Goal: Task Accomplishment & Management: Complete application form

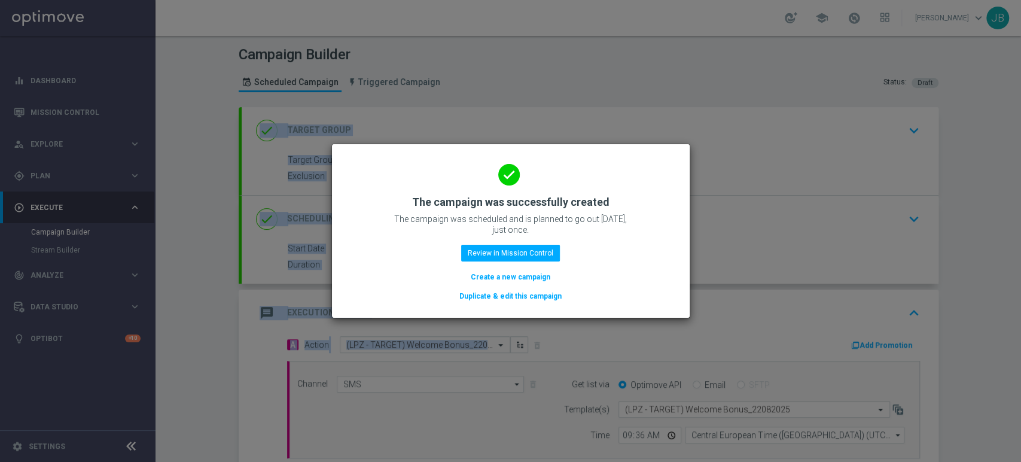
scroll to position [196, 0]
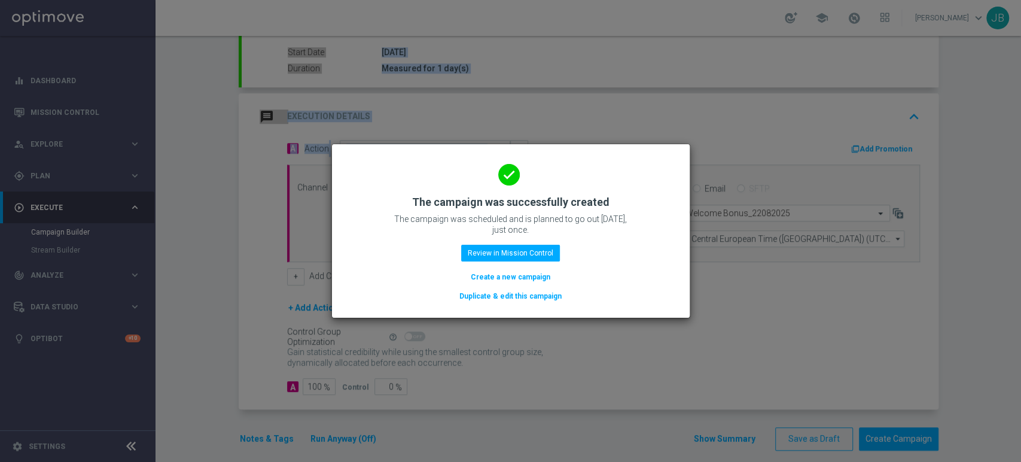
click at [487, 272] on button "Create a new campaign" at bounding box center [510, 276] width 82 height 13
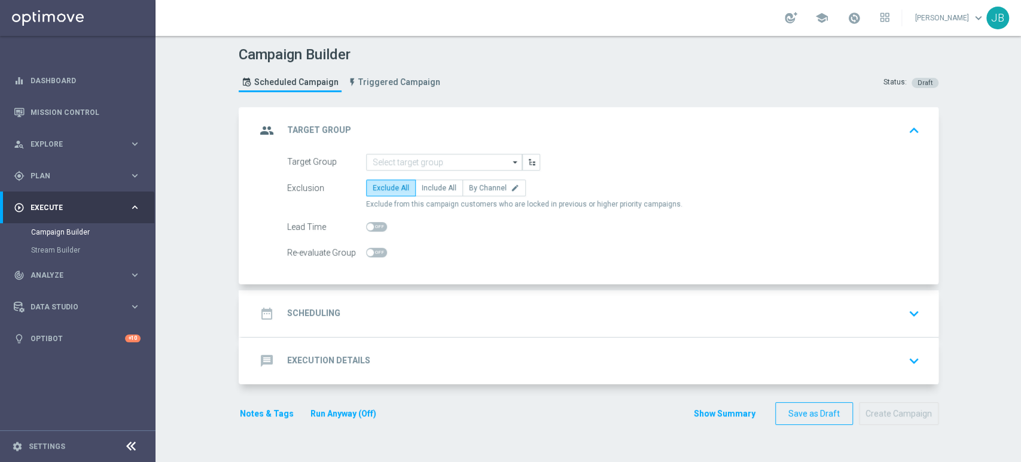
scroll to position [0, 0]
click at [376, 164] on input at bounding box center [444, 162] width 156 height 17
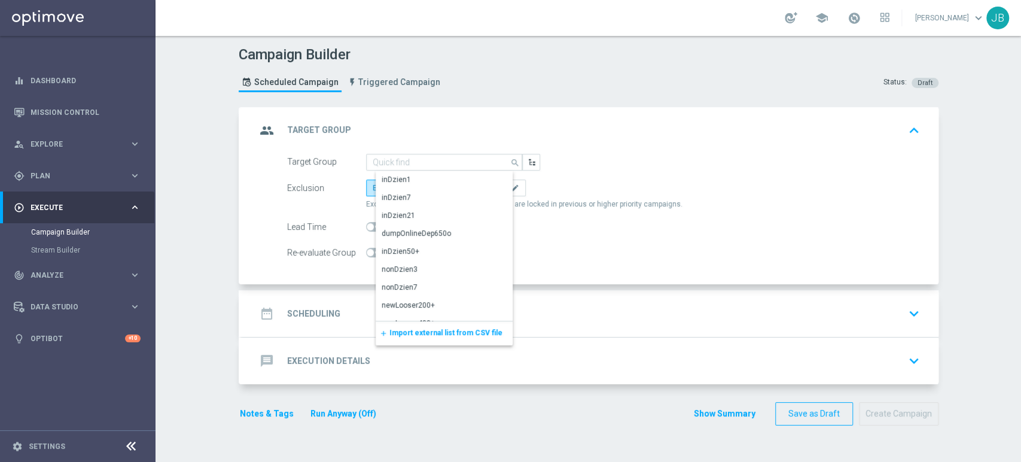
click at [410, 334] on span "Import external list from CSV file" at bounding box center [445, 332] width 113 height 8
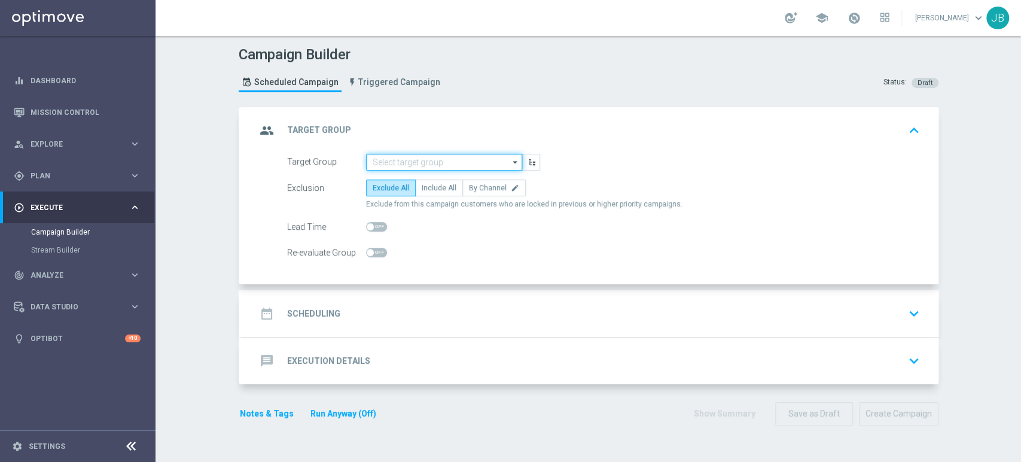
click at [439, 167] on input at bounding box center [444, 162] width 156 height 17
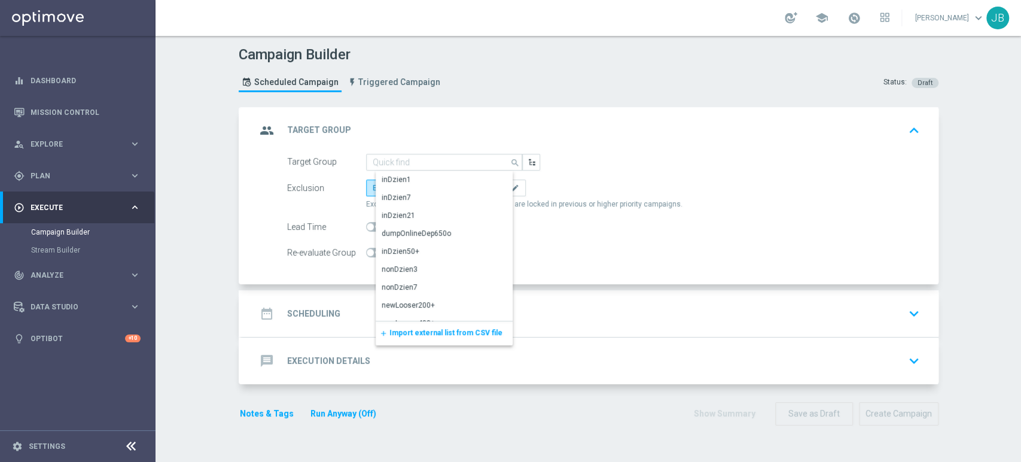
click at [431, 339] on div "add Import external list from CSV file" at bounding box center [444, 333] width 137 height 24
click at [437, 331] on span "Import external list from CSV file" at bounding box center [445, 332] width 113 height 8
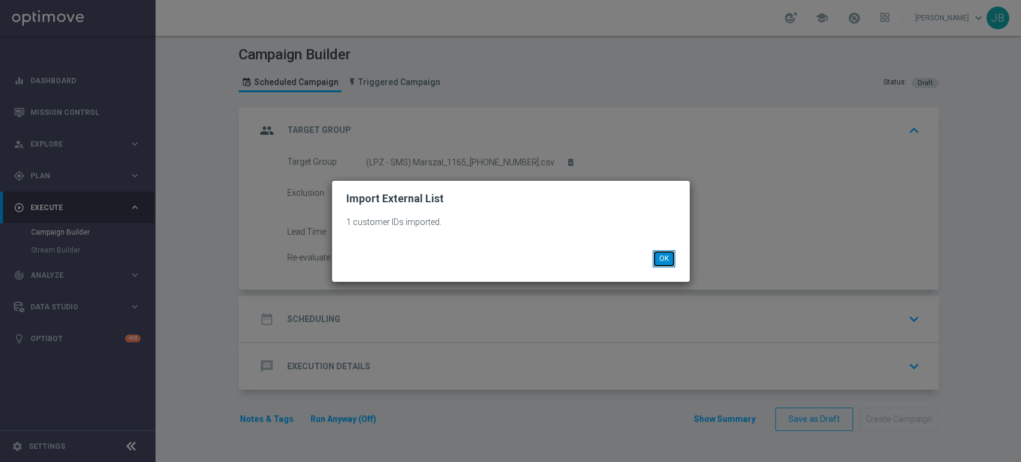
click at [670, 252] on button "OK" at bounding box center [663, 258] width 23 height 17
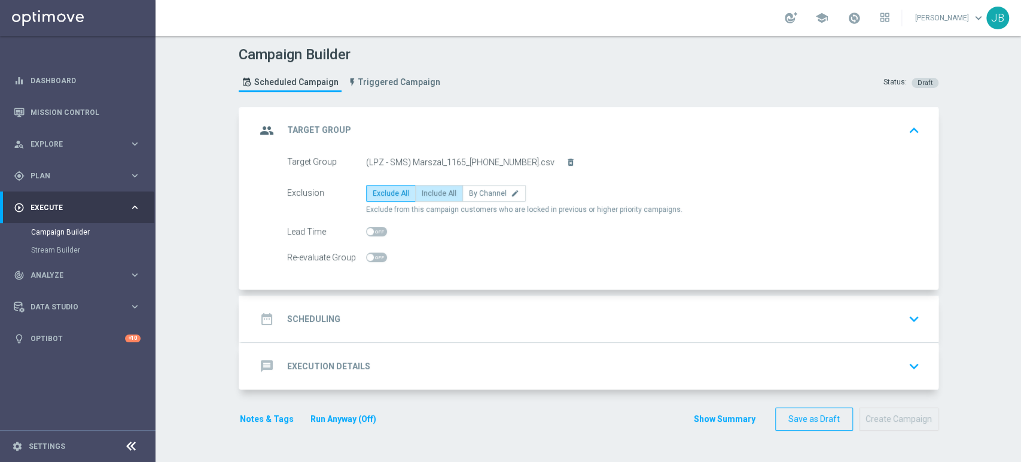
click at [443, 193] on span "Include All" at bounding box center [439, 193] width 35 height 8
click at [429, 193] on input "Include All" at bounding box center [426, 195] width 8 height 8
radio input "true"
click at [377, 312] on div "date_range Scheduling keyboard_arrow_down" at bounding box center [590, 318] width 668 height 23
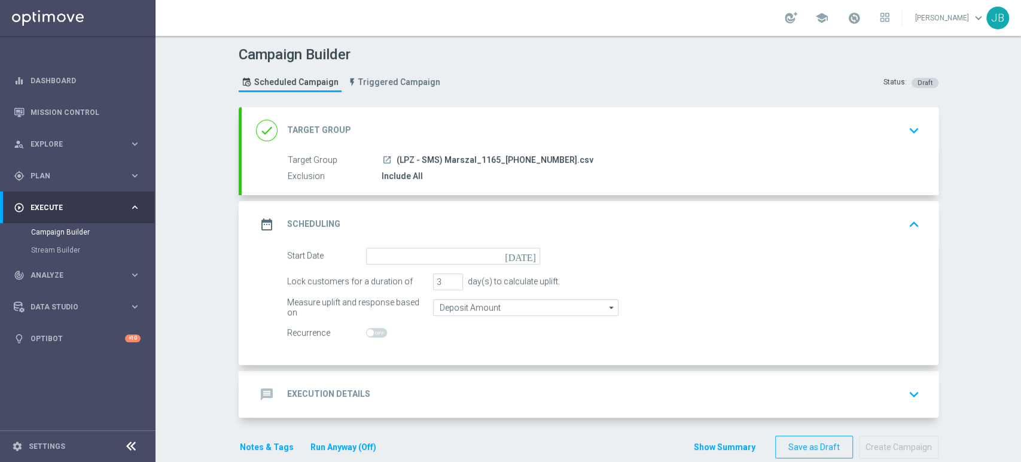
click at [388, 265] on form "Start Date today Lock customers for a duration of 3 day(s) to calculate uplift.…" at bounding box center [603, 295] width 633 height 94
click at [408, 251] on input at bounding box center [453, 256] width 174 height 17
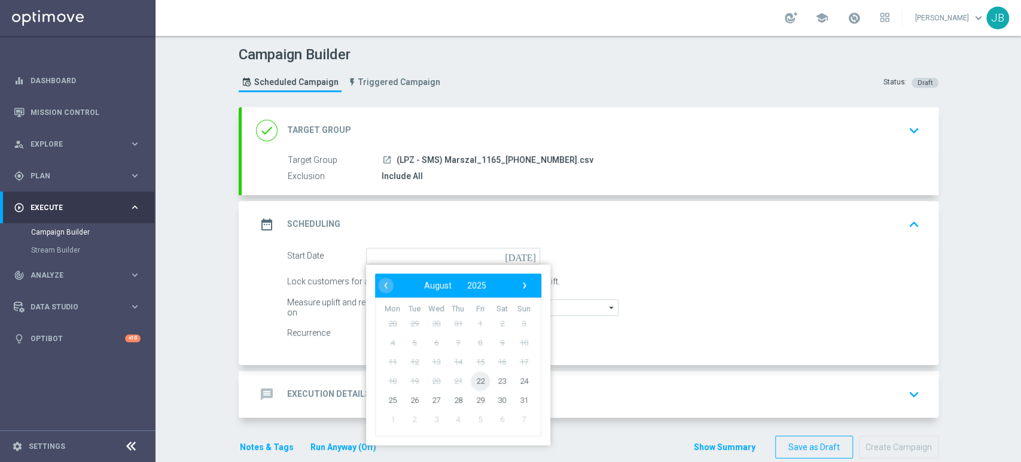
click at [472, 378] on span "22" at bounding box center [479, 380] width 19 height 19
type input "[DATE]"
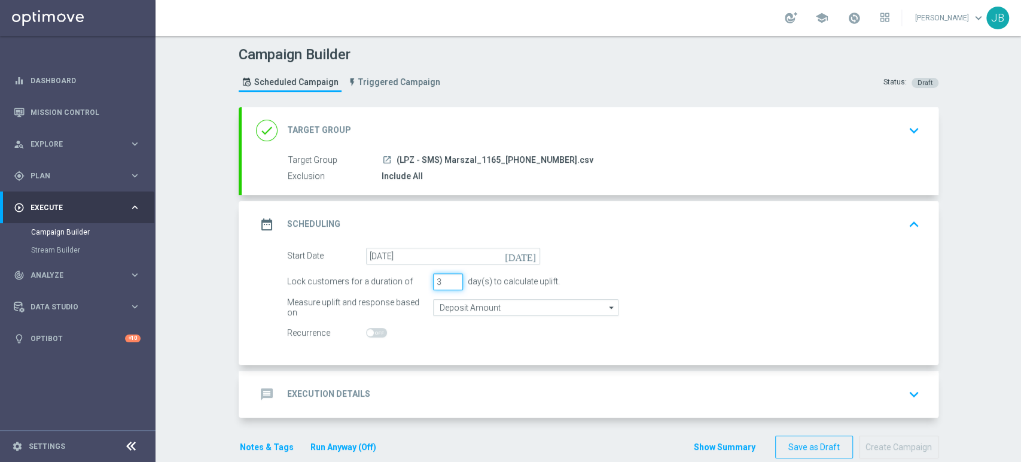
click at [449, 286] on input "3" at bounding box center [448, 281] width 30 height 17
click at [447, 282] on input "2" at bounding box center [448, 281] width 30 height 17
type input "1"
click at [447, 282] on input "1" at bounding box center [448, 281] width 30 height 17
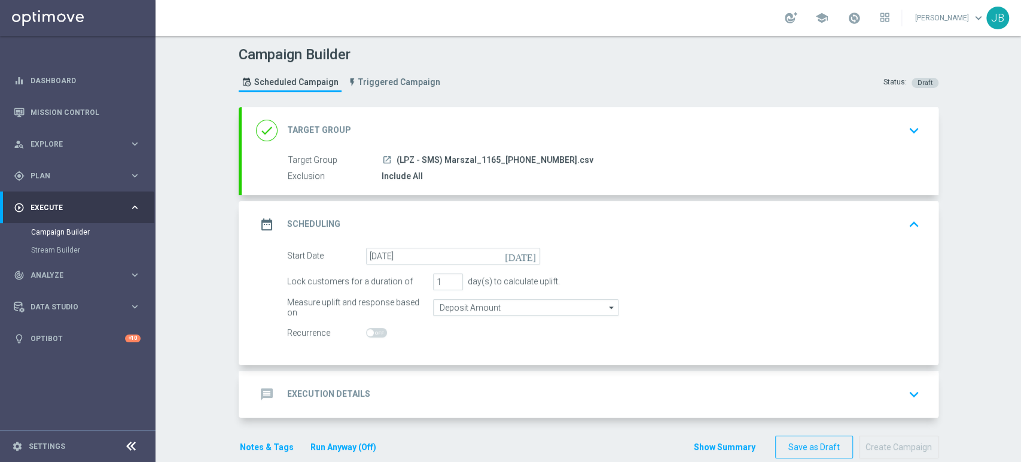
click at [397, 372] on div "message Execution Details keyboard_arrow_down" at bounding box center [590, 394] width 697 height 47
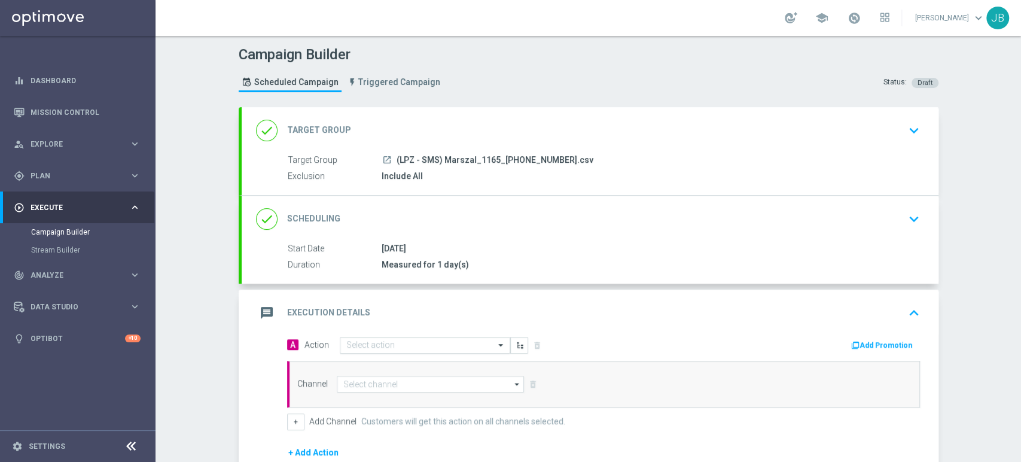
click at [383, 340] on input "text" at bounding box center [412, 345] width 133 height 10
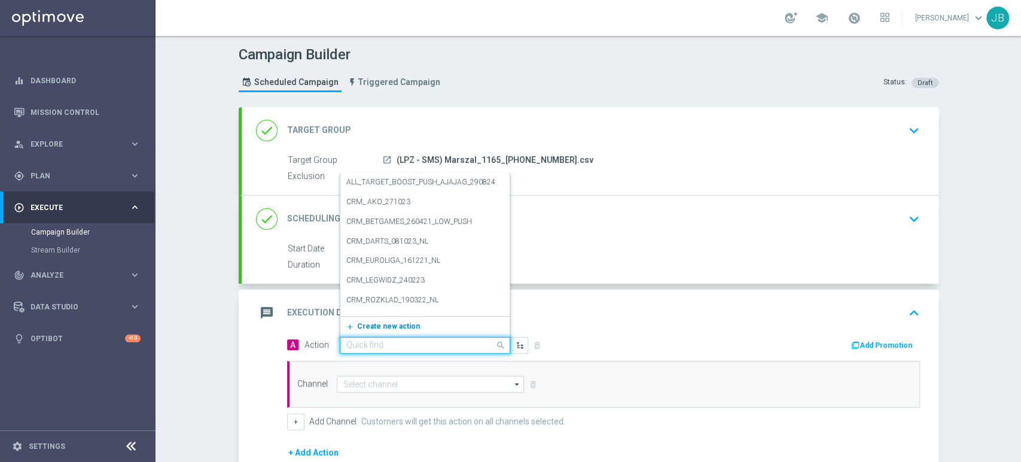
click at [382, 324] on span "Create new action" at bounding box center [388, 326] width 63 height 8
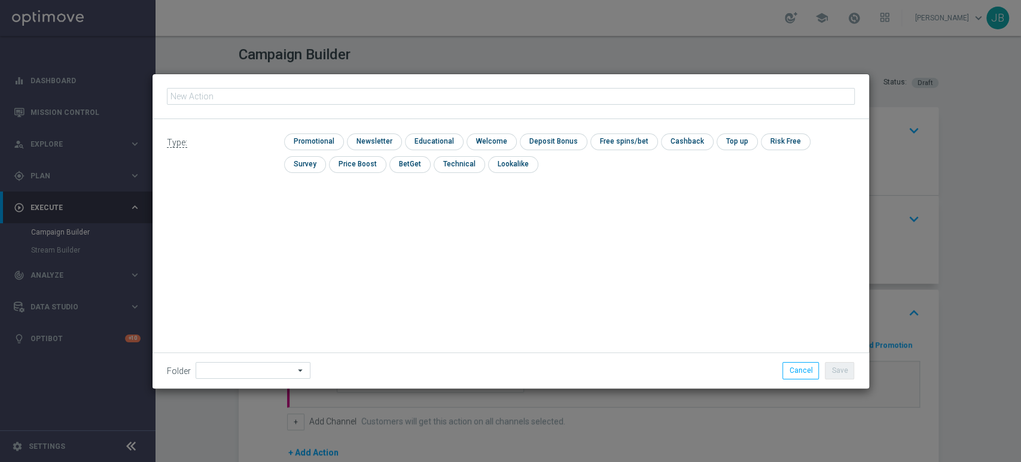
type input "(LPZ - SMS) Marszal_1165_[PHONE_NUMBER]"
click at [370, 141] on input "checkbox" at bounding box center [373, 141] width 52 height 16
checkbox input "true"
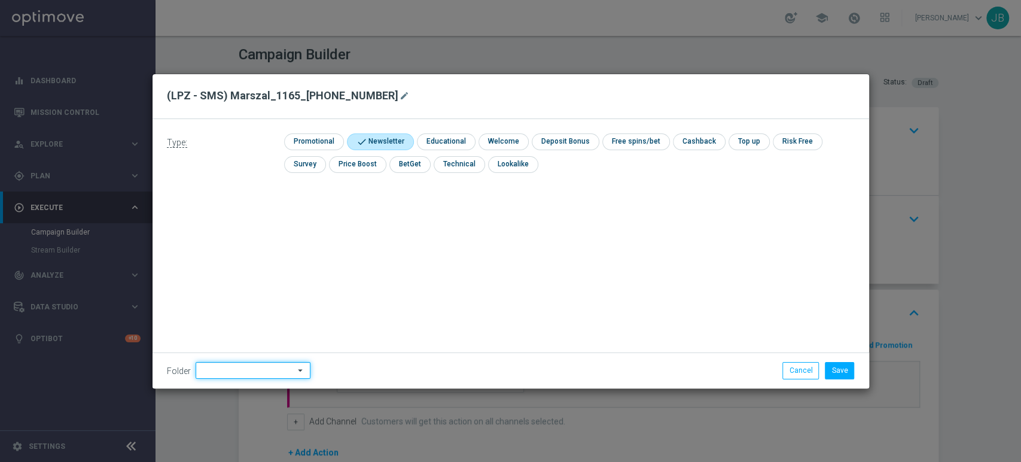
click at [227, 370] on input at bounding box center [253, 370] width 115 height 17
click at [243, 251] on div "[PERSON_NAME]" at bounding box center [260, 248] width 111 height 17
type input "[PERSON_NAME]"
click at [815, 370] on button "Cancel" at bounding box center [800, 370] width 36 height 17
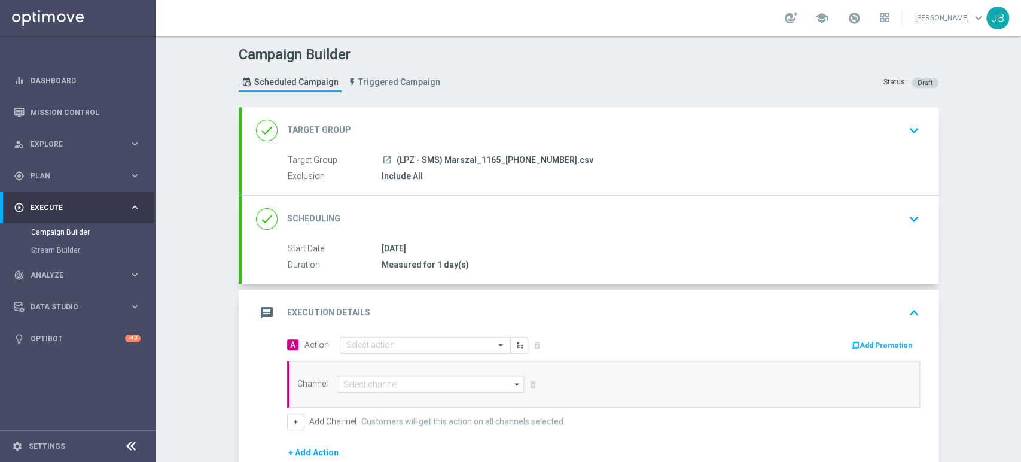
click at [426, 344] on input "text" at bounding box center [412, 345] width 133 height 10
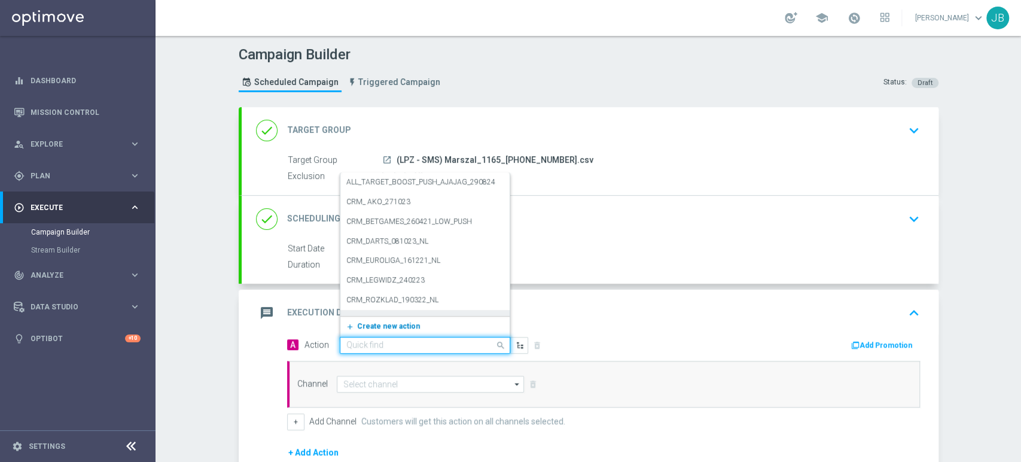
click at [393, 328] on span "Create new action" at bounding box center [388, 326] width 63 height 8
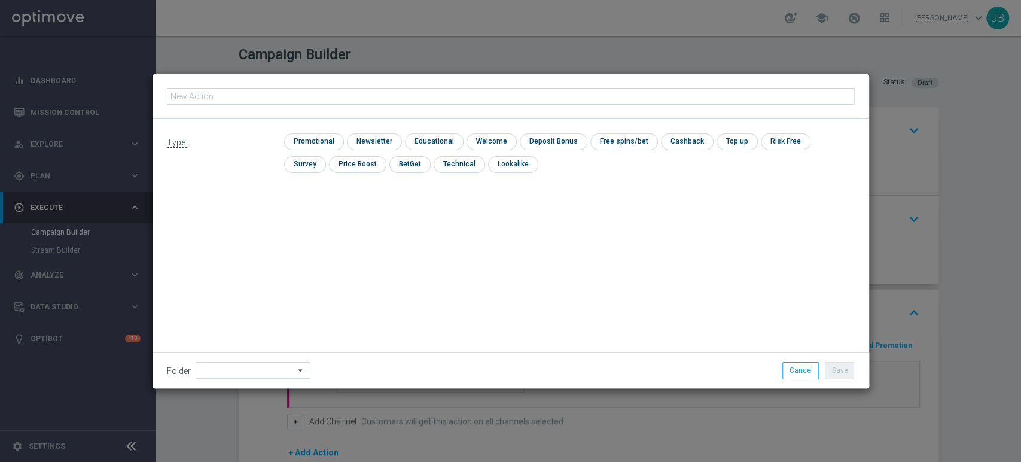
type input "(LPZ - SMS) Marszal_1165_[PHONE_NUMBER]"
click at [365, 136] on input "checkbox" at bounding box center [373, 141] width 52 height 16
checkbox input "true"
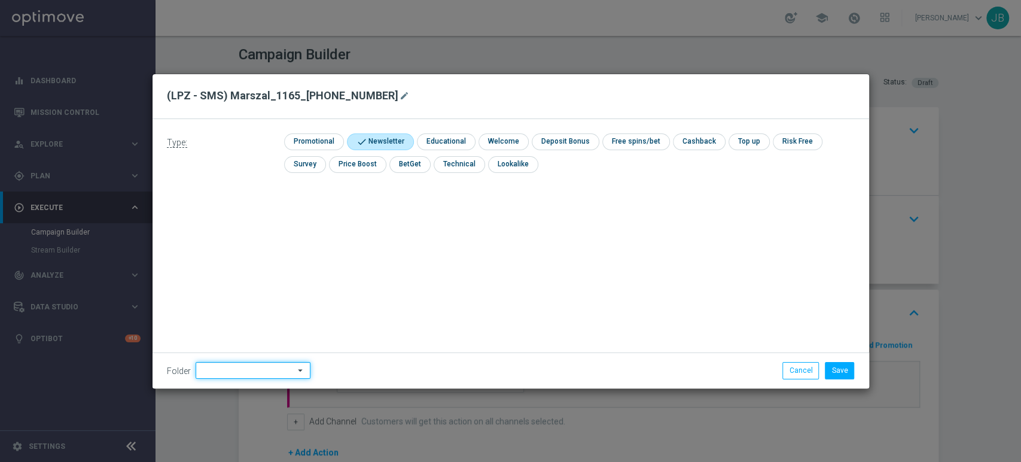
click at [222, 368] on input at bounding box center [253, 370] width 115 height 17
click at [261, 245] on div "[PERSON_NAME]" at bounding box center [260, 249] width 111 height 18
type input "[PERSON_NAME]"
click at [840, 367] on button "Save" at bounding box center [839, 370] width 29 height 17
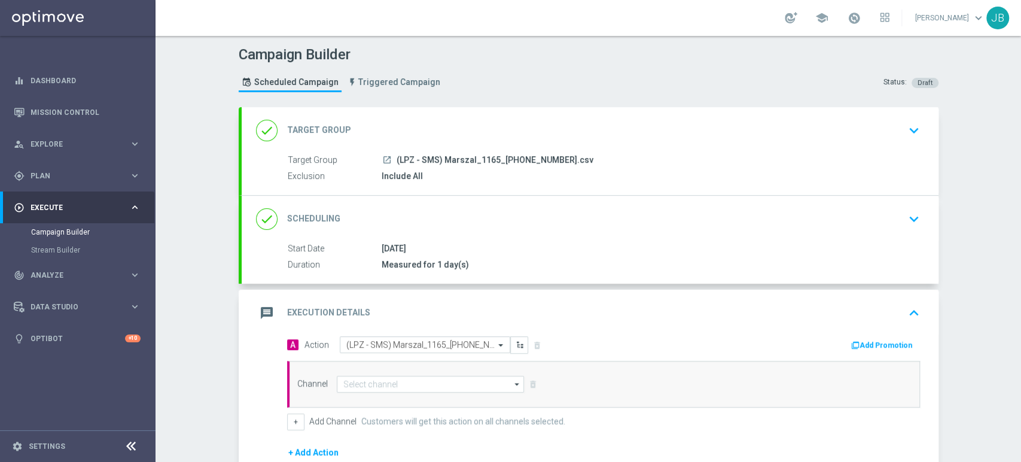
click at [801, 151] on div "done Target Group keyboard_arrow_down" at bounding box center [590, 130] width 697 height 47
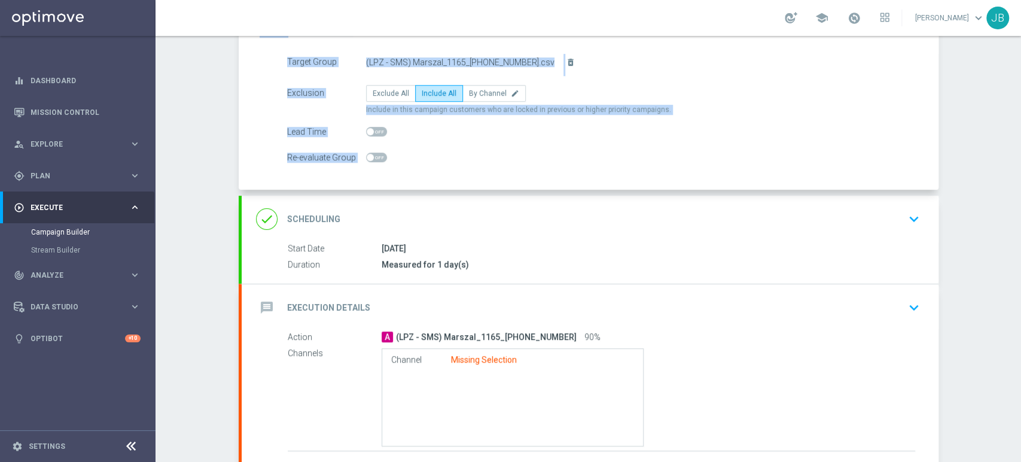
scroll to position [100, 0]
drag, startPoint x: 1020, startPoint y: 115, endPoint x: 1020, endPoint y: 181, distance: 65.8
click at [1020, 181] on div "Campaign Builder Scheduled Campaign Triggered Campaign Status: Draft group Targ…" at bounding box center [587, 249] width 865 height 426
click at [984, 170] on div "Campaign Builder Scheduled Campaign Triggered Campaign Status: Draft group Targ…" at bounding box center [587, 249] width 865 height 426
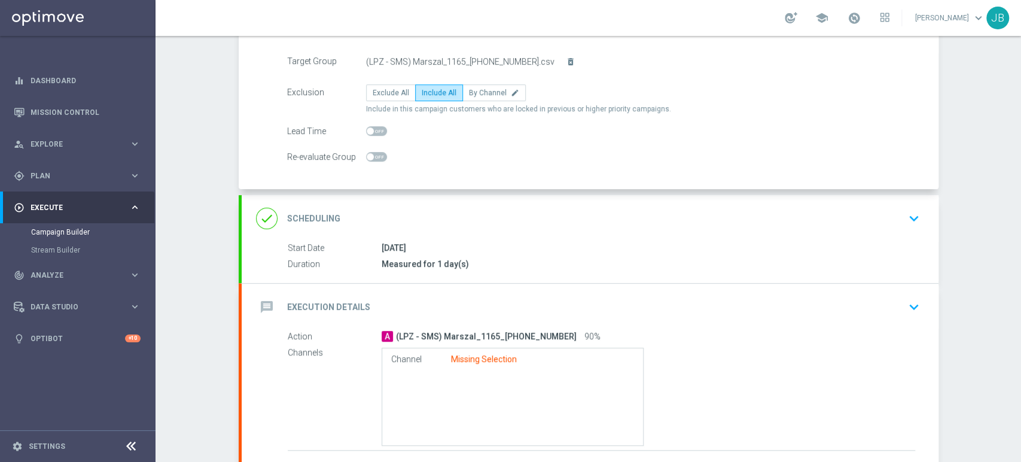
scroll to position [35, 0]
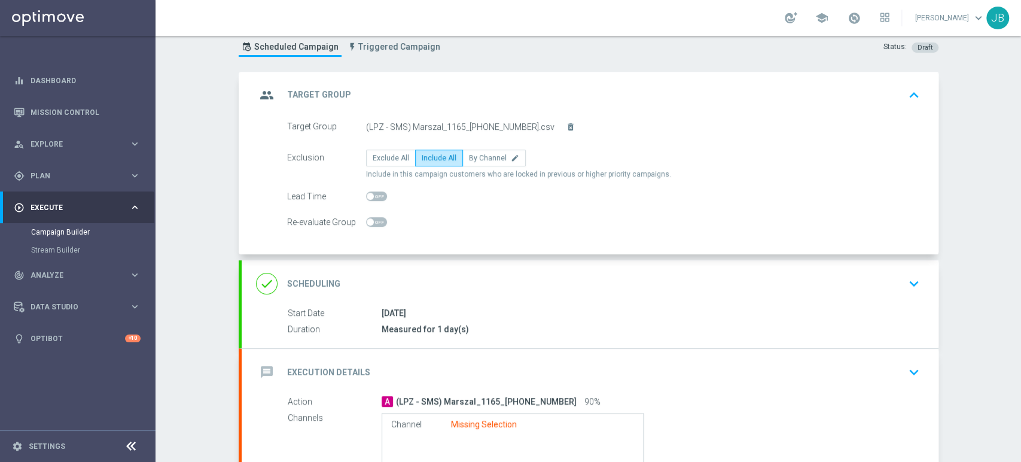
click at [1020, 93] on div "Campaign Builder Scheduled Campaign Triggered Campaign Status: Draft group Targ…" at bounding box center [587, 249] width 865 height 426
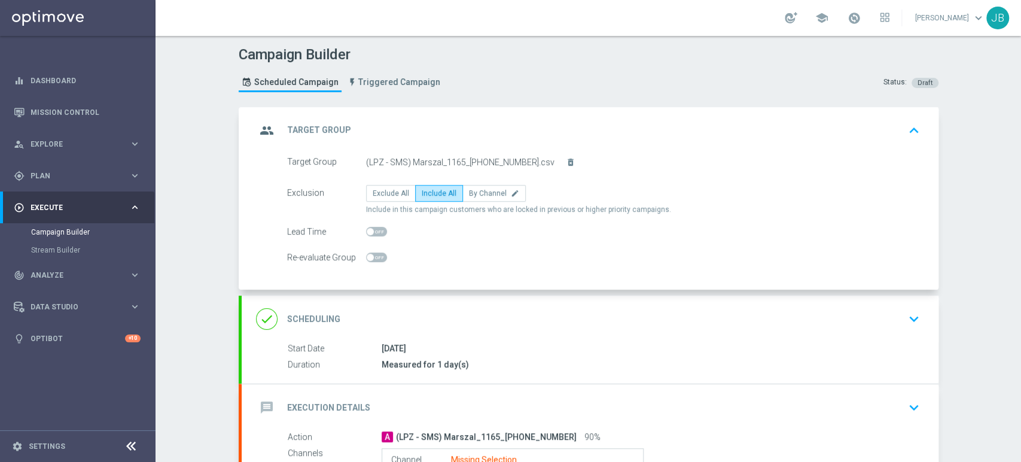
click at [871, 136] on div "group Target Group keyboard_arrow_up" at bounding box center [590, 130] width 668 height 23
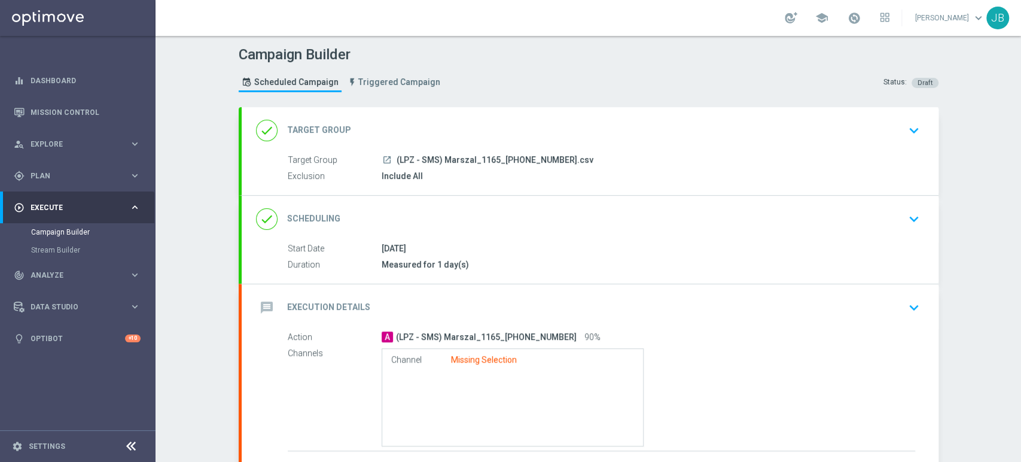
click at [871, 136] on div "done Target Group keyboard_arrow_down" at bounding box center [590, 130] width 668 height 23
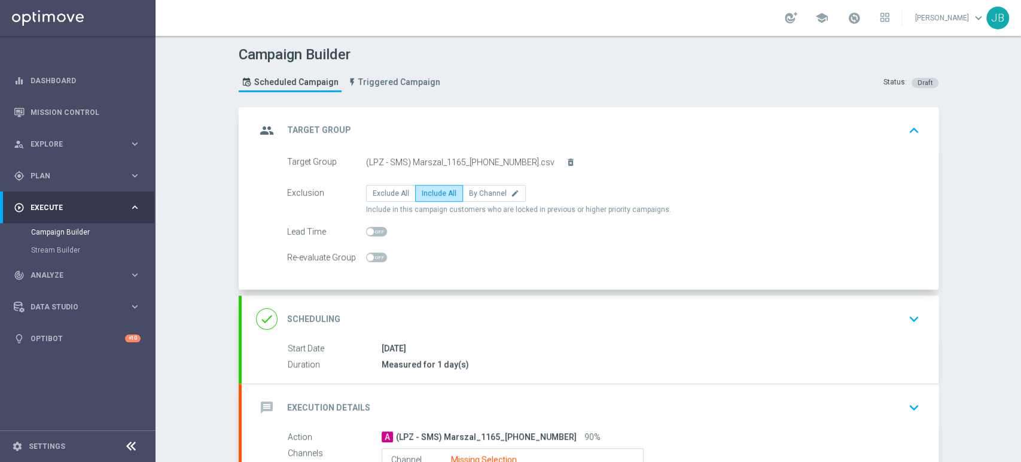
click at [866, 315] on div "done Scheduling keyboard_arrow_down" at bounding box center [590, 318] width 668 height 23
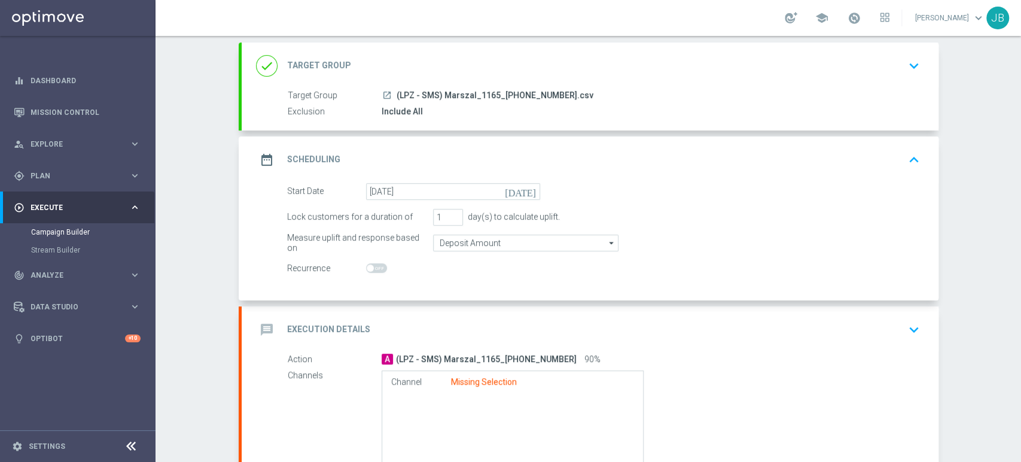
drag, startPoint x: 1020, startPoint y: 191, endPoint x: 1020, endPoint y: 241, distance: 50.2
click at [1020, 241] on div "Campaign Builder Scheduled Campaign Triggered Campaign Status: Draft done Targe…" at bounding box center [587, 249] width 865 height 426
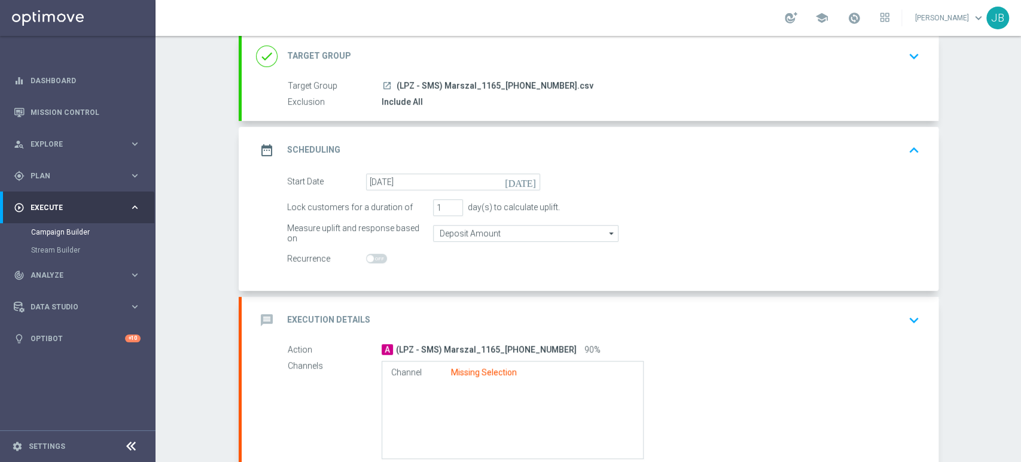
click at [935, 200] on section "done Target Group keyboard_arrow_down Target Group launch (LPZ - SMS) Marszal_1…" at bounding box center [589, 293] width 718 height 521
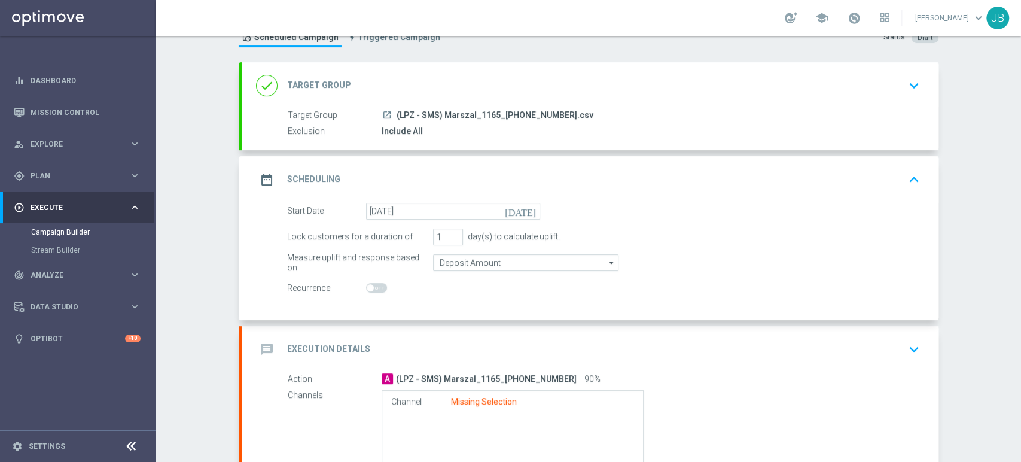
scroll to position [42, 0]
click at [888, 99] on div "done Target Group keyboard_arrow_down" at bounding box center [590, 88] width 697 height 47
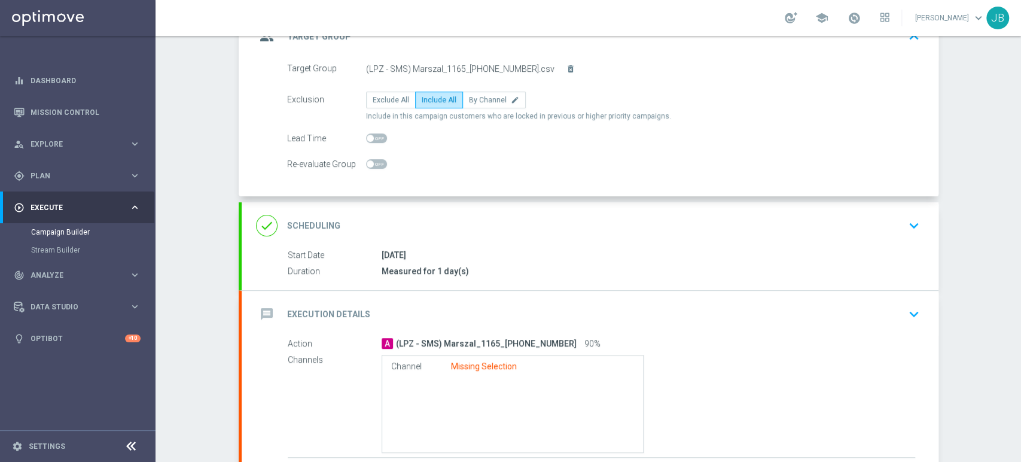
scroll to position [108, 0]
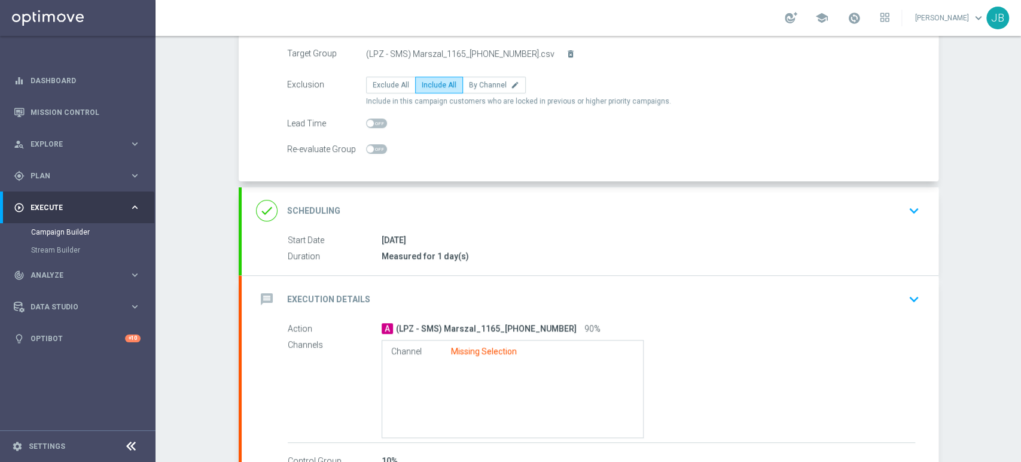
click at [856, 213] on div "done Scheduling keyboard_arrow_down" at bounding box center [590, 210] width 668 height 23
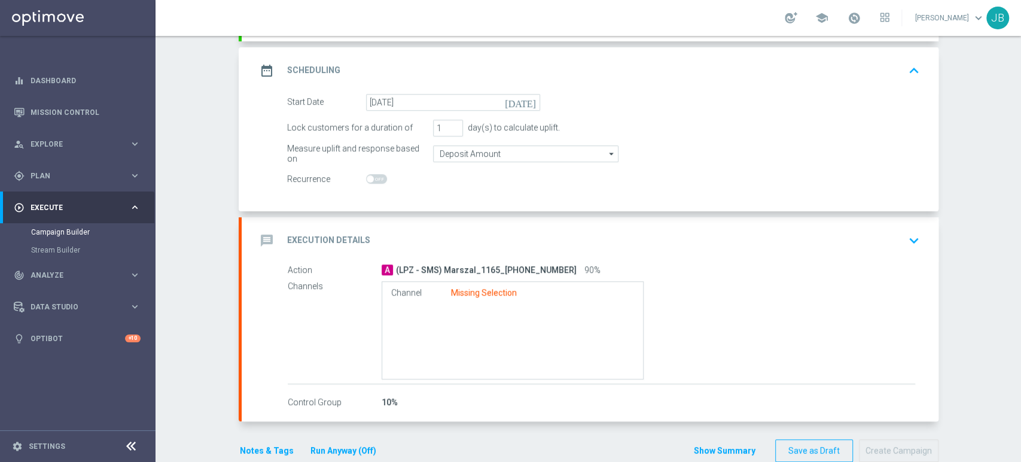
scroll to position [157, 0]
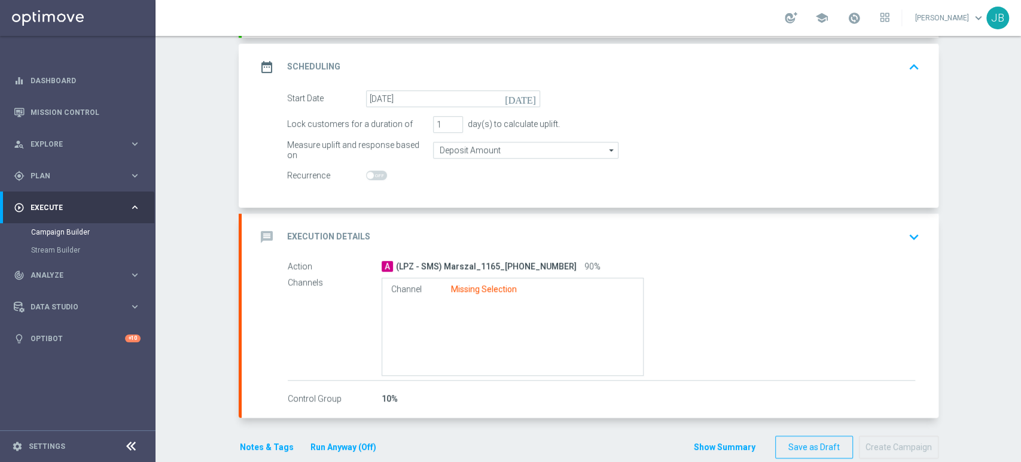
click at [904, 237] on button "keyboard_arrow_down" at bounding box center [914, 236] width 20 height 23
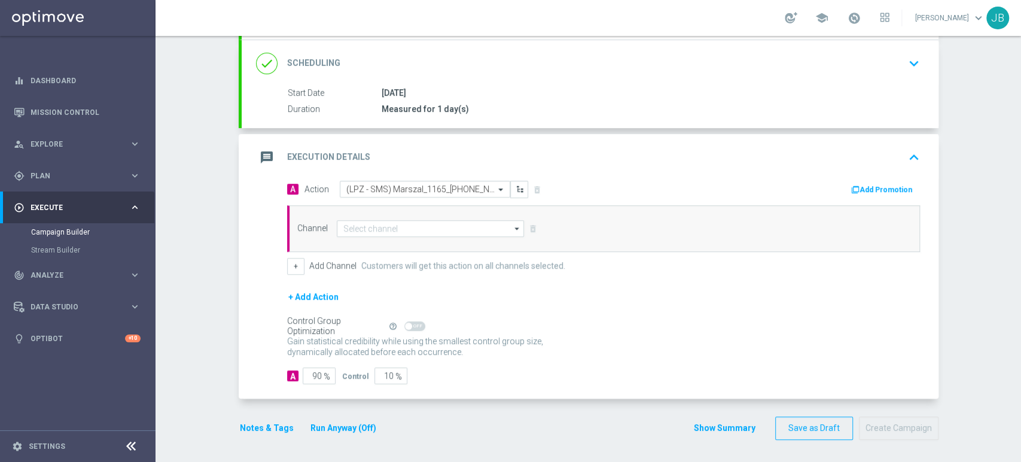
scroll to position [155, 0]
click at [478, 224] on input at bounding box center [431, 229] width 188 height 17
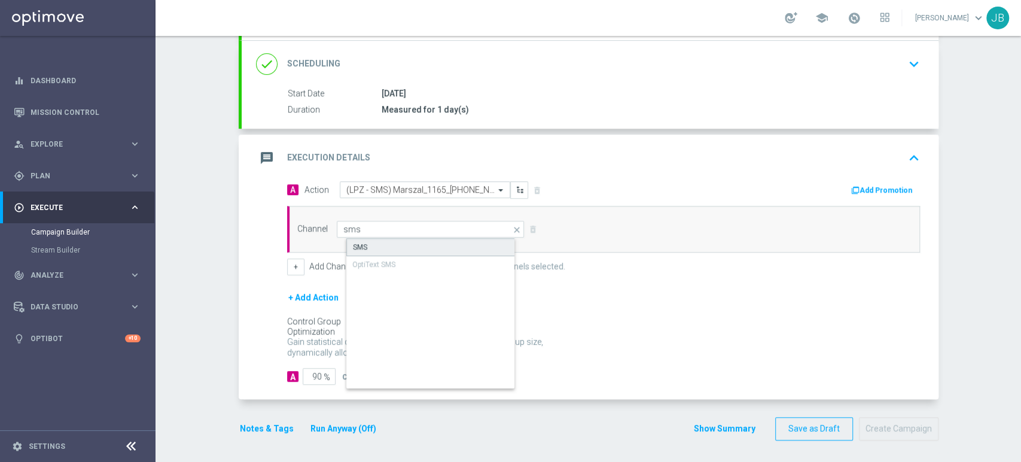
click at [452, 243] on div "SMS" at bounding box center [440, 247] width 188 height 18
type input "SMS"
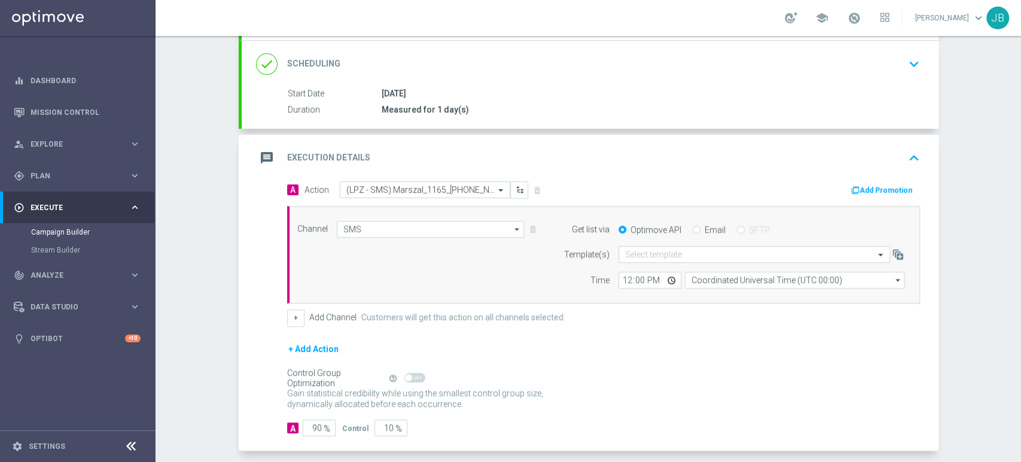
click at [310, 377] on div "Self Optimizing Campaign" at bounding box center [335, 378] width 97 height 10
click at [314, 425] on input "90" at bounding box center [319, 427] width 33 height 17
type input "9"
type input "91"
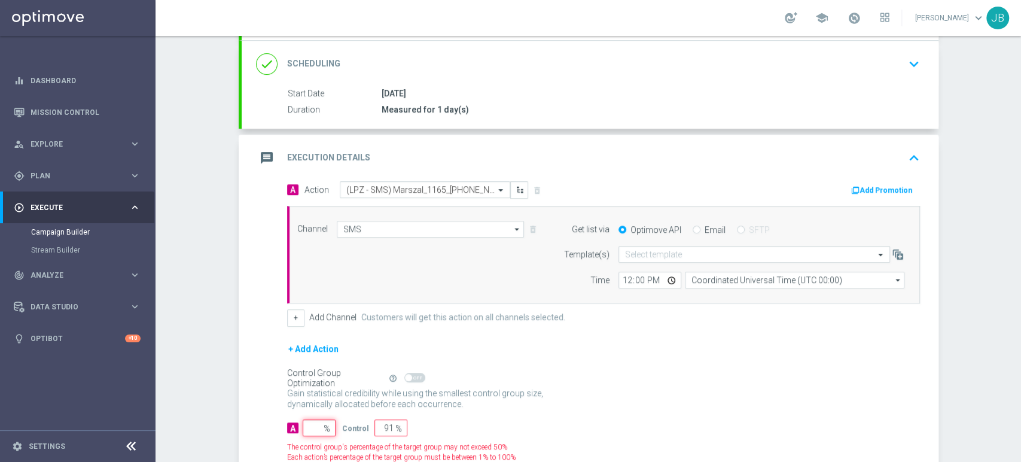
type input "100"
type input "1"
type input "99"
type input "10"
type input "90"
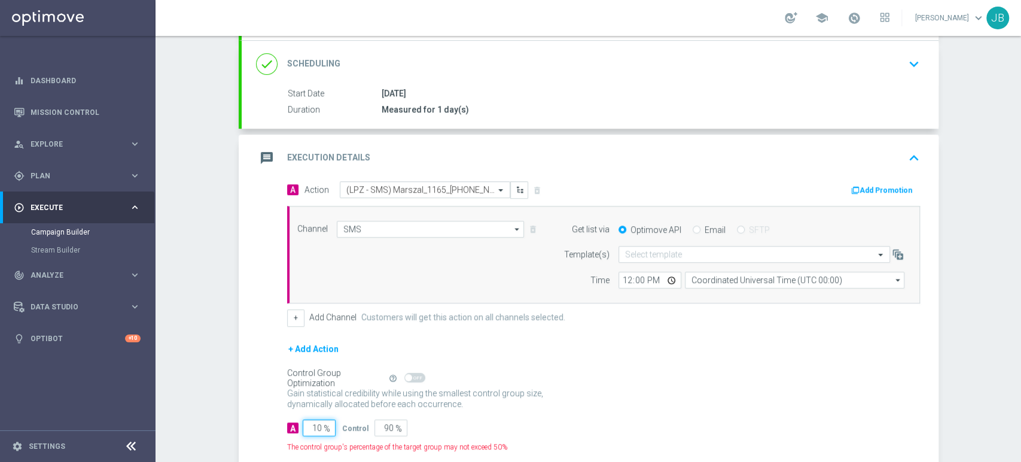
type input "100"
type input "0"
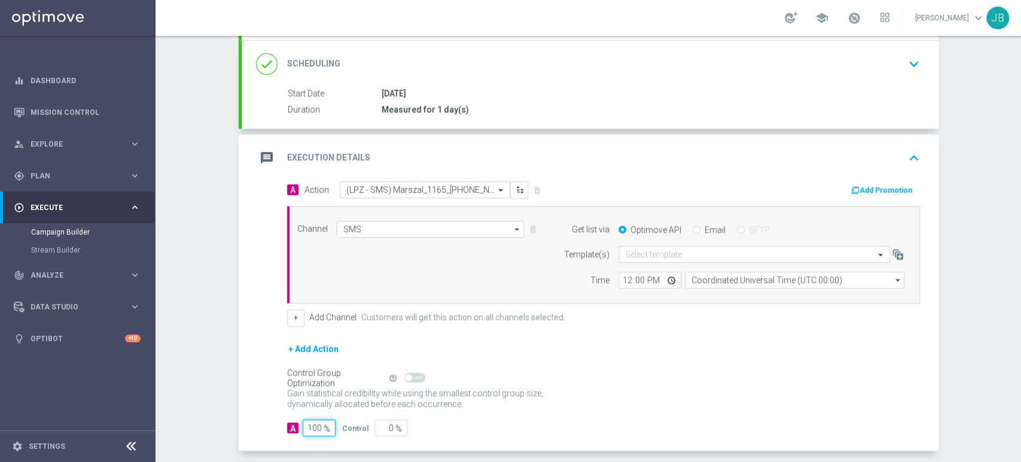
type input "100"
click at [1000, 352] on div "Campaign Builder Scheduled Campaign Triggered Campaign Status: Draft done Targe…" at bounding box center [587, 249] width 865 height 426
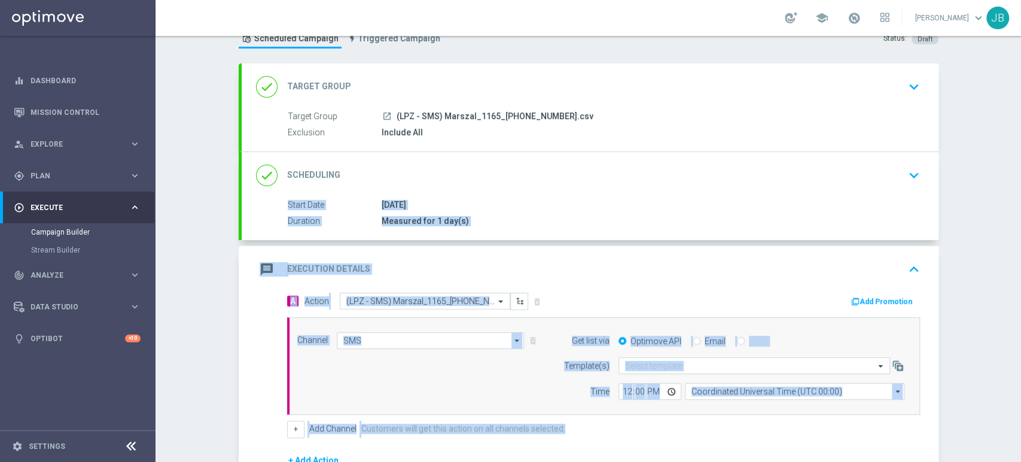
scroll to position [0, 0]
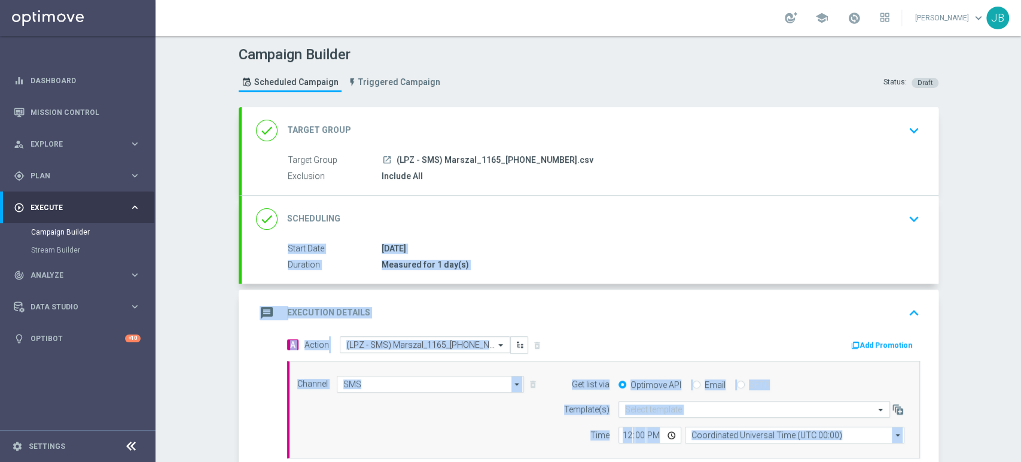
drag, startPoint x: 1020, startPoint y: 324, endPoint x: 1020, endPoint y: 223, distance: 101.1
click at [1020, 223] on div "Campaign Builder Scheduled Campaign Triggered Campaign Status: Draft done Targe…" at bounding box center [587, 249] width 865 height 426
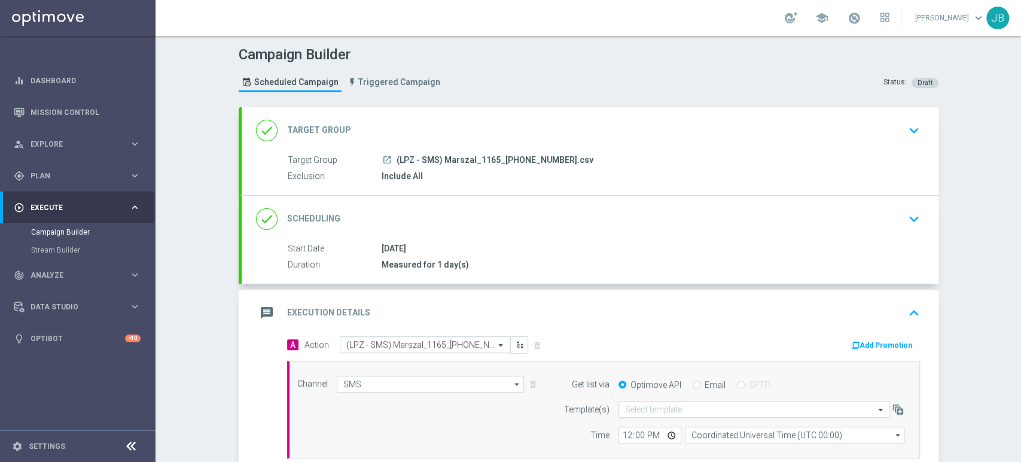
click at [1005, 229] on div "Campaign Builder Scheduled Campaign Triggered Campaign Status: Draft done Targe…" at bounding box center [587, 249] width 865 height 426
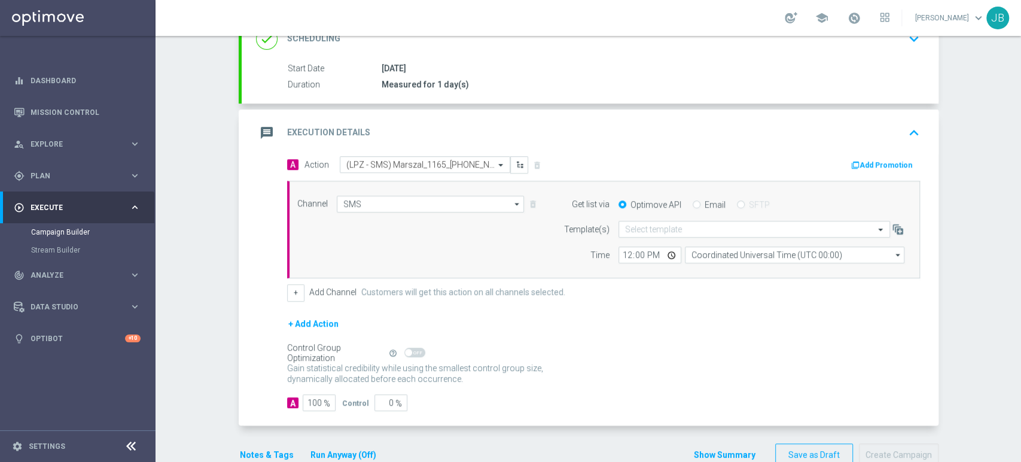
scroll to position [182, 0]
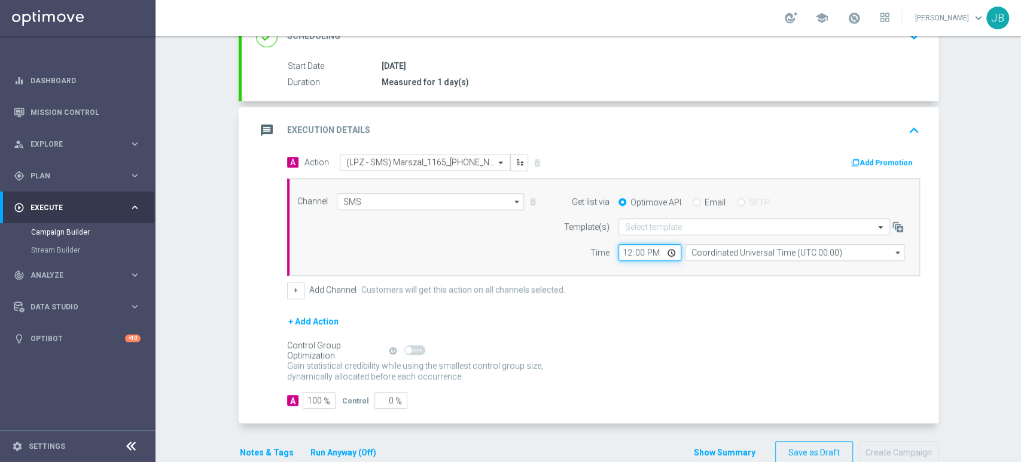
click at [620, 249] on input "12:00" at bounding box center [649, 252] width 63 height 17
type input "11:00"
click at [625, 228] on input "text" at bounding box center [742, 227] width 234 height 10
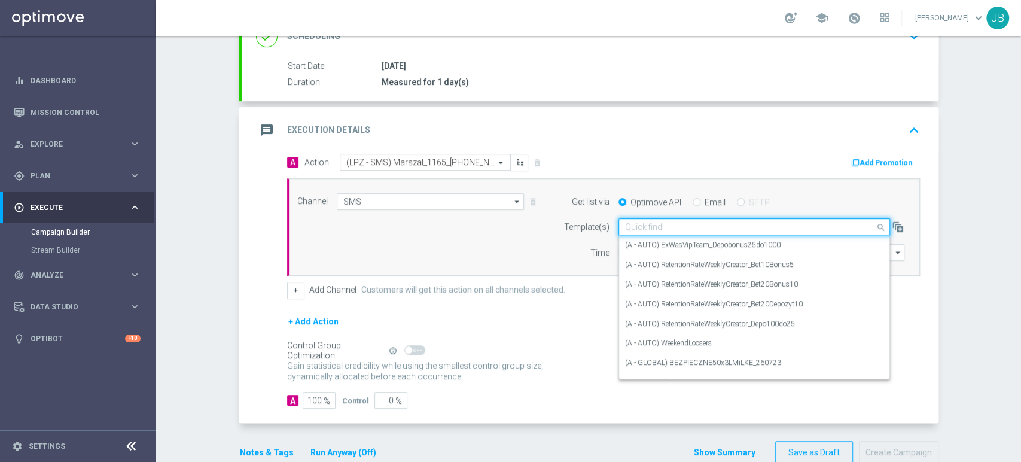
paste input "(LPZ - SMS) Marszal_1165_[PHONE_NUMBER]"
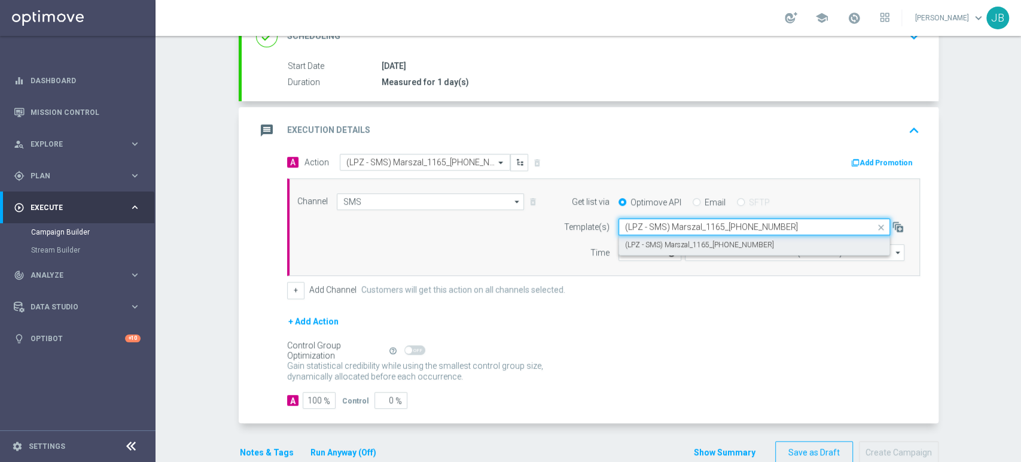
click at [641, 242] on label "(LPZ - SMS) Marszal_1165_[PHONE_NUMBER]" at bounding box center [699, 245] width 149 height 10
type input "(LPZ - SMS) Marszal_1165_[PHONE_NUMBER]"
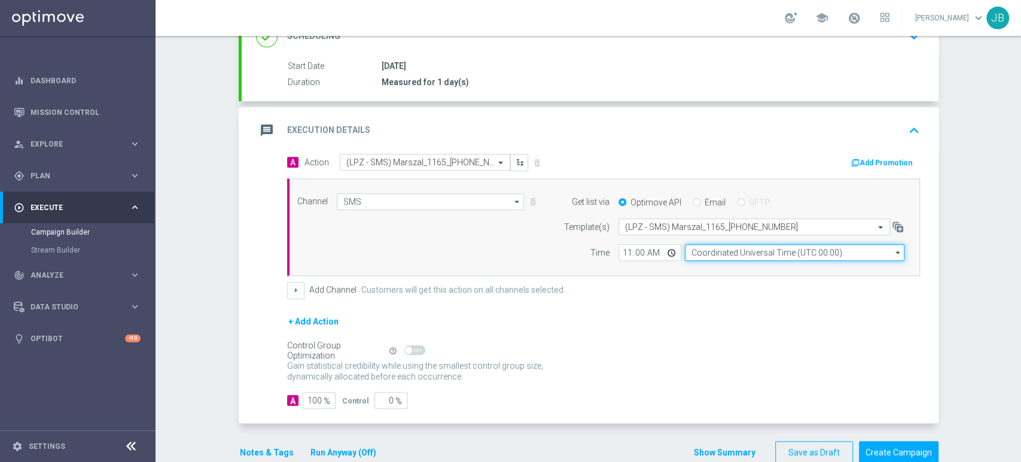
click at [698, 254] on input "Coordinated Universal Time (UTC 00:00)" at bounding box center [794, 252] width 219 height 17
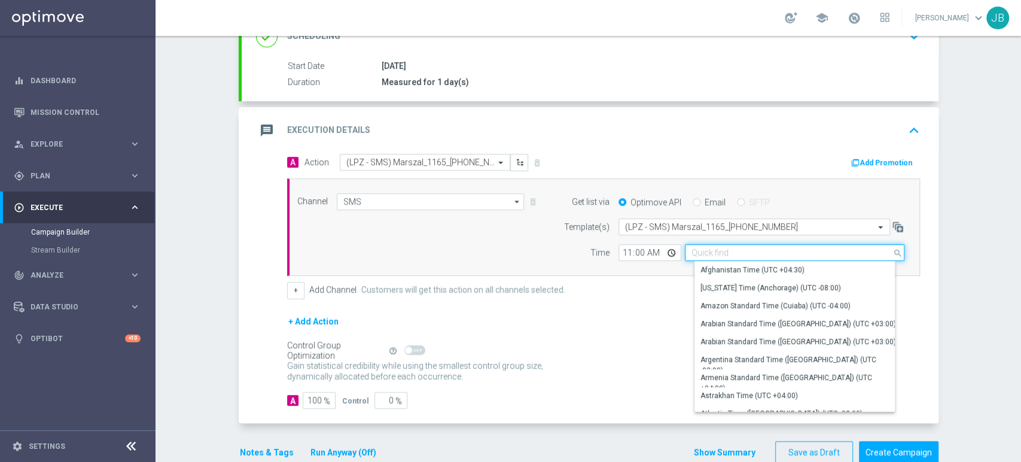
click at [706, 255] on input at bounding box center [794, 252] width 219 height 17
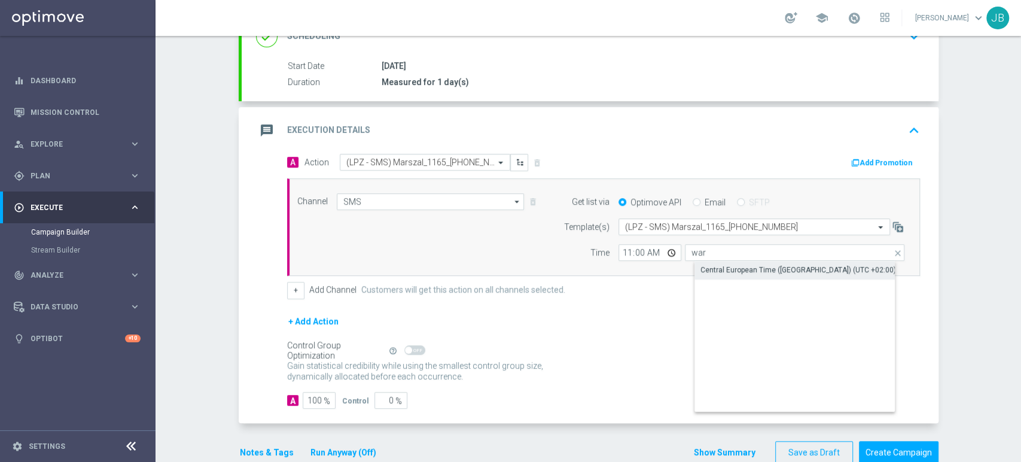
click at [707, 266] on div "Central European Time ([GEOGRAPHIC_DATA]) (UTC +02:00)" at bounding box center [798, 269] width 196 height 11
type input "Central European Time ([GEOGRAPHIC_DATA]) (UTC +02:00)"
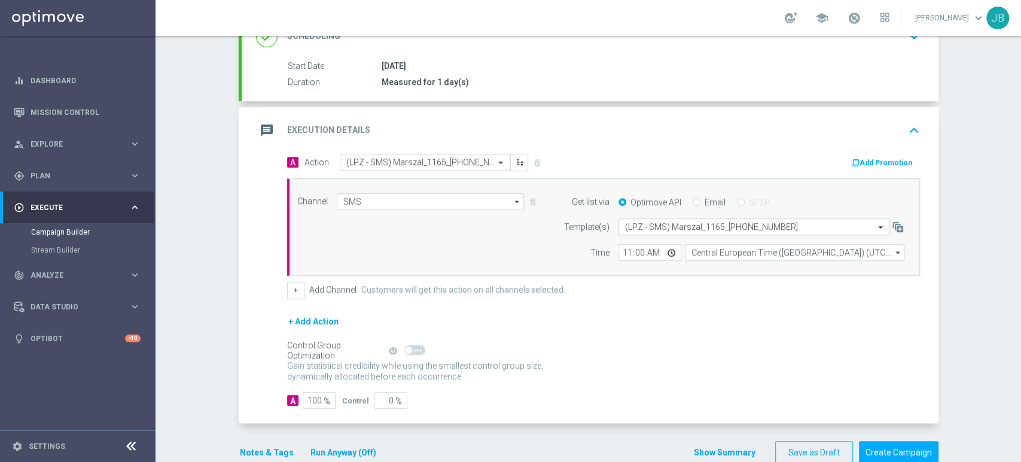
click at [966, 310] on div "Campaign Builder Scheduled Campaign Triggered Campaign Status: Draft done Targe…" at bounding box center [587, 249] width 865 height 426
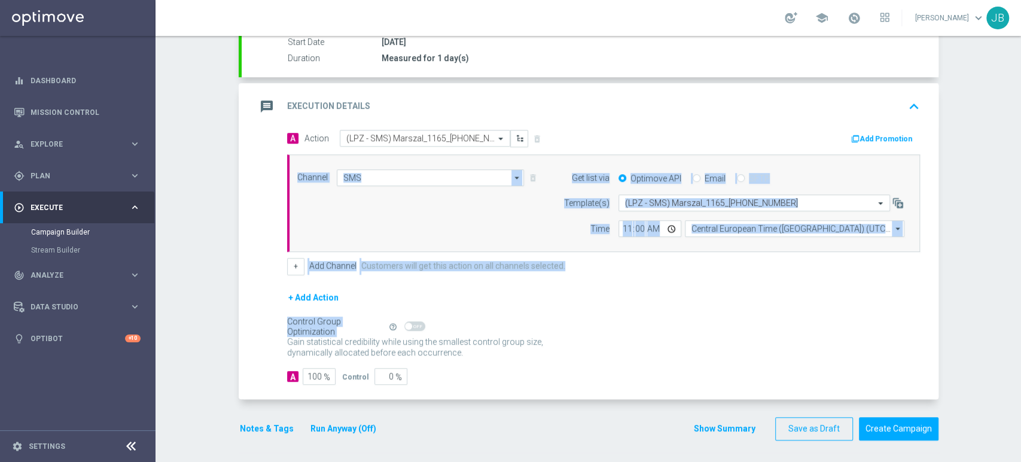
drag, startPoint x: 1020, startPoint y: 269, endPoint x: 1020, endPoint y: 331, distance: 62.2
click at [1020, 331] on div "Campaign Builder Scheduled Campaign Triggered Campaign Status: Draft done Targe…" at bounding box center [587, 249] width 865 height 426
click at [988, 308] on div "Campaign Builder Scheduled Campaign Triggered Campaign Status: Draft done Targe…" at bounding box center [587, 249] width 865 height 426
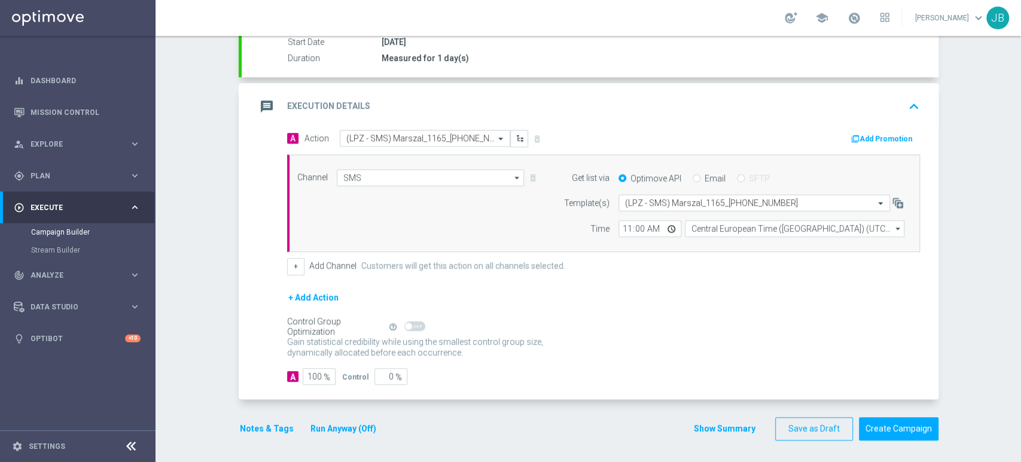
click at [1020, 153] on div "Campaign Builder Scheduled Campaign Triggered Campaign Status: Draft done Targe…" at bounding box center [587, 249] width 865 height 426
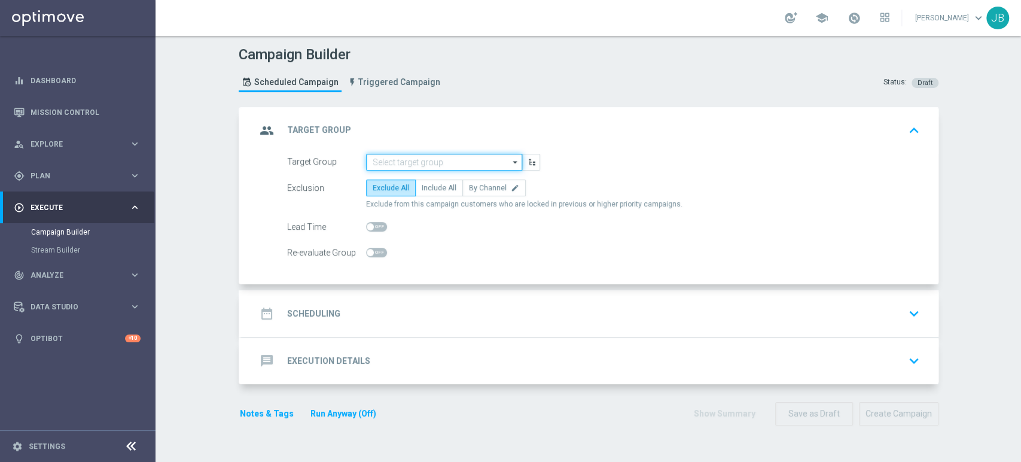
click at [373, 157] on input at bounding box center [444, 162] width 156 height 17
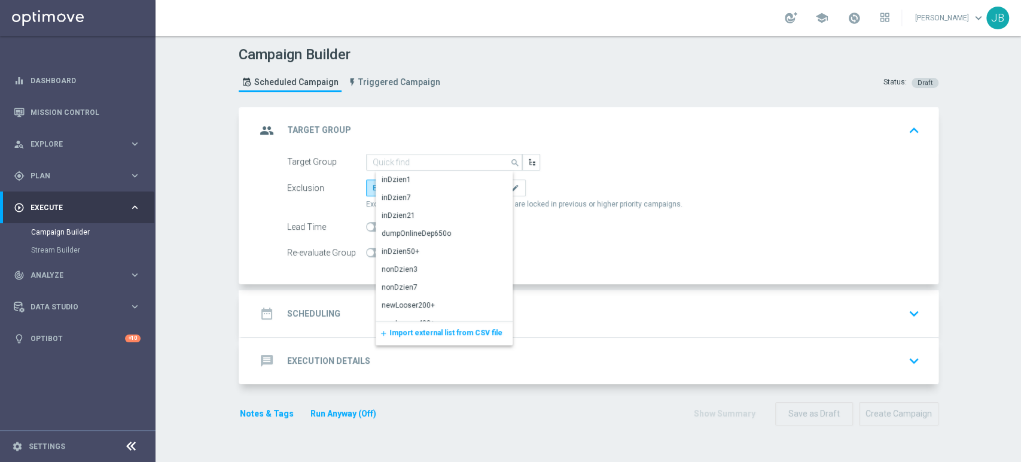
click at [438, 335] on span "Import external list from CSV file" at bounding box center [445, 332] width 113 height 8
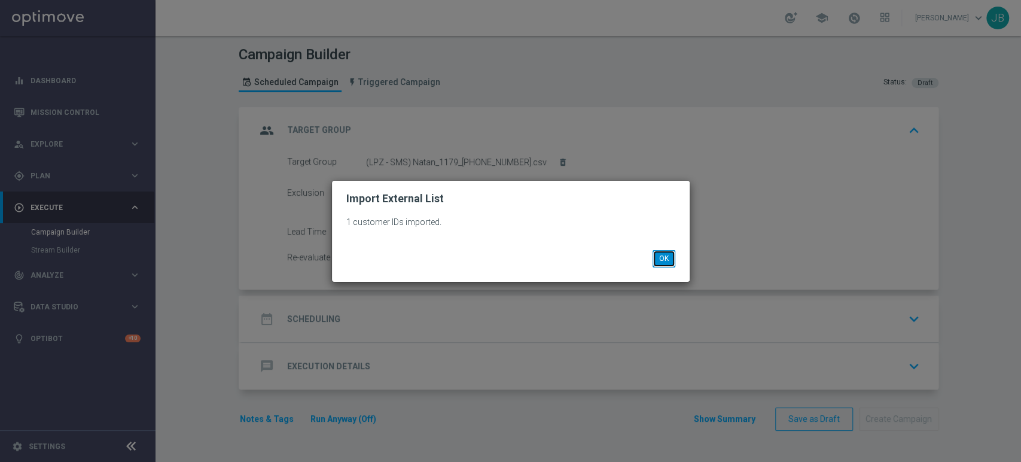
click at [667, 261] on button "OK" at bounding box center [663, 258] width 23 height 17
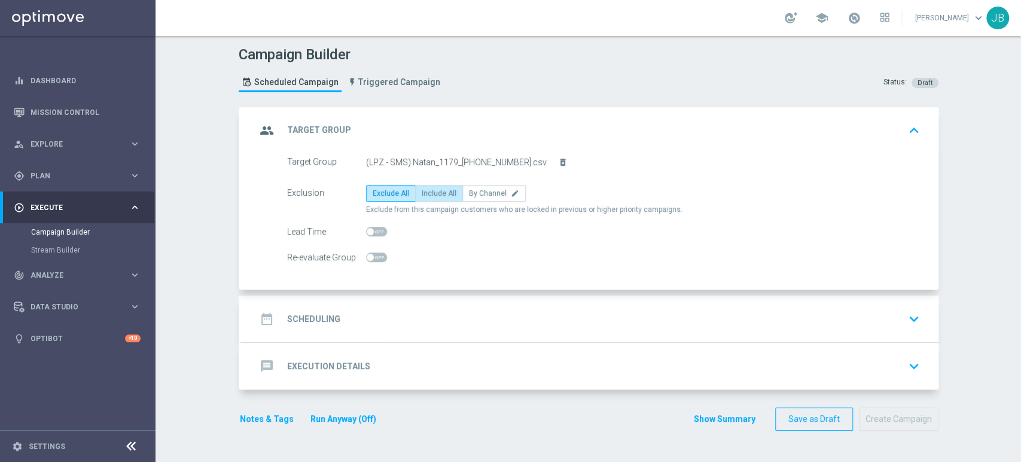
click at [426, 190] on span "Include All" at bounding box center [439, 193] width 35 height 8
click at [426, 191] on input "Include All" at bounding box center [426, 195] width 8 height 8
radio input "true"
drag, startPoint x: 1020, startPoint y: 191, endPoint x: 1009, endPoint y: 294, distance: 102.8
click at [1009, 294] on div "Campaign Builder Scheduled Campaign Triggered Campaign Status: Draft group Targ…" at bounding box center [587, 249] width 865 height 426
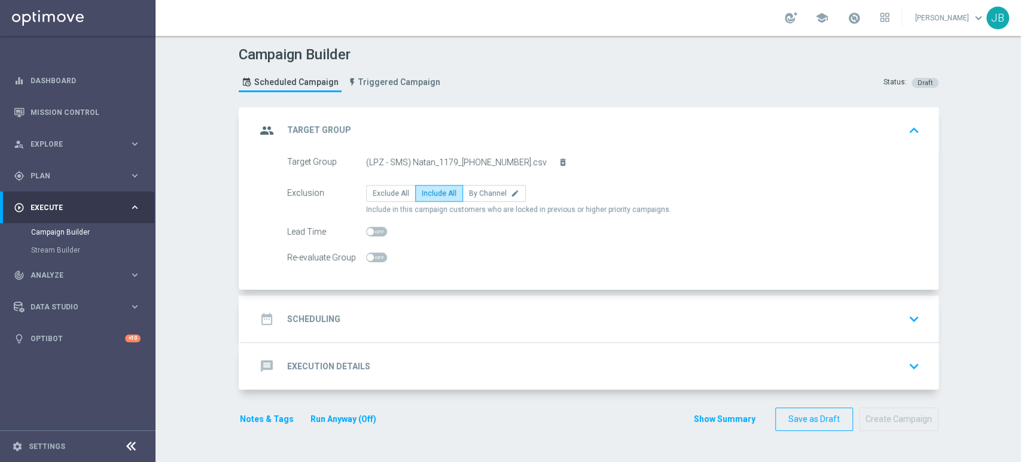
click at [542, 316] on div "date_range Scheduling keyboard_arrow_down" at bounding box center [590, 318] width 668 height 23
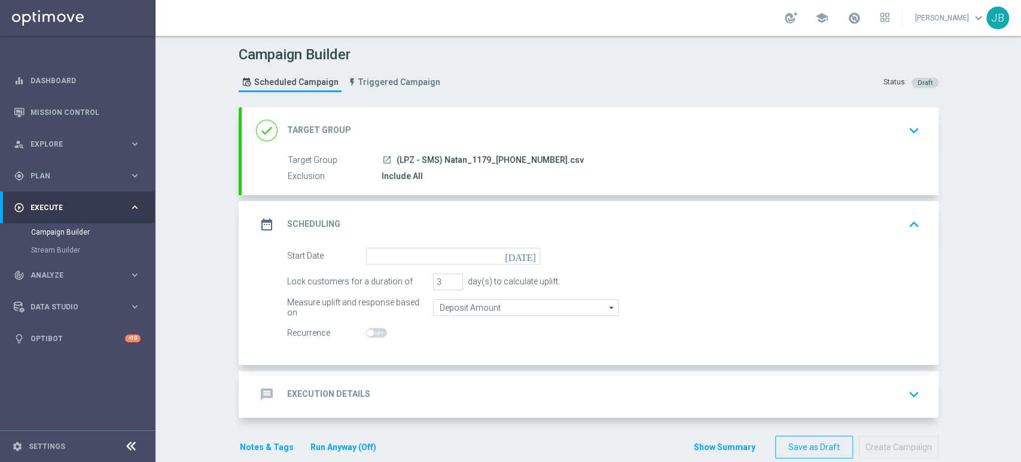
scroll to position [19, 0]
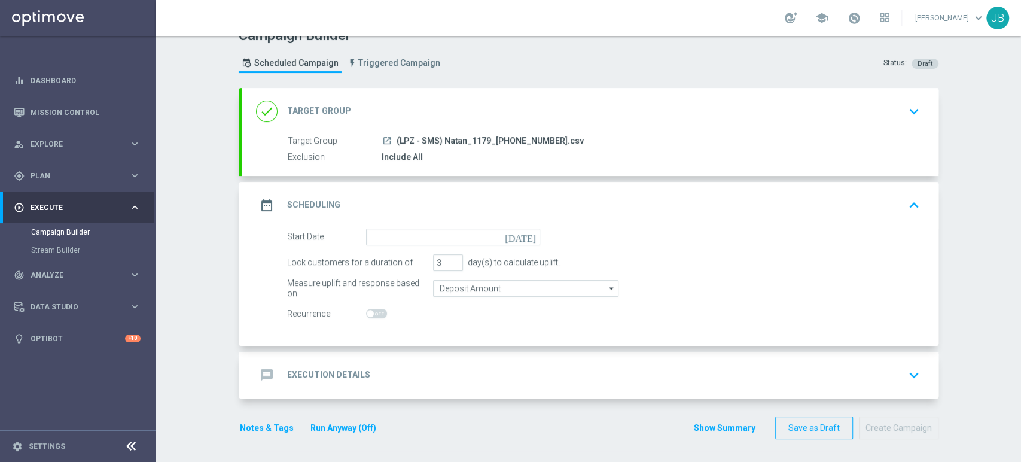
drag, startPoint x: 1020, startPoint y: 326, endPoint x: 1020, endPoint y: 367, distance: 41.3
click at [1020, 367] on div "Campaign Builder Scheduled Campaign Triggered Campaign Status: Draft done Targe…" at bounding box center [587, 249] width 865 height 426
click at [525, 366] on div "message Execution Details keyboard_arrow_down" at bounding box center [590, 375] width 668 height 23
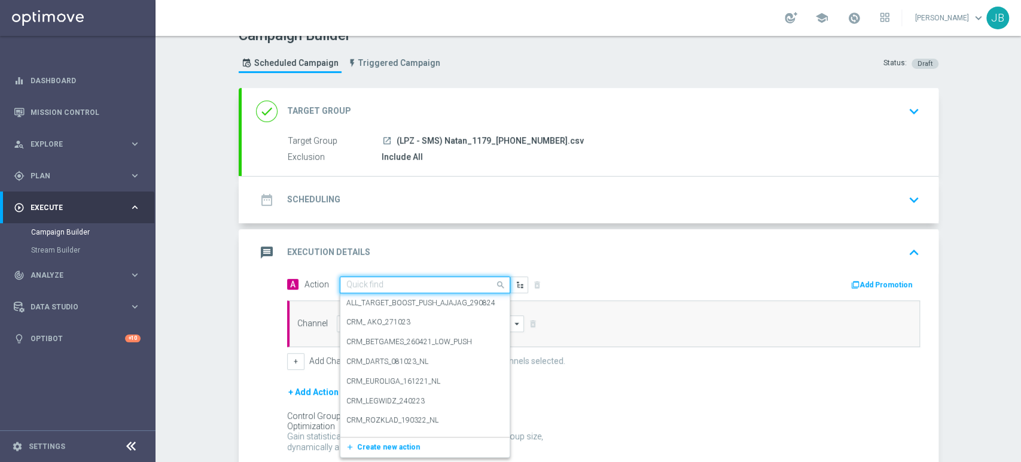
click at [349, 282] on input "text" at bounding box center [412, 285] width 133 height 10
click at [357, 444] on span "Create new action" at bounding box center [388, 447] width 63 height 8
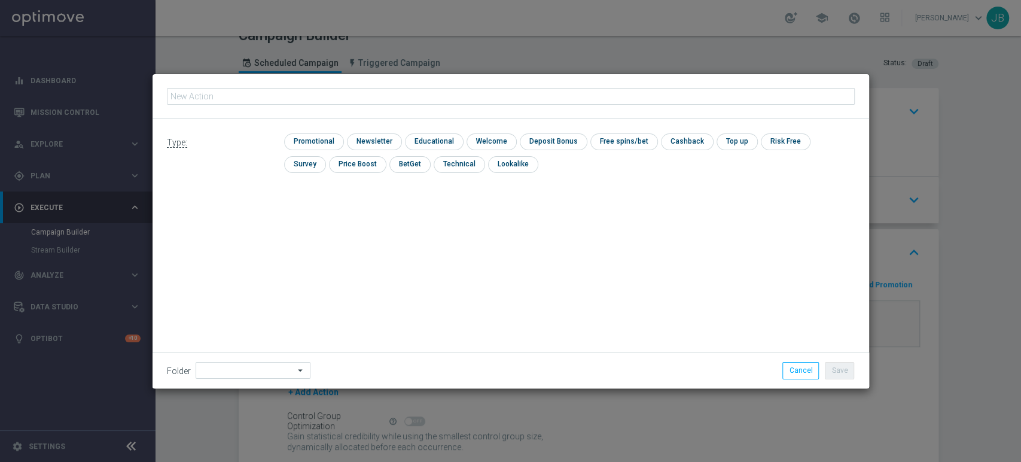
type input "(LPZ - SMS) Natan_1179_[PHONE_NUMBER]"
click at [361, 133] on input "checkbox" at bounding box center [373, 141] width 52 height 16
checkbox input "true"
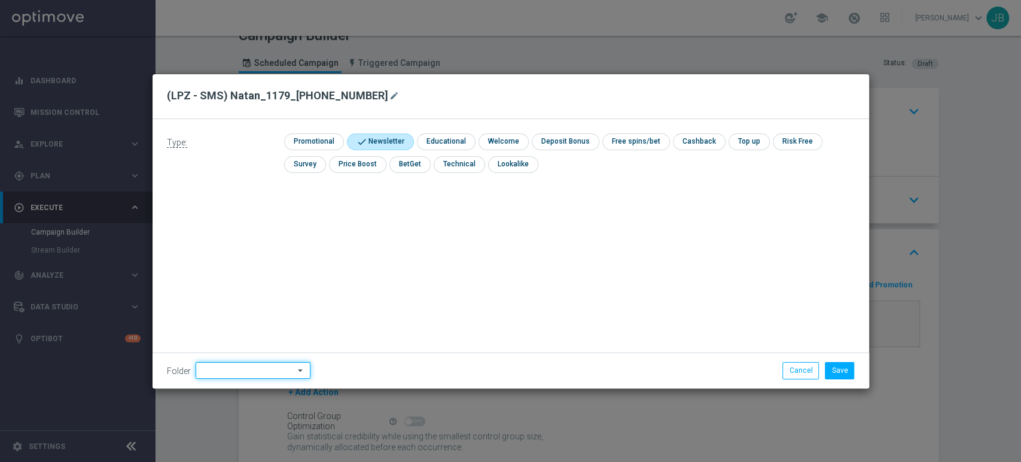
click at [211, 368] on input at bounding box center [253, 370] width 115 height 17
click at [251, 245] on div "[PERSON_NAME]" at bounding box center [260, 249] width 111 height 18
type input "[PERSON_NAME]"
click at [836, 369] on button "Save" at bounding box center [839, 370] width 29 height 17
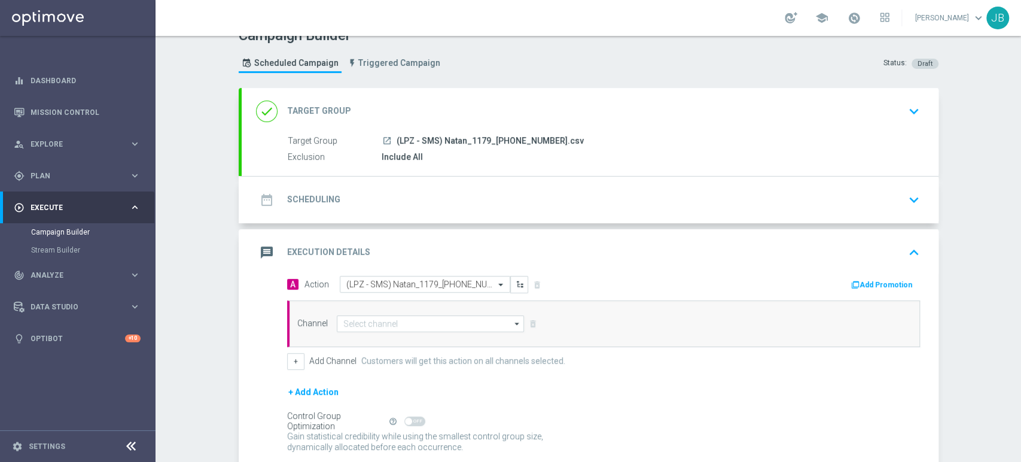
click at [428, 334] on div "Channel arrow_drop_down Show Selected 0 of 22 Target group only SMS" at bounding box center [603, 323] width 633 height 47
click at [427, 317] on input at bounding box center [431, 323] width 188 height 17
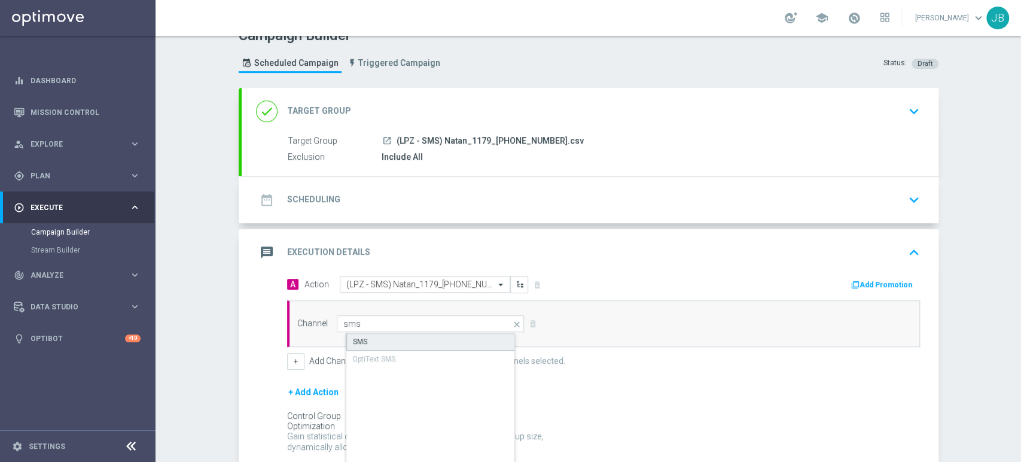
click at [417, 334] on div "SMS" at bounding box center [440, 341] width 188 height 18
type input "SMS"
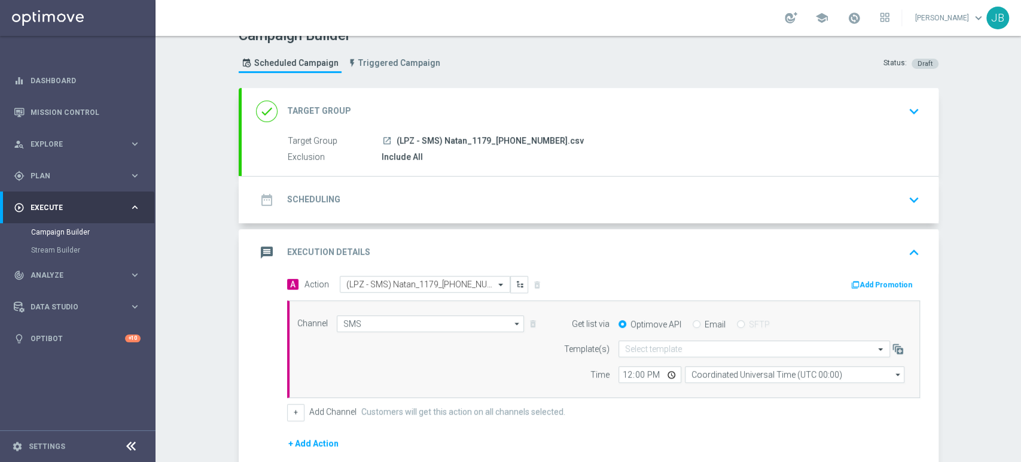
scroll to position [125, 0]
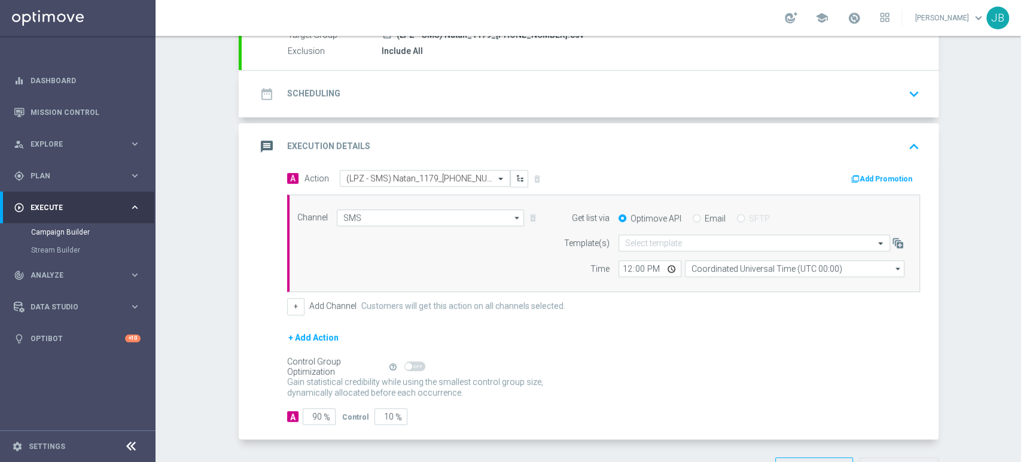
drag, startPoint x: 1020, startPoint y: 242, endPoint x: 1020, endPoint y: 317, distance: 74.8
click at [1020, 317] on div "Campaign Builder Scheduled Campaign Triggered Campaign Status: Draft done Targe…" at bounding box center [587, 249] width 865 height 426
click at [479, 422] on div "A 90 % Control 10 %" at bounding box center [603, 416] width 633 height 17
click at [309, 419] on input "90" at bounding box center [319, 416] width 33 height 17
type input "0"
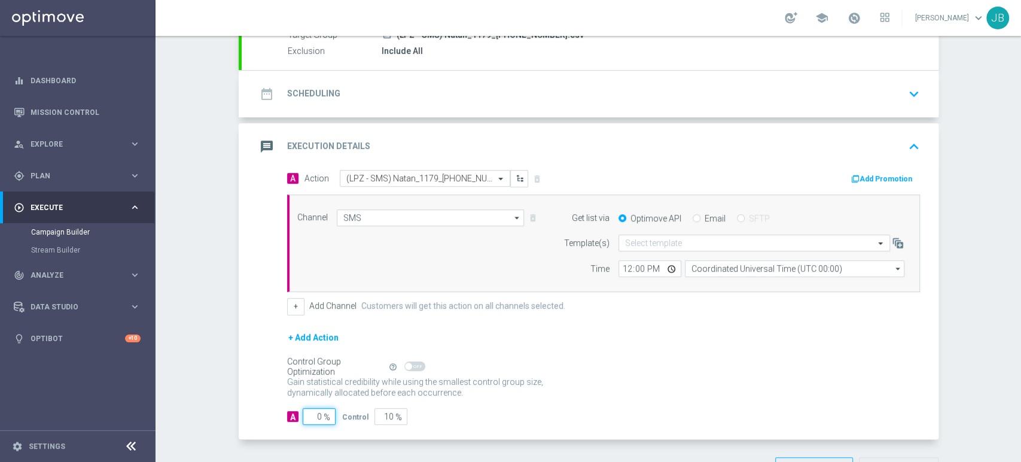
type input "100"
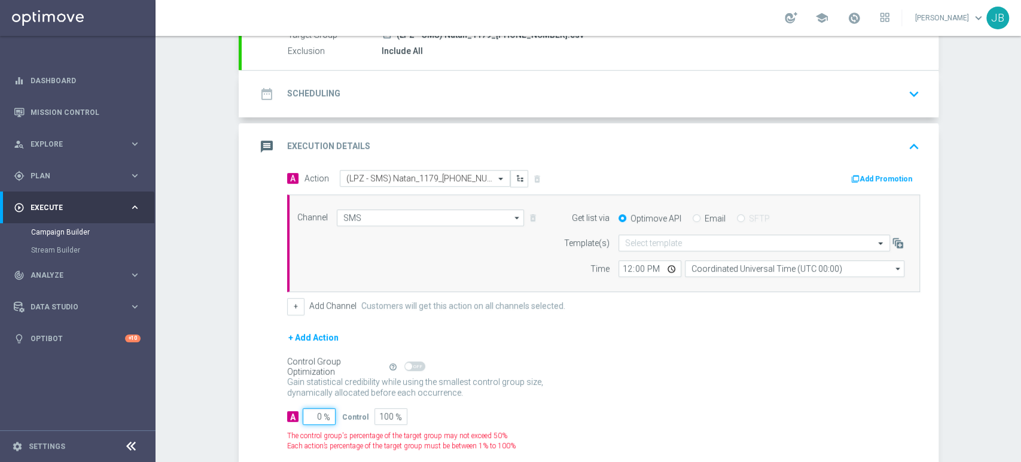
type input "10"
type input "90"
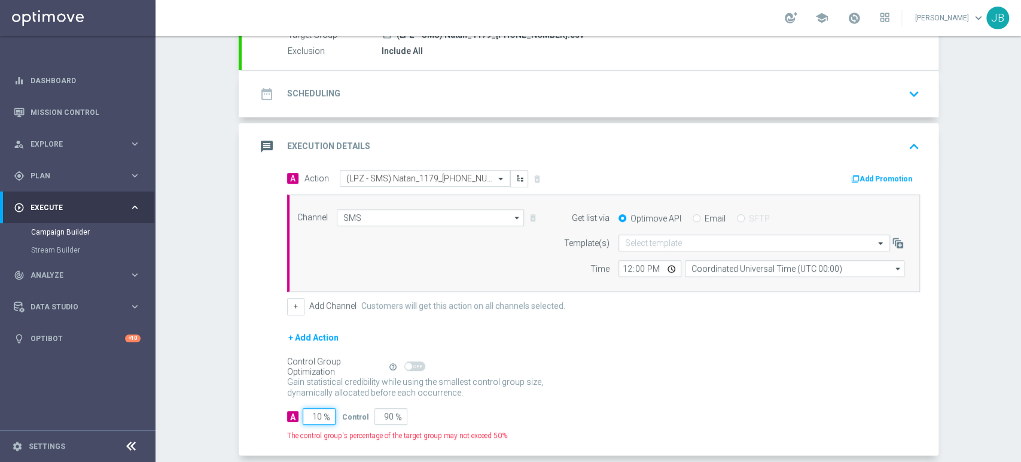
type input "100"
type input "0"
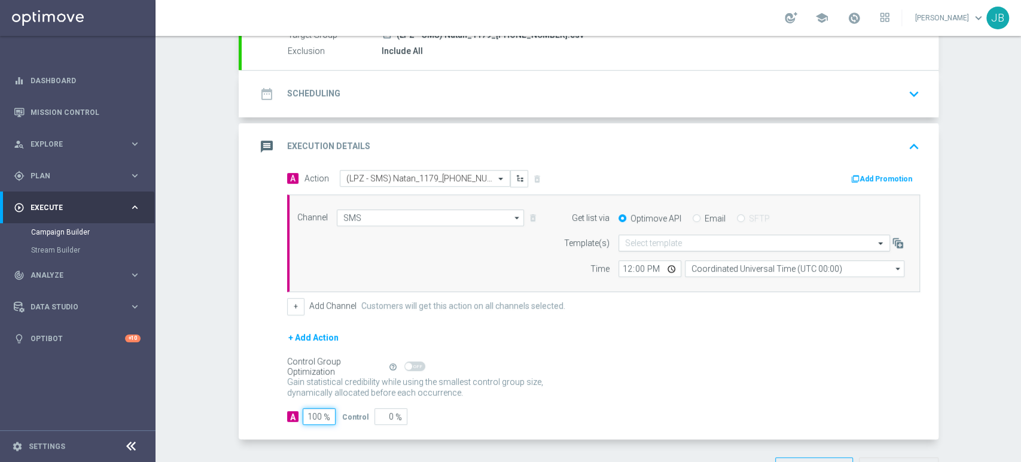
type input "100"
click at [647, 238] on input "text" at bounding box center [742, 243] width 234 height 10
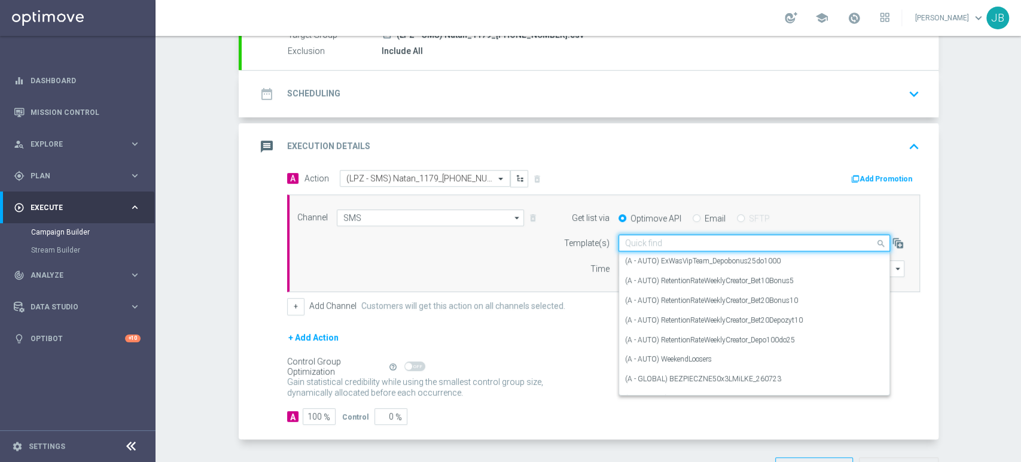
paste input "(LPZ - SMS) Natan_1179_[PHONE_NUMBER]"
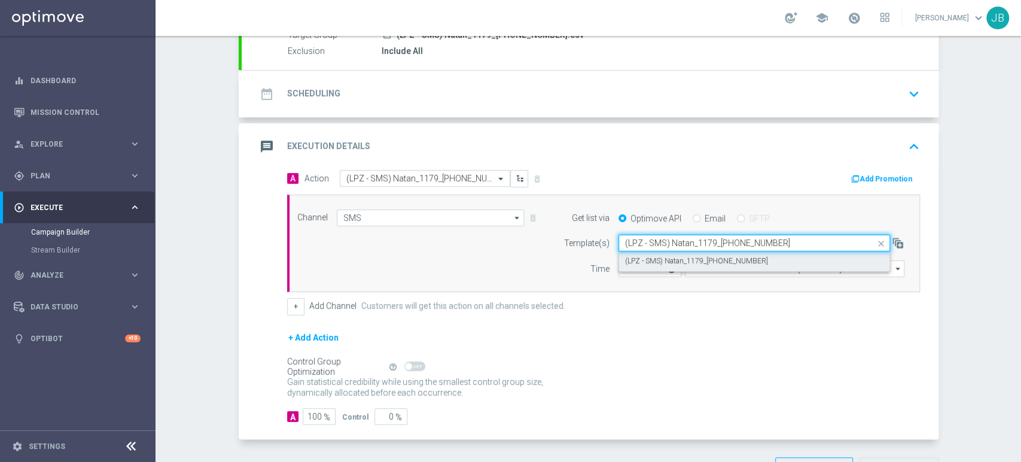
click at [641, 256] on label "(LPZ - SMS) Natan_1179_[PHONE_NUMBER]" at bounding box center [696, 261] width 143 height 10
type input "(LPZ - SMS) Natan_1179_[PHONE_NUMBER]"
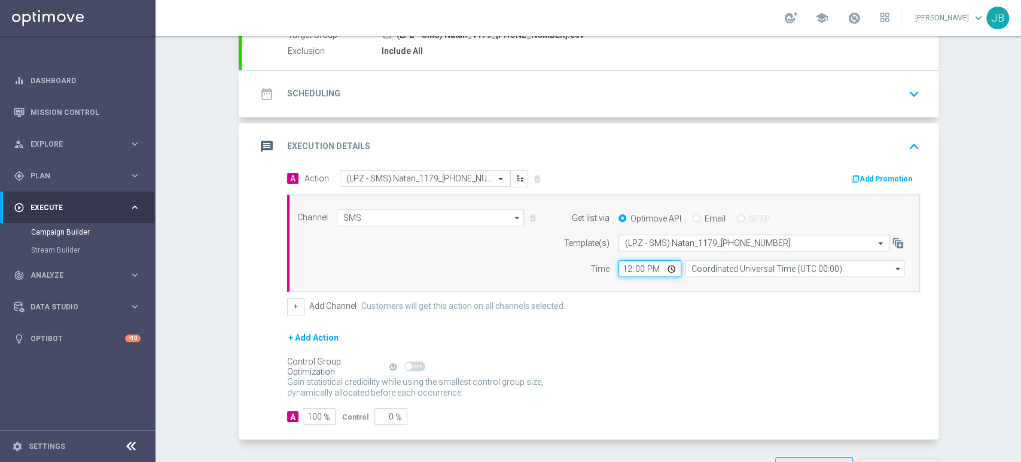
click at [618, 267] on input "12:00" at bounding box center [649, 268] width 63 height 17
type input "10:57"
click at [711, 267] on input "Coordinated Universal Time (UTC 00:00)" at bounding box center [794, 268] width 219 height 17
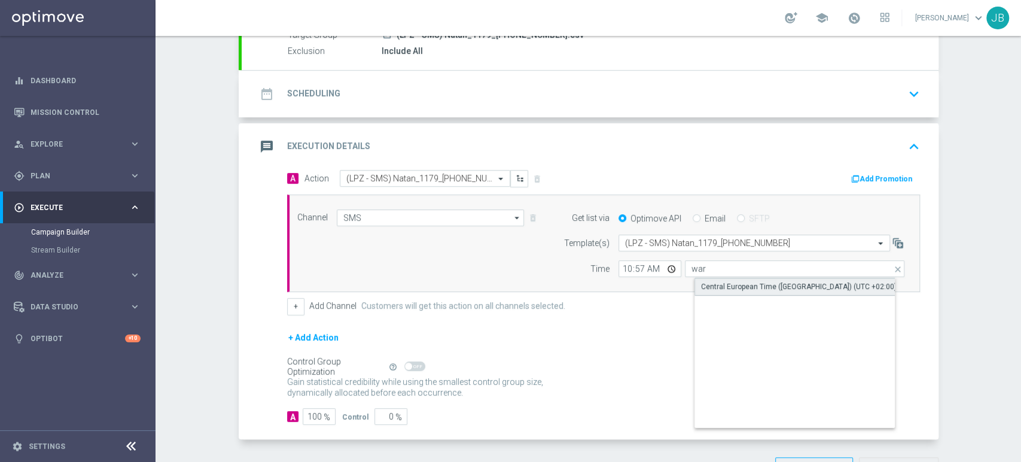
click at [706, 286] on div "Central European Time ([GEOGRAPHIC_DATA]) (UTC +02:00)" at bounding box center [799, 286] width 196 height 11
type input "Central European Time ([GEOGRAPHIC_DATA]) (UTC +02:00)"
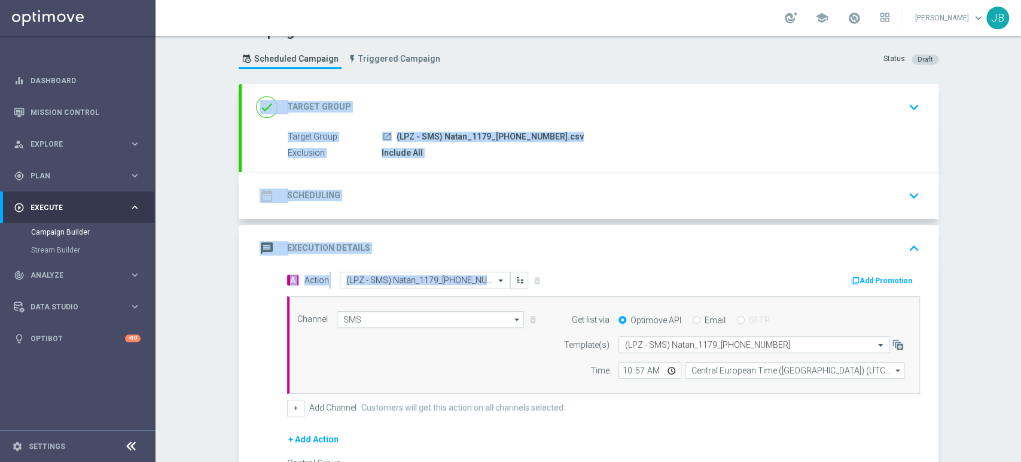
scroll to position [0, 0]
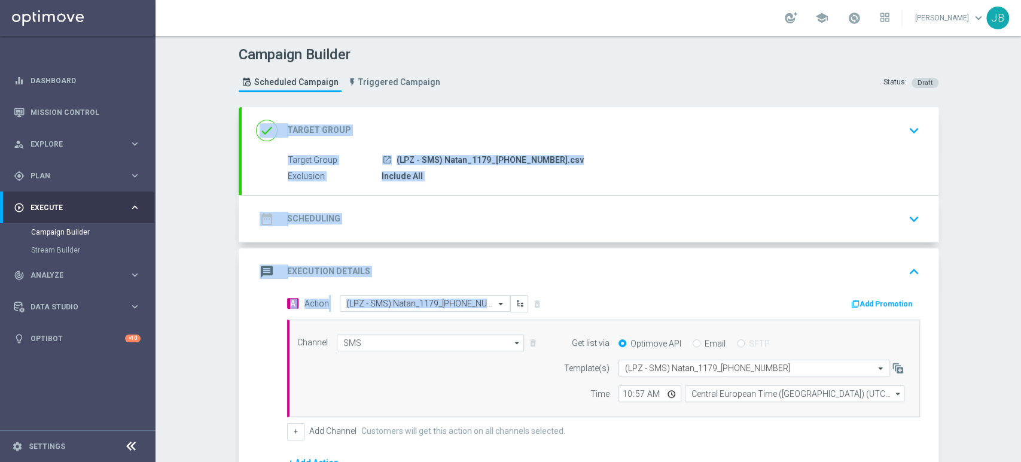
drag, startPoint x: 1020, startPoint y: 258, endPoint x: 1020, endPoint y: 171, distance: 87.3
click at [1020, 171] on div "Campaign Builder Scheduled Campaign Triggered Campaign Status: Draft done Targe…" at bounding box center [587, 249] width 865 height 426
click at [966, 211] on div "Campaign Builder Scheduled Campaign Triggered Campaign Status: Draft done Targe…" at bounding box center [587, 249] width 865 height 426
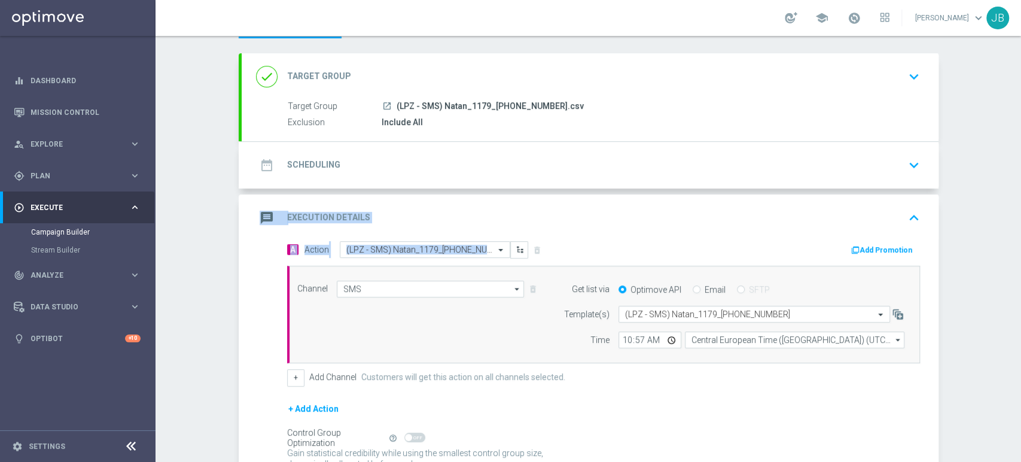
scroll to position [55, 0]
drag, startPoint x: 1020, startPoint y: 215, endPoint x: 1020, endPoint y: 253, distance: 37.7
click at [1020, 253] on div "Campaign Builder Scheduled Campaign Triggered Campaign Status: Draft done Targe…" at bounding box center [587, 249] width 865 height 426
click at [966, 248] on div "Campaign Builder Scheduled Campaign Triggered Campaign Status: Draft done Targe…" at bounding box center [587, 249] width 865 height 426
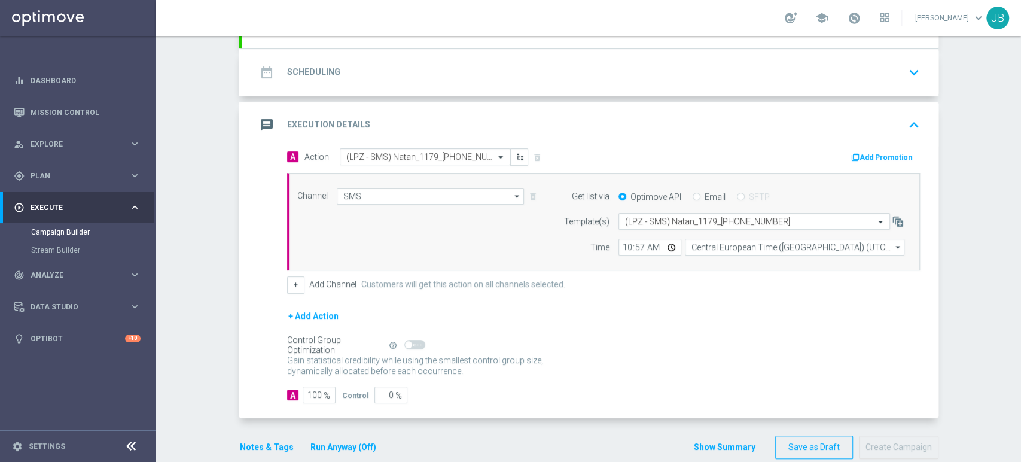
scroll to position [148, 0]
click at [849, 353] on div "Gain statistical credibility while using the smallest control group size, dynam…" at bounding box center [603, 364] width 633 height 29
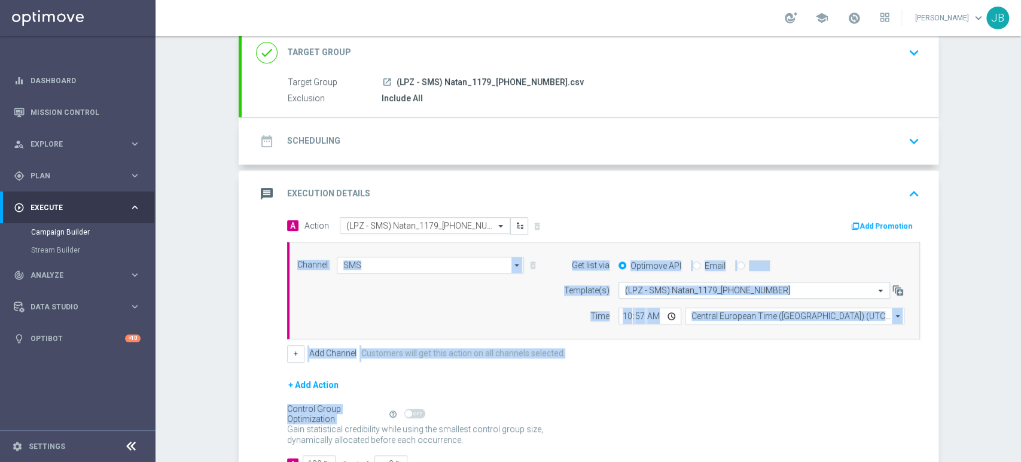
scroll to position [0, 0]
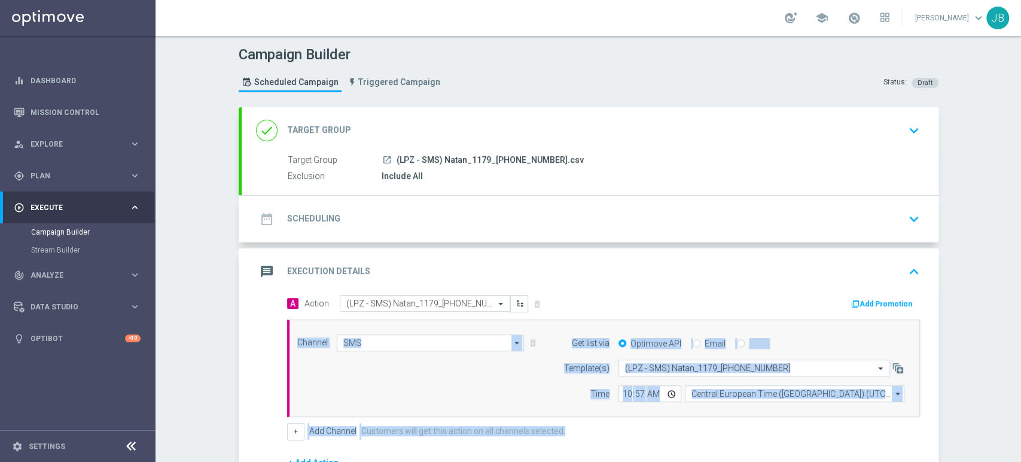
drag, startPoint x: 1020, startPoint y: 362, endPoint x: 1018, endPoint y: 258, distance: 104.1
click at [1018, 258] on div "Campaign Builder Scheduled Campaign Triggered Campaign Status: Draft done Targe…" at bounding box center [587, 249] width 865 height 426
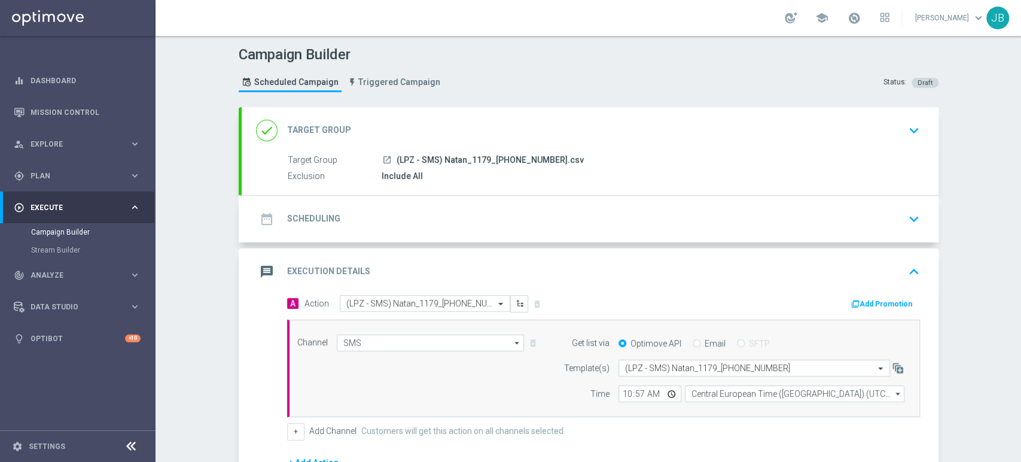
click at [849, 228] on div "date_range Scheduling keyboard_arrow_down" at bounding box center [590, 219] width 668 height 23
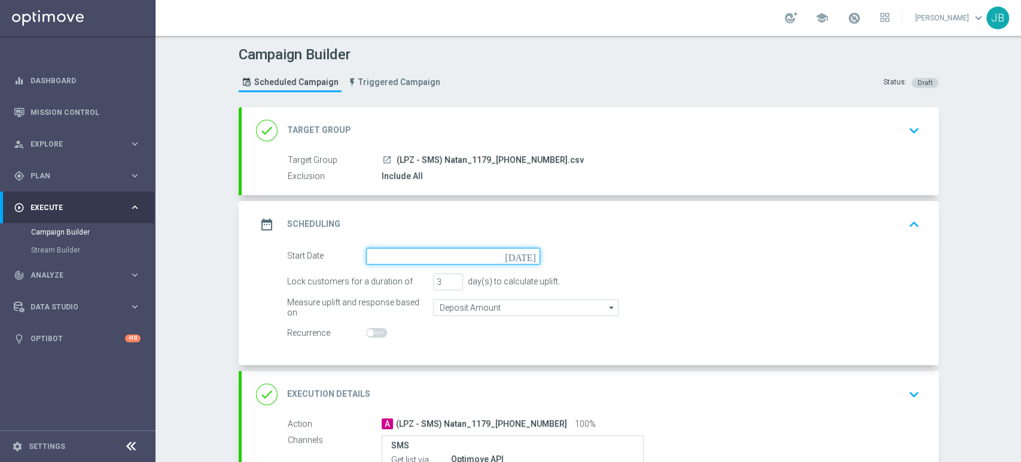
click at [406, 249] on input at bounding box center [453, 256] width 174 height 17
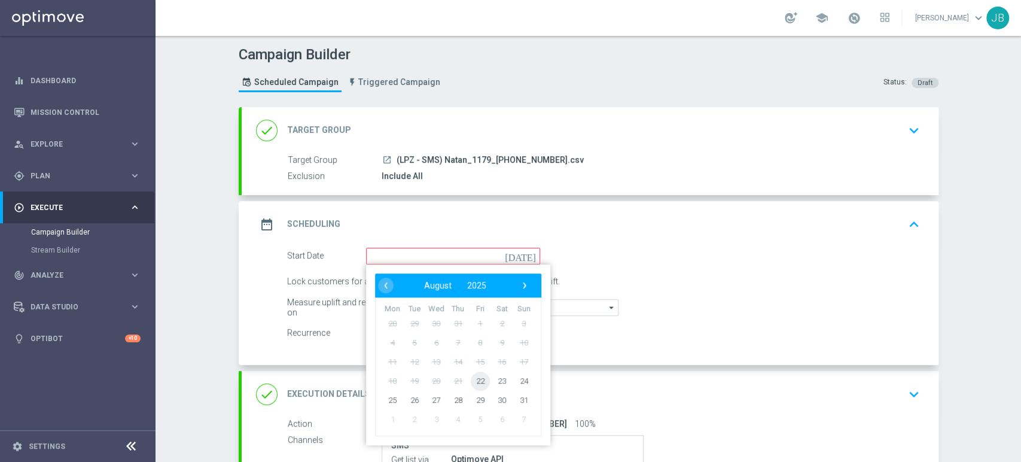
click at [470, 382] on span "22" at bounding box center [479, 380] width 19 height 19
type input "[DATE]"
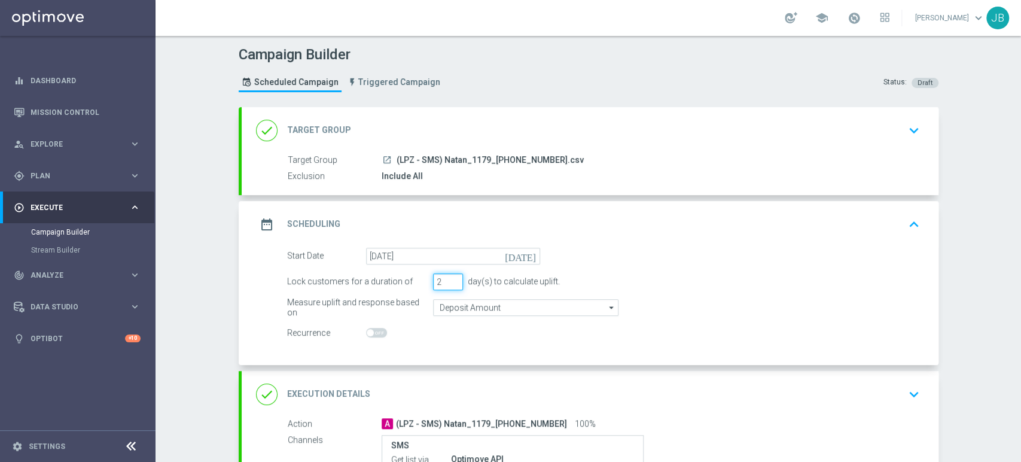
click at [448, 283] on input "2" at bounding box center [448, 281] width 30 height 17
type input "1"
click at [448, 283] on input "1" at bounding box center [448, 281] width 30 height 17
click at [956, 280] on div "Campaign Builder Scheduled Campaign Triggered Campaign Status: Draft done Targe…" at bounding box center [587, 249] width 865 height 426
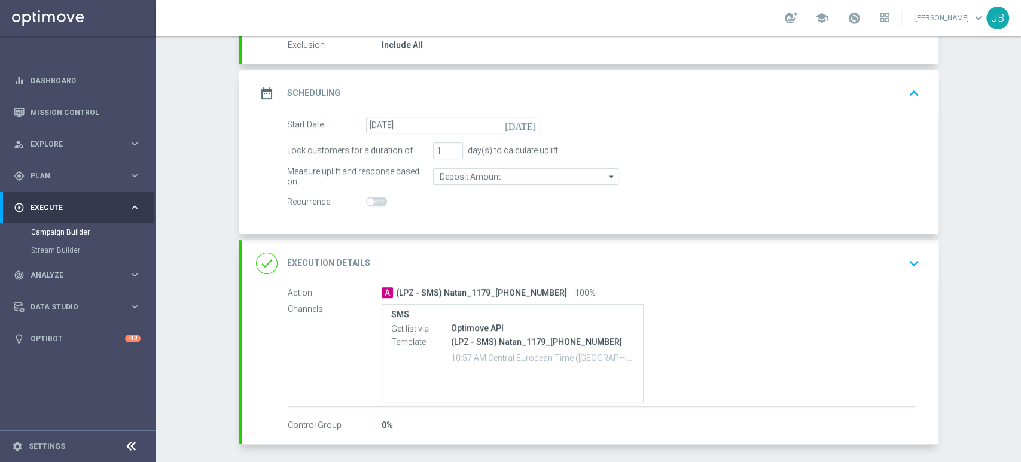
scroll to position [167, 0]
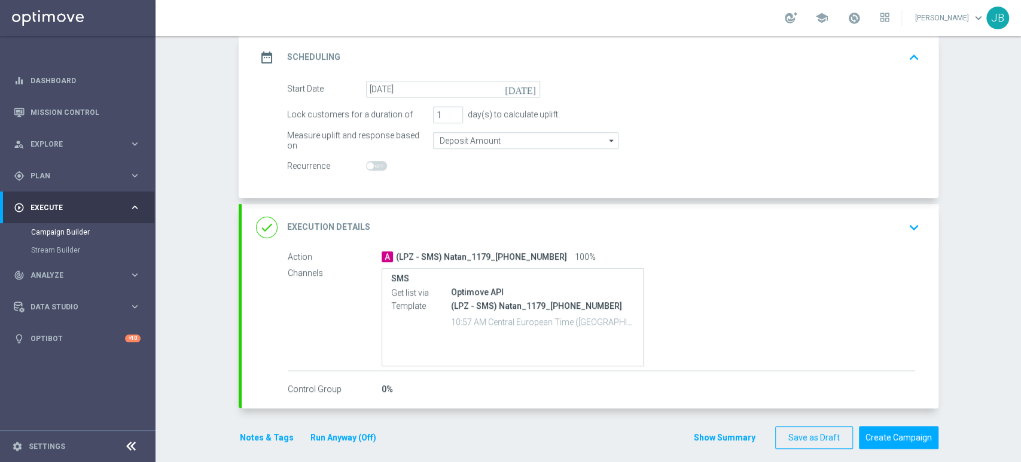
click at [876, 219] on div "done Execution Details keyboard_arrow_down" at bounding box center [590, 227] width 668 height 23
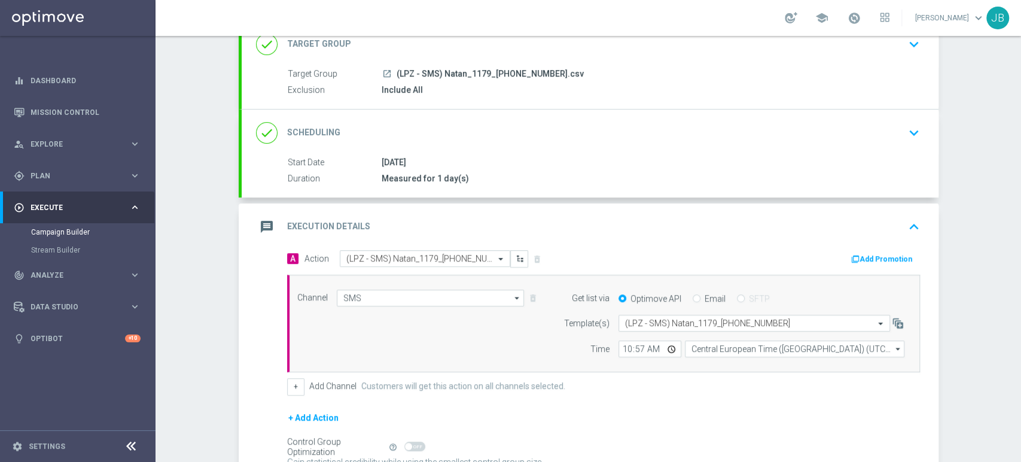
scroll to position [0, 0]
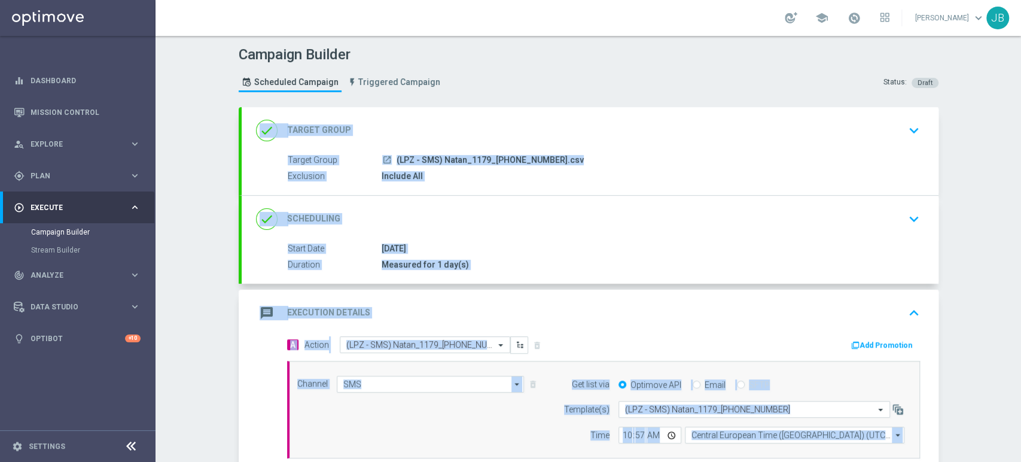
drag, startPoint x: 1020, startPoint y: 307, endPoint x: 1017, endPoint y: 152, distance: 154.9
click at [1017, 152] on div "Campaign Builder Scheduled Campaign Triggered Campaign Status: Draft done Targe…" at bounding box center [587, 249] width 865 height 426
click at [947, 126] on div "Campaign Builder Scheduled Campaign Triggered Campaign Status: Draft done Targe…" at bounding box center [587, 249] width 865 height 426
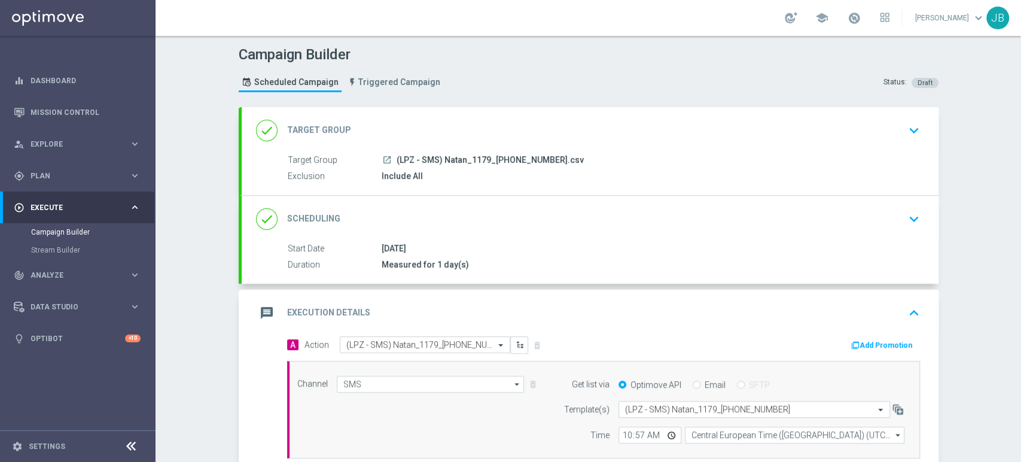
click at [905, 134] on icon "keyboard_arrow_down" at bounding box center [914, 130] width 18 height 18
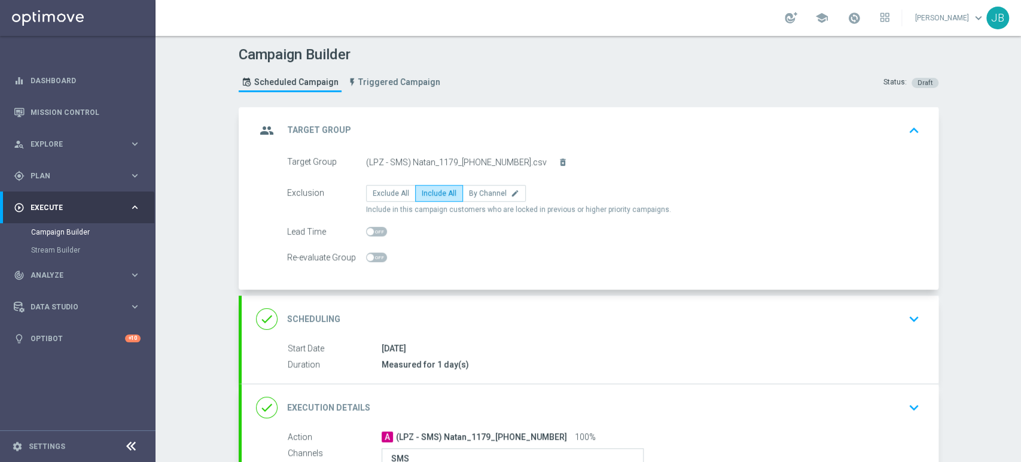
click at [868, 342] on div "[DATE]" at bounding box center [648, 348] width 533 height 12
click at [904, 307] on button "keyboard_arrow_down" at bounding box center [914, 318] width 20 height 23
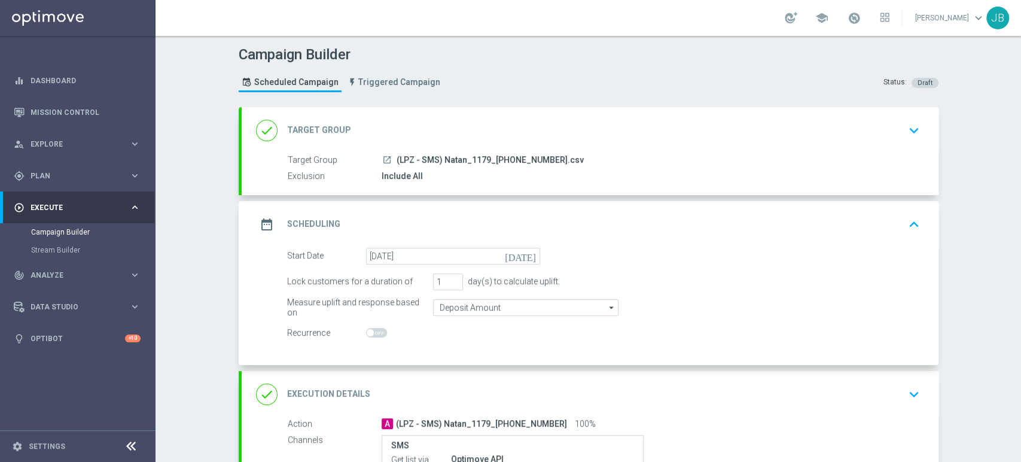
click at [983, 258] on div "Campaign Builder Scheduled Campaign Triggered Campaign Status: Draft done Targe…" at bounding box center [587, 249] width 865 height 426
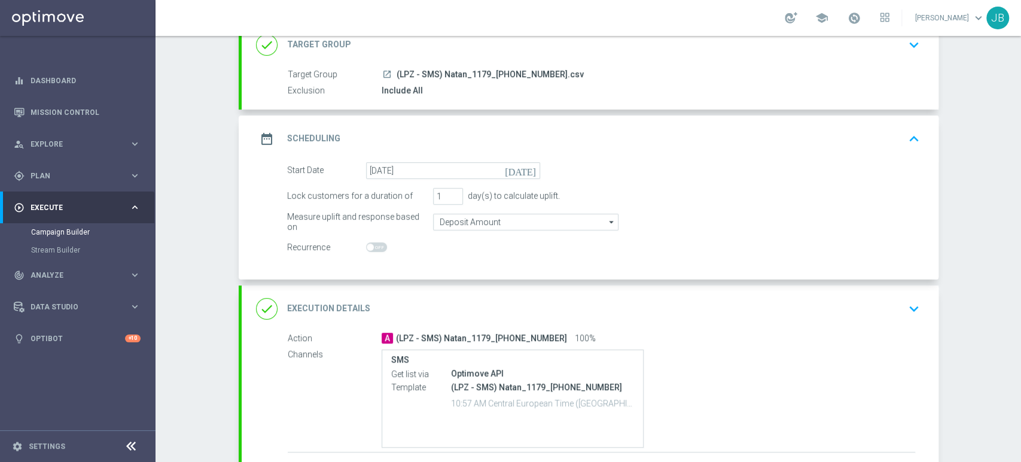
scroll to position [89, 0]
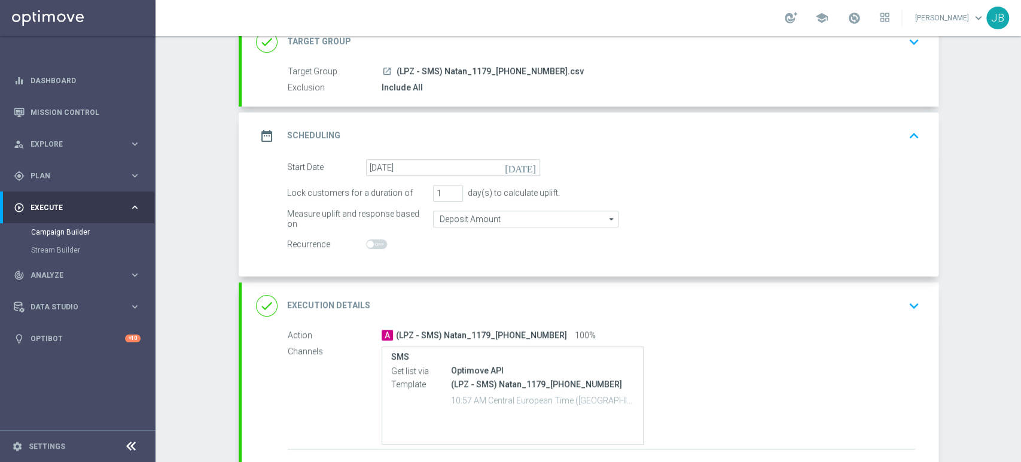
click at [858, 306] on div "done Execution Details keyboard_arrow_down" at bounding box center [590, 305] width 668 height 23
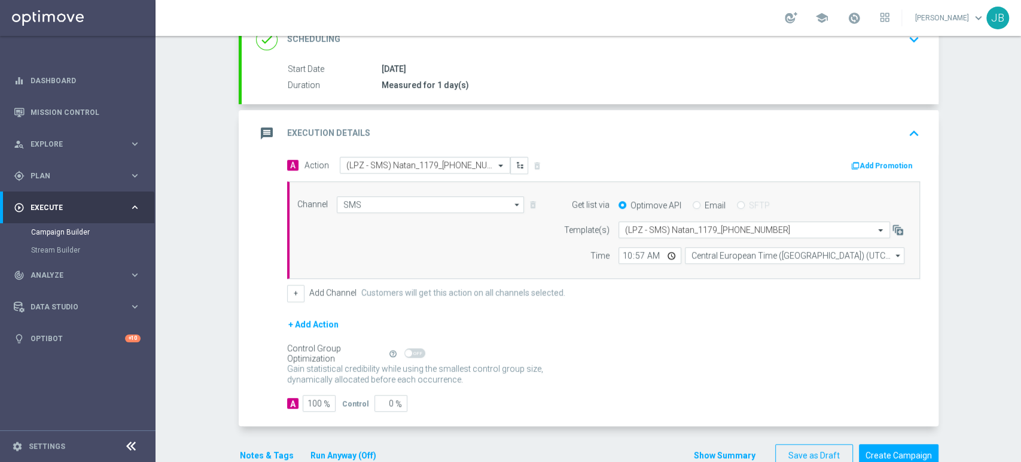
scroll to position [184, 0]
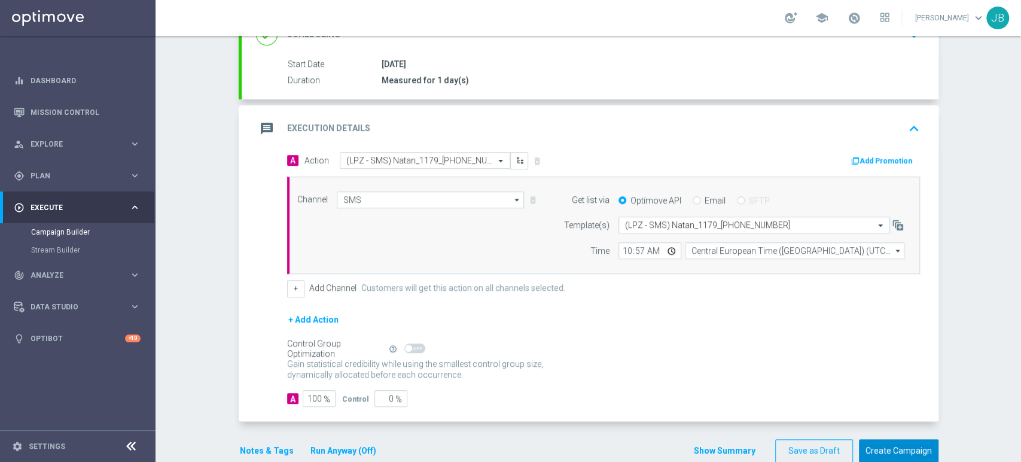
click at [880, 446] on button "Create Campaign" at bounding box center [899, 450] width 80 height 23
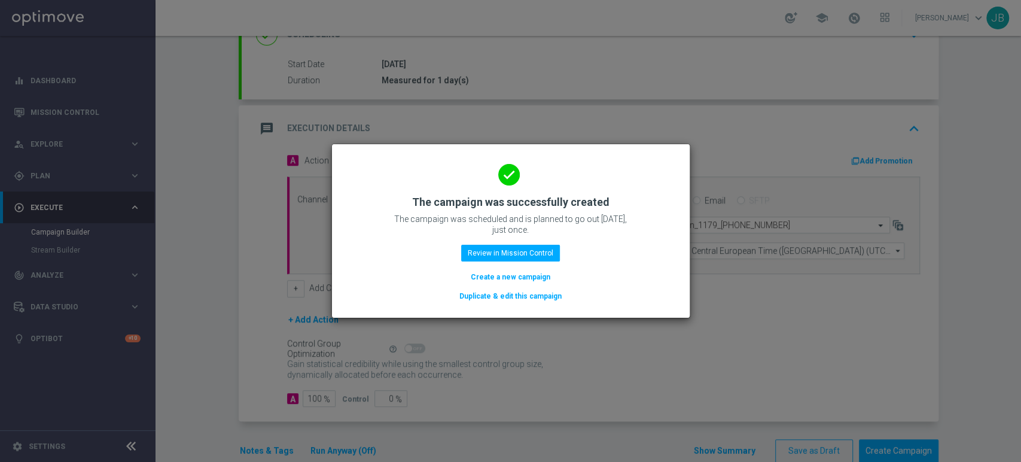
click at [517, 277] on button "Create a new campaign" at bounding box center [510, 276] width 82 height 13
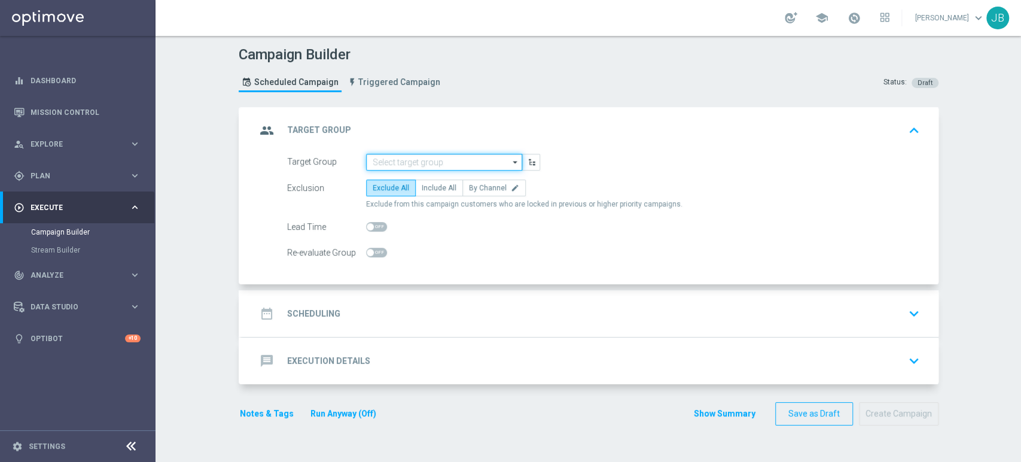
click at [401, 163] on input at bounding box center [444, 162] width 156 height 17
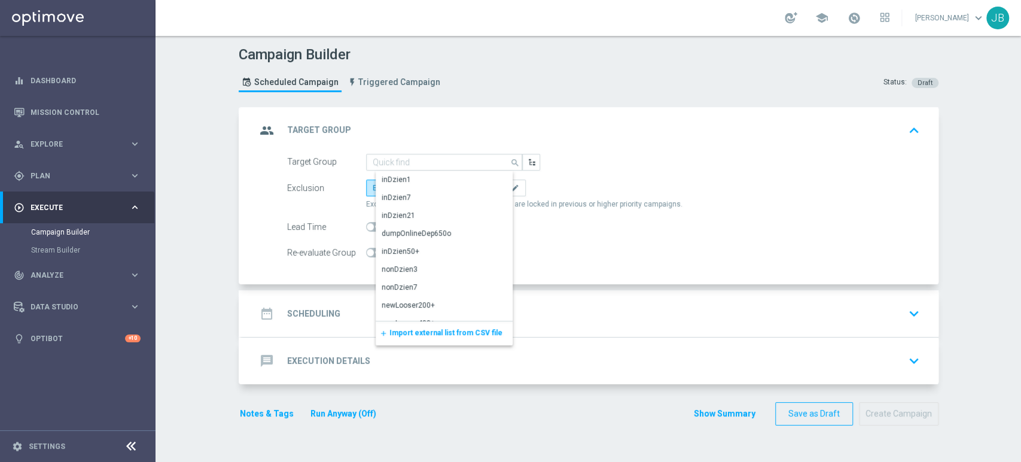
click at [404, 331] on span "Import external list from CSV file" at bounding box center [445, 332] width 113 height 8
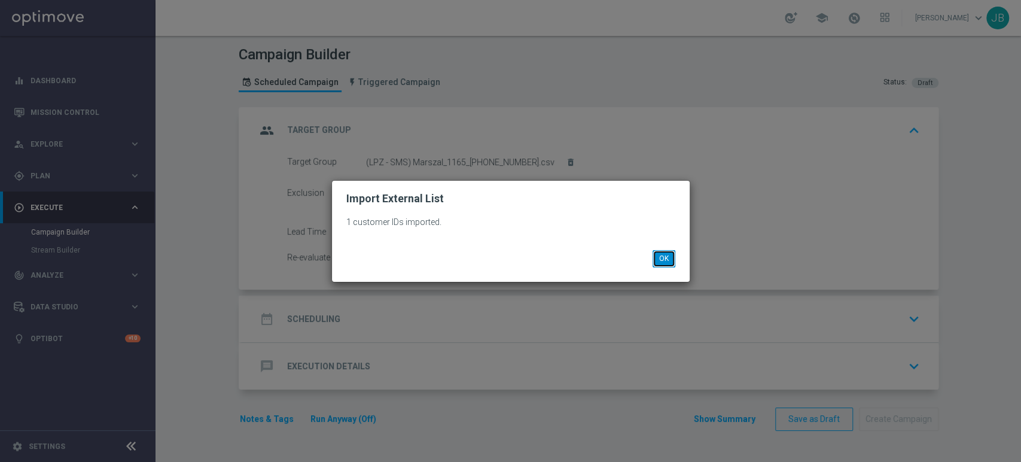
click at [667, 257] on button "OK" at bounding box center [663, 258] width 23 height 17
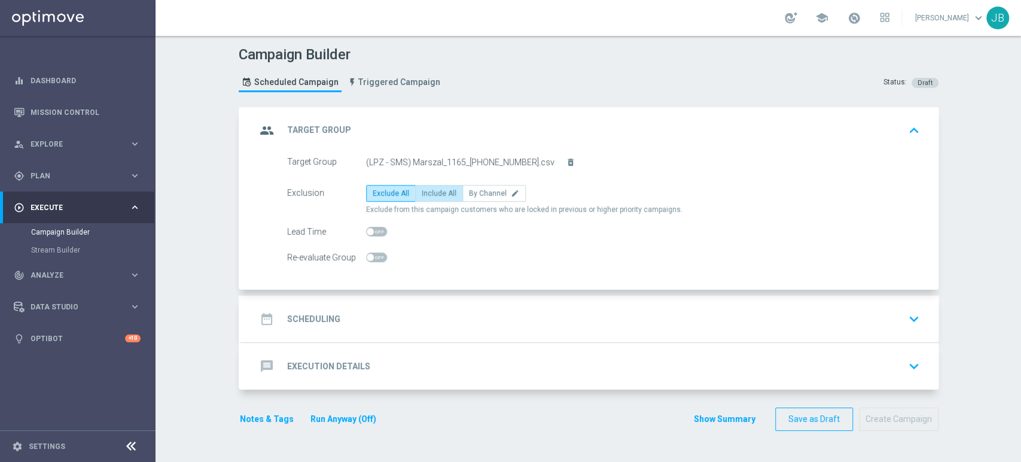
click at [428, 193] on span "Include All" at bounding box center [439, 193] width 35 height 8
click at [428, 193] on input "Include All" at bounding box center [426, 195] width 8 height 8
radio input "true"
click at [398, 315] on div "date_range Scheduling keyboard_arrow_down" at bounding box center [590, 318] width 668 height 23
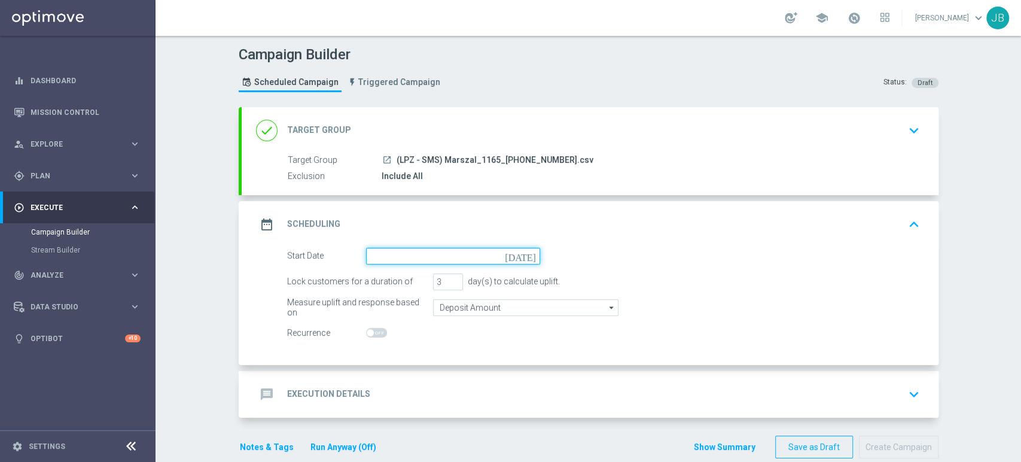
click at [421, 255] on input at bounding box center [453, 256] width 174 height 17
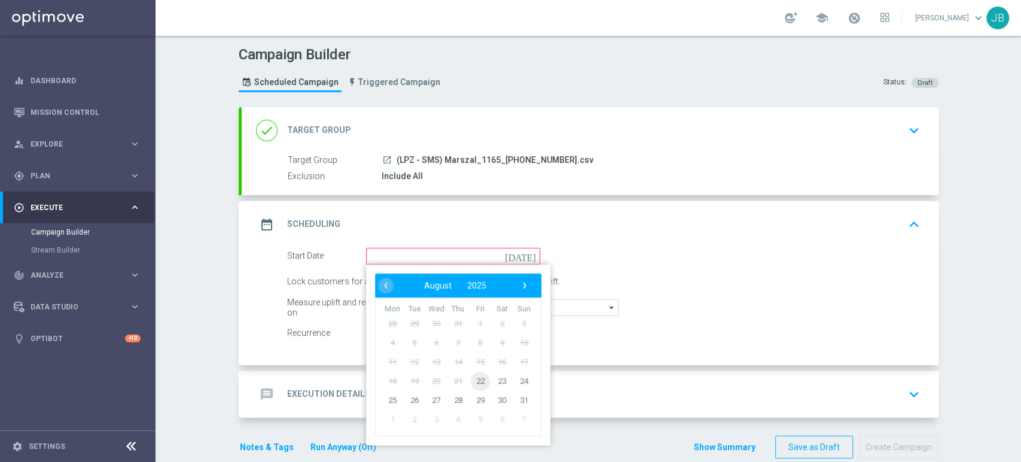
click at [474, 379] on span "22" at bounding box center [479, 380] width 19 height 19
type input "[DATE]"
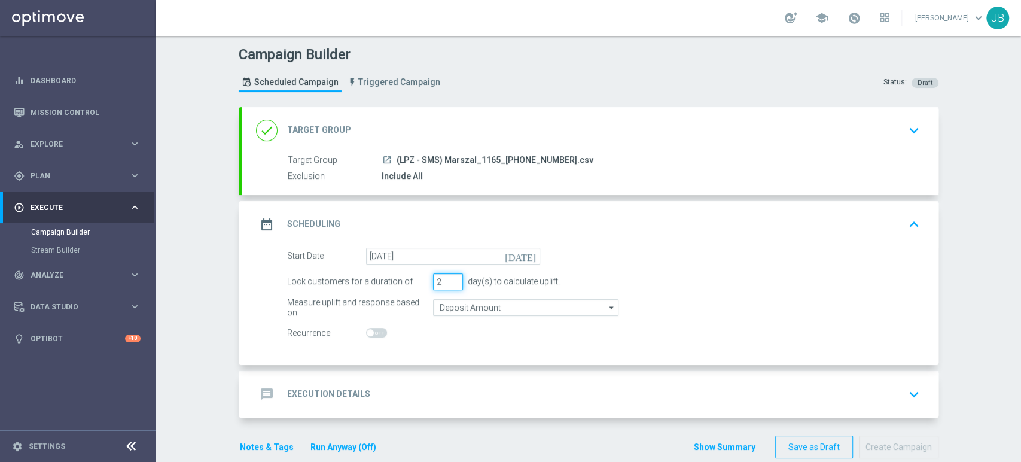
click at [450, 284] on input "2" at bounding box center [448, 281] width 30 height 17
type input "1"
click at [450, 284] on input "1" at bounding box center [448, 281] width 30 height 17
click at [395, 386] on div "message Execution Details keyboard_arrow_down" at bounding box center [590, 394] width 668 height 23
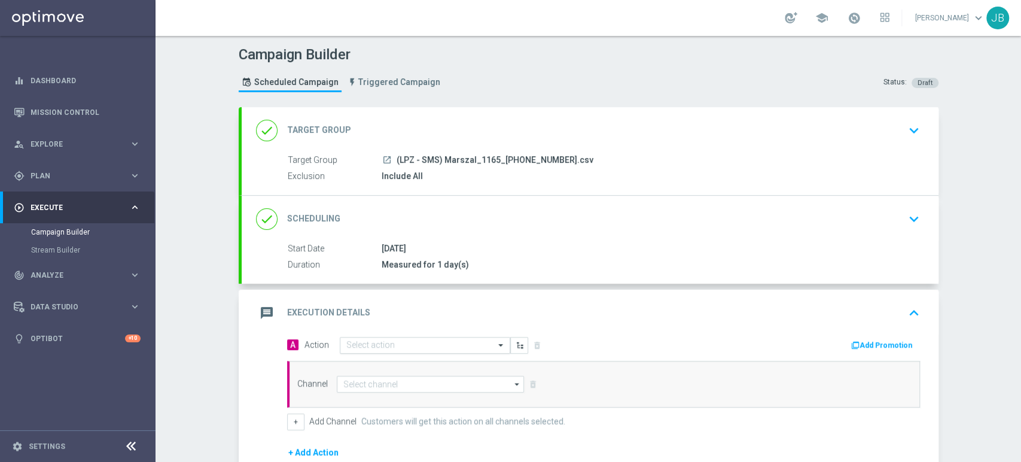
click at [391, 346] on input "text" at bounding box center [412, 345] width 133 height 10
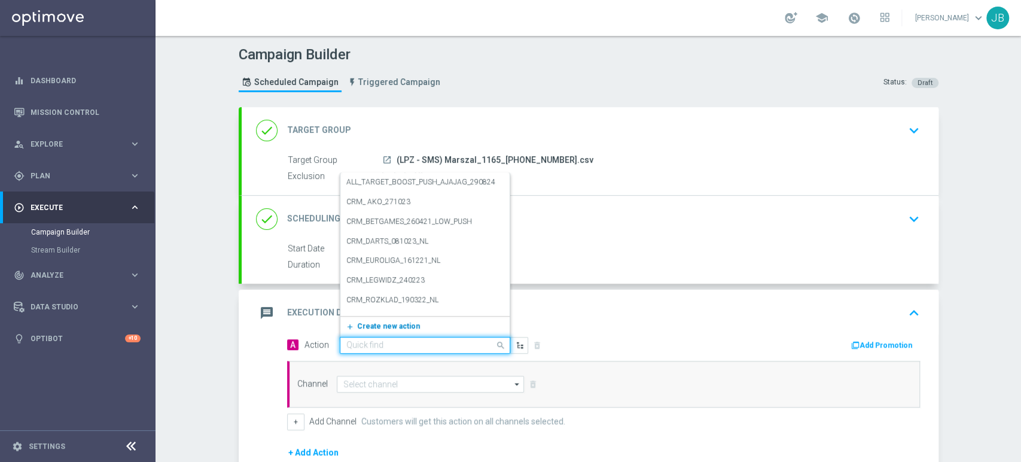
click at [385, 329] on span "Create new action" at bounding box center [388, 326] width 63 height 8
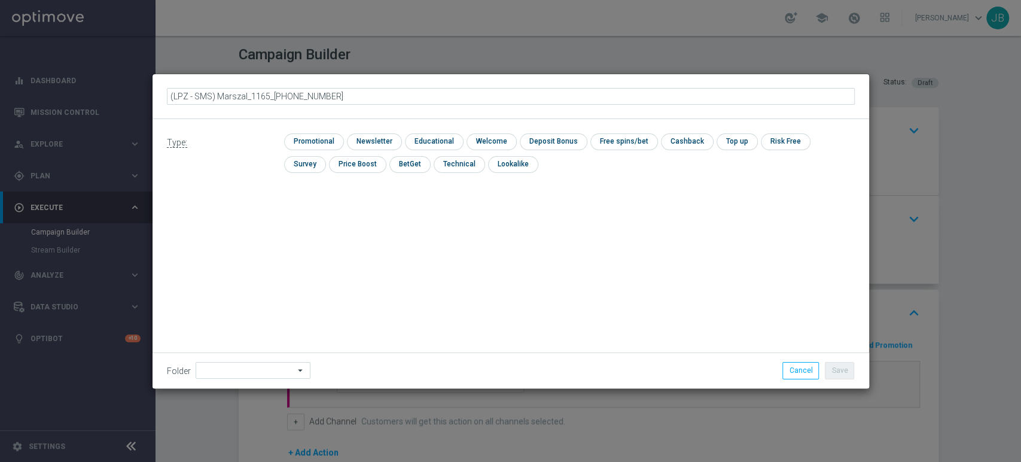
click at [181, 97] on input "(LPZ - SMS) Marszal_1165_[PHONE_NUMBER]" at bounding box center [511, 96] width 688 height 17
type input "(LPZ - SMS) Marszal_1165_[PHONE_NUMBER]"
click at [364, 136] on input "checkbox" at bounding box center [373, 141] width 52 height 16
checkbox input "true"
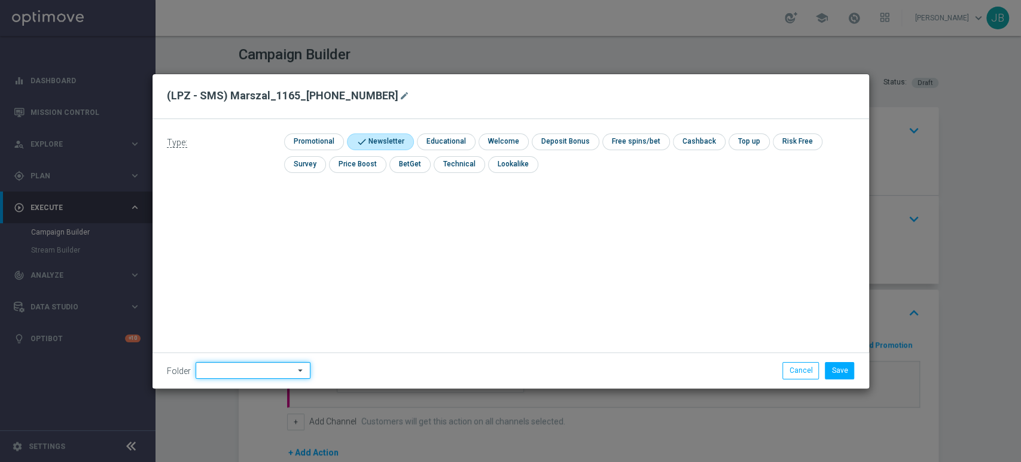
click at [225, 372] on input at bounding box center [253, 370] width 115 height 17
click at [256, 257] on div "[PERSON_NAME]" at bounding box center [260, 248] width 111 height 17
type input "[PERSON_NAME]"
click at [844, 370] on button "Save" at bounding box center [839, 370] width 29 height 17
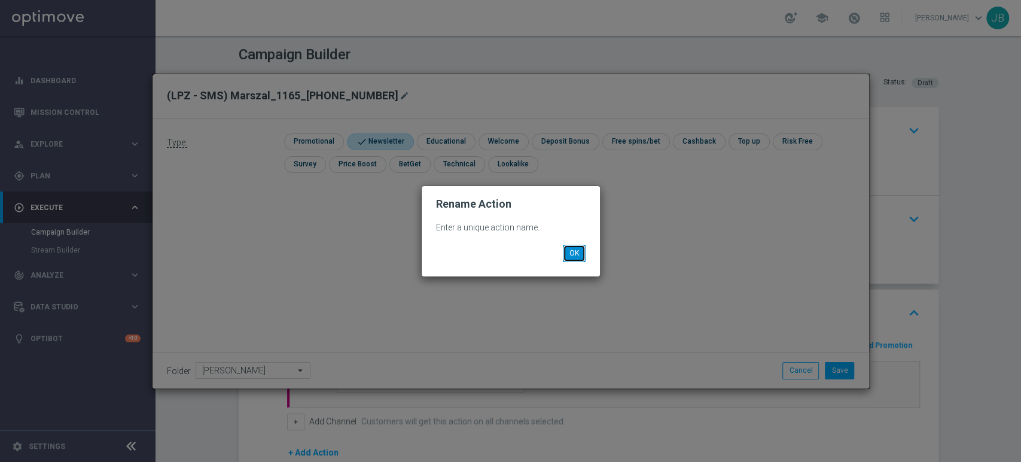
click at [570, 248] on button "OK" at bounding box center [574, 253] width 23 height 17
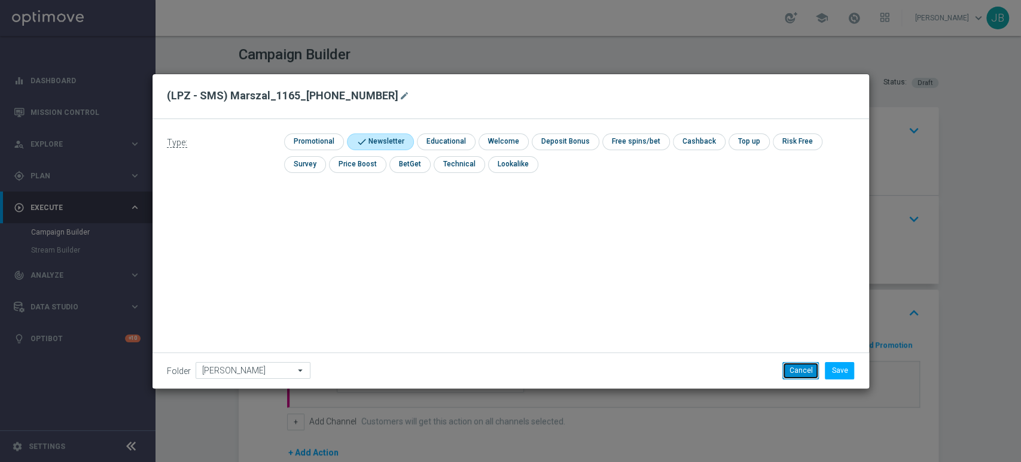
click at [797, 369] on button "Cancel" at bounding box center [800, 370] width 36 height 17
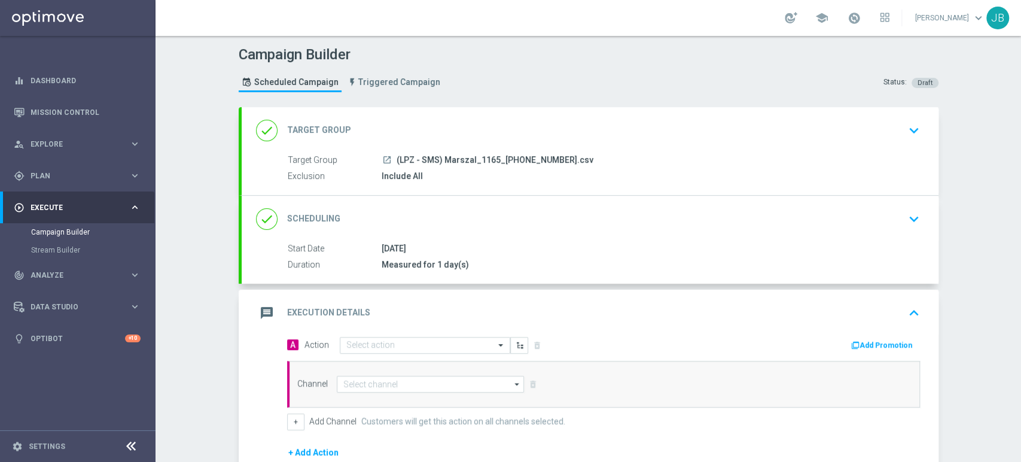
click at [418, 333] on div "message Execution Details keyboard_arrow_up" at bounding box center [590, 312] width 697 height 47
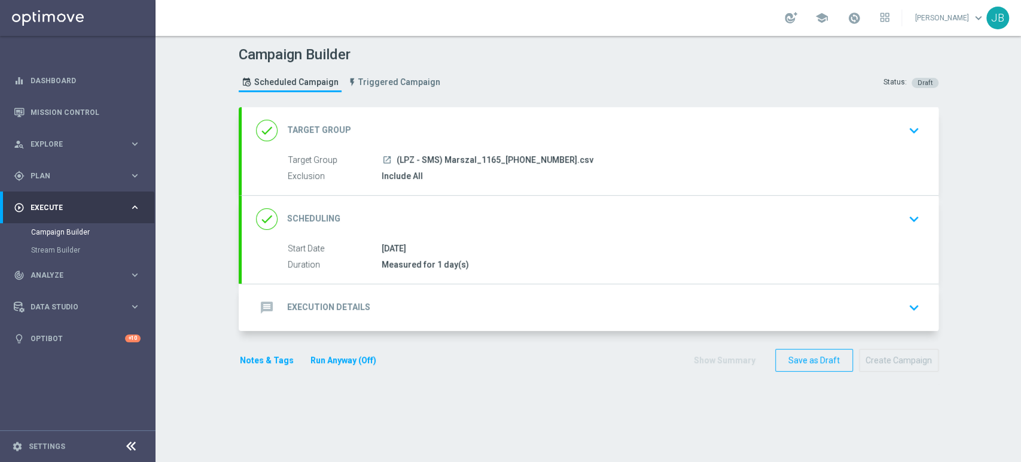
click at [416, 300] on div "message Execution Details keyboard_arrow_down" at bounding box center [590, 307] width 668 height 23
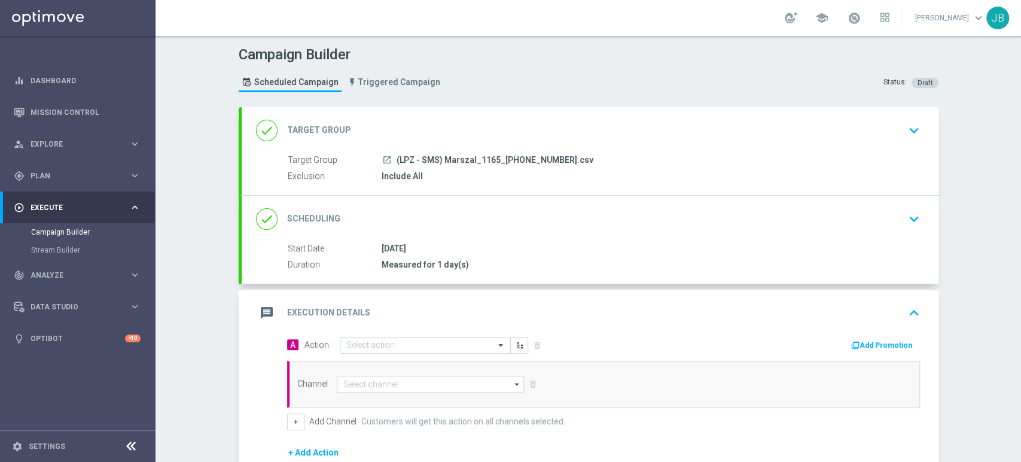
click at [382, 337] on div "Select action" at bounding box center [425, 345] width 170 height 17
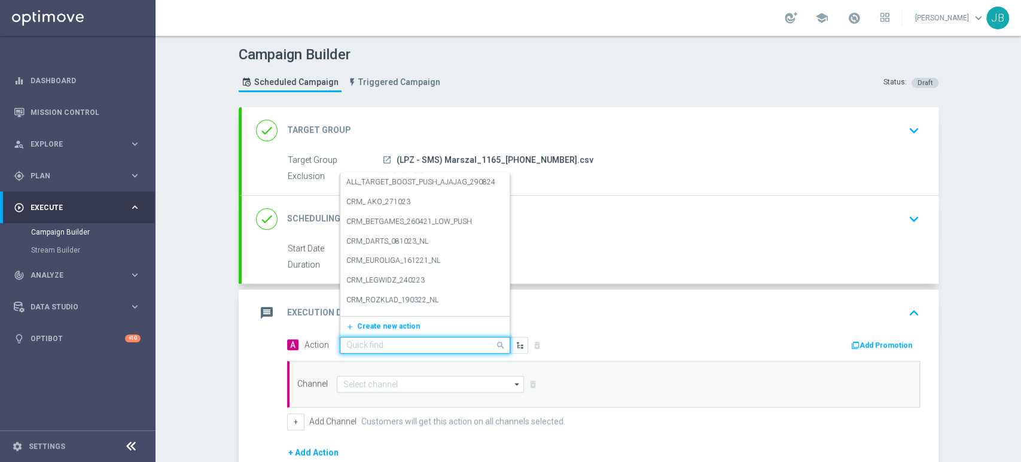
paste input "(LPZ - SMS) Marszal_1165_[PHONE_NUMBER]"
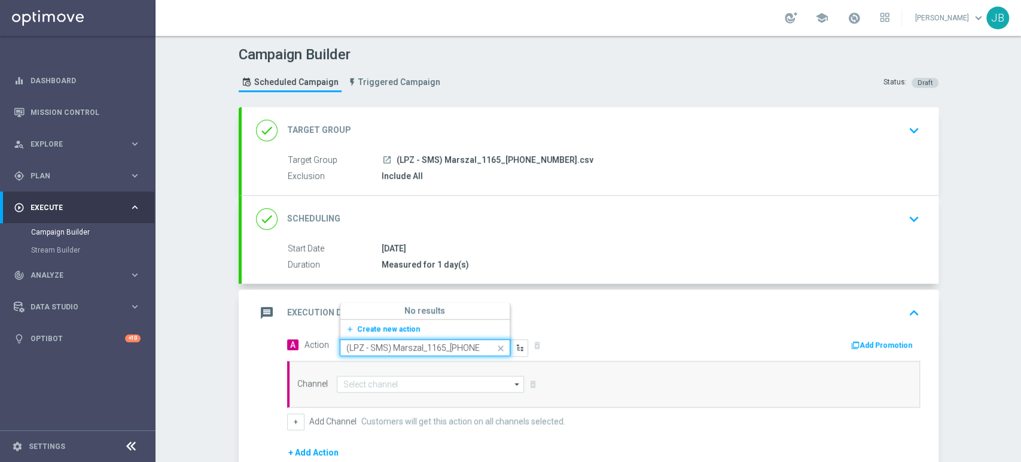
scroll to position [0, 20]
click at [405, 343] on input "(LPZ - SMS) Marszal_1165_[PHONE_NUMBER]" at bounding box center [412, 348] width 133 height 10
type input "(LPZ - SMS) Marszal_1165_[PHONE_NUMBER]"
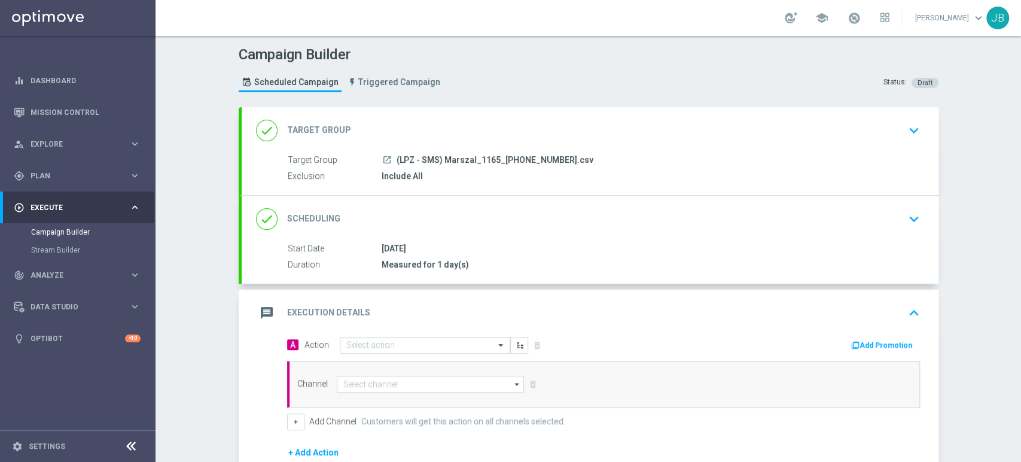
click at [388, 372] on div "Channel arrow_drop_down Show Selected 0 of NaN Target group only SMS" at bounding box center [603, 384] width 633 height 47
click at [400, 342] on input "text" at bounding box center [412, 345] width 133 height 10
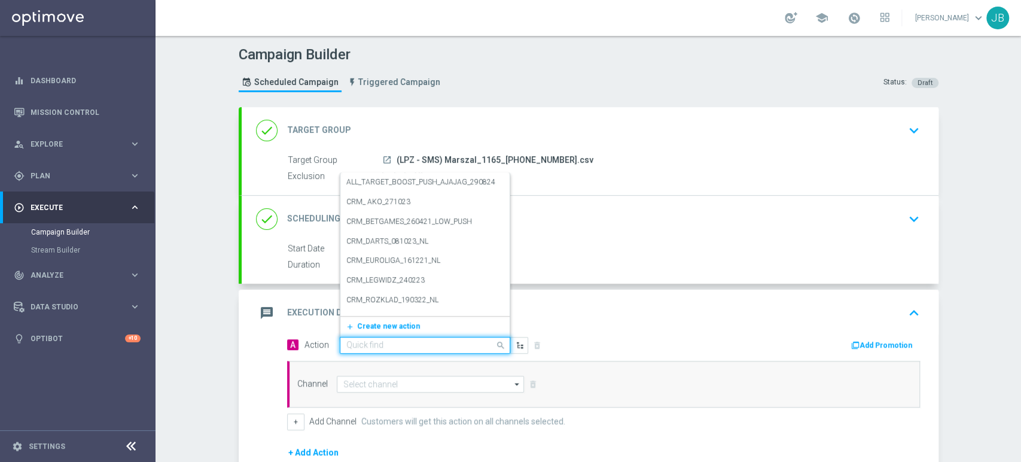
paste input "(LPZ - SMS) Marszal_1165_[PHONE_NUMBER]"
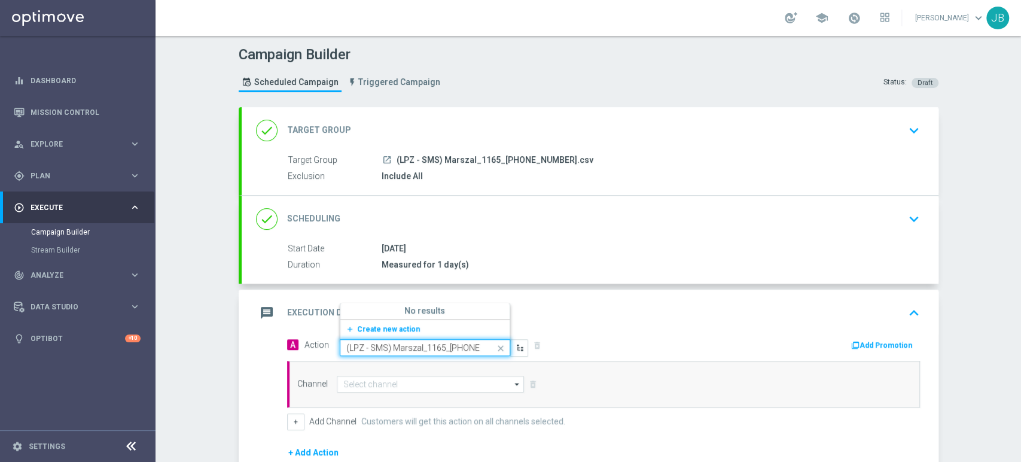
type input "(LPZ - SMS) Marszal_1165_[PHONE_NUMBER]"
click at [399, 314] on div "(LPZ - SMS) Marszal_1165_[PHONE_NUMBER] edit" at bounding box center [424, 309] width 157 height 20
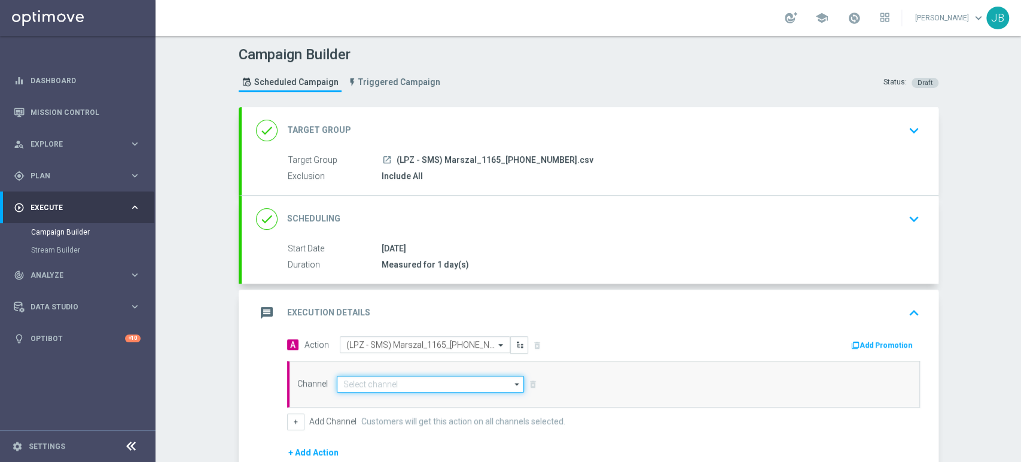
click at [375, 386] on input at bounding box center [431, 384] width 188 height 17
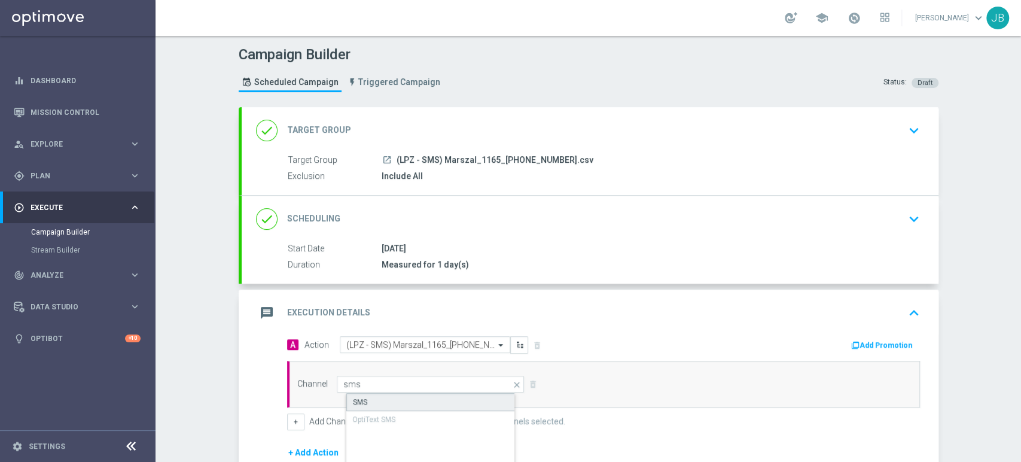
click at [371, 404] on div "SMS" at bounding box center [440, 402] width 188 height 18
type input "SMS"
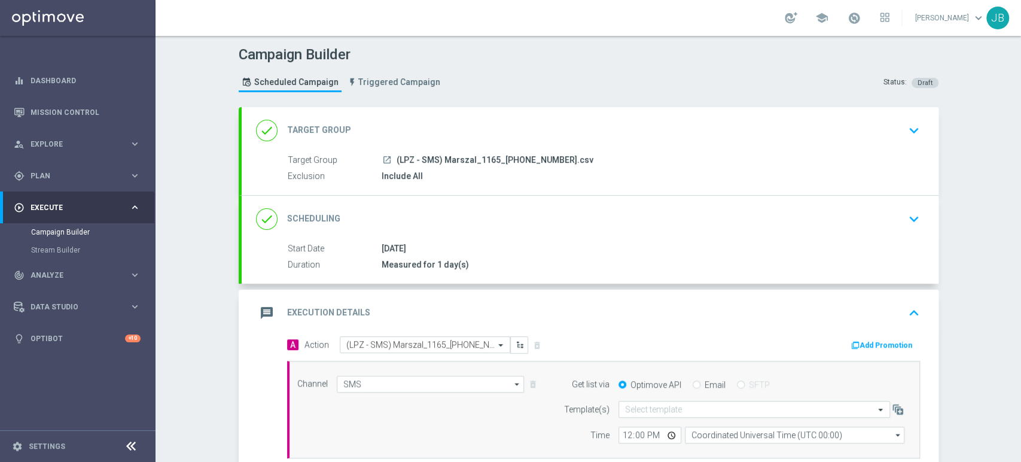
click at [965, 328] on div "Campaign Builder Scheduled Campaign Triggered Campaign Status: Draft done Targe…" at bounding box center [587, 249] width 865 height 426
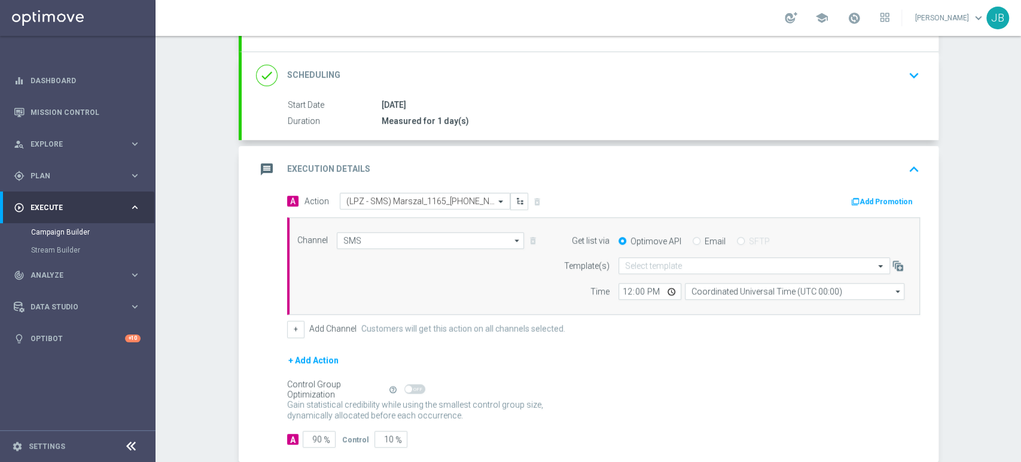
scroll to position [163, 0]
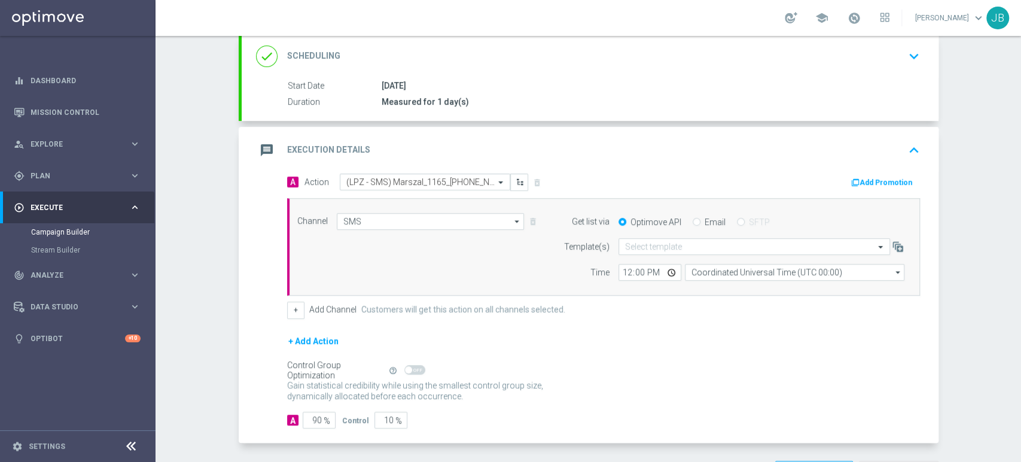
drag, startPoint x: 1020, startPoint y: 303, endPoint x: 1020, endPoint y: 407, distance: 104.1
click at [1020, 407] on div "Campaign Builder Scheduled Campaign Triggered Campaign Status: Draft done Targe…" at bounding box center [587, 249] width 865 height 426
click at [984, 371] on div "Campaign Builder Scheduled Campaign Triggered Campaign Status: Draft done Targe…" at bounding box center [587, 249] width 865 height 426
click at [656, 243] on input "text" at bounding box center [742, 247] width 234 height 10
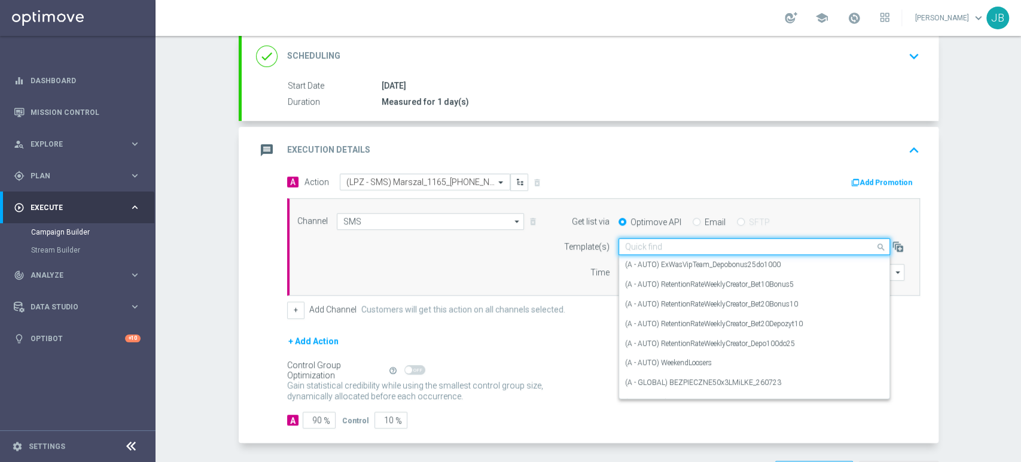
paste input "(LPZ - SMS) Marszal_1165_[PHONE_NUMBER]"
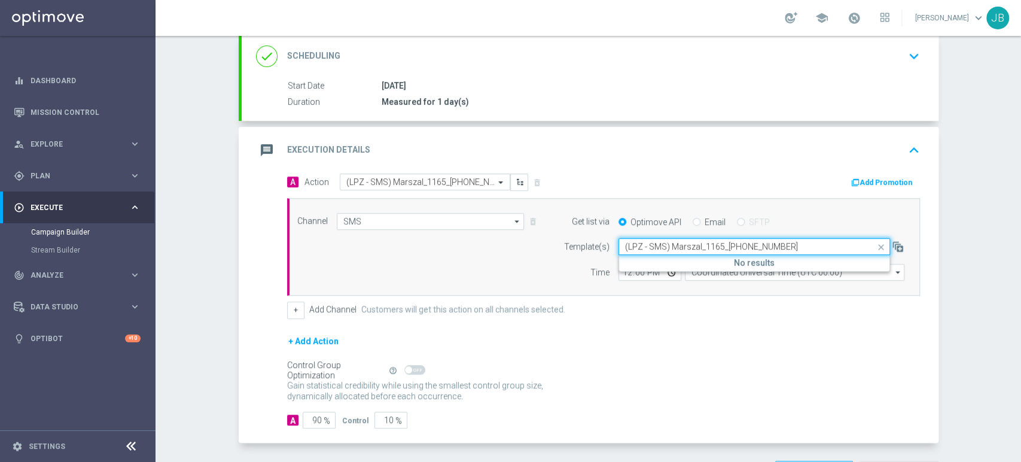
click at [636, 245] on input "(LPZ - SMS) Marszal_1165_[PHONE_NUMBER]" at bounding box center [742, 247] width 234 height 10
click at [636, 268] on label "(LPZ - SMS) Marszal_1165_[PHONE_NUMBER]" at bounding box center [699, 265] width 149 height 10
type input "(LPZ - SMS) Marszal_1165_[PHONE_NUMBER]"
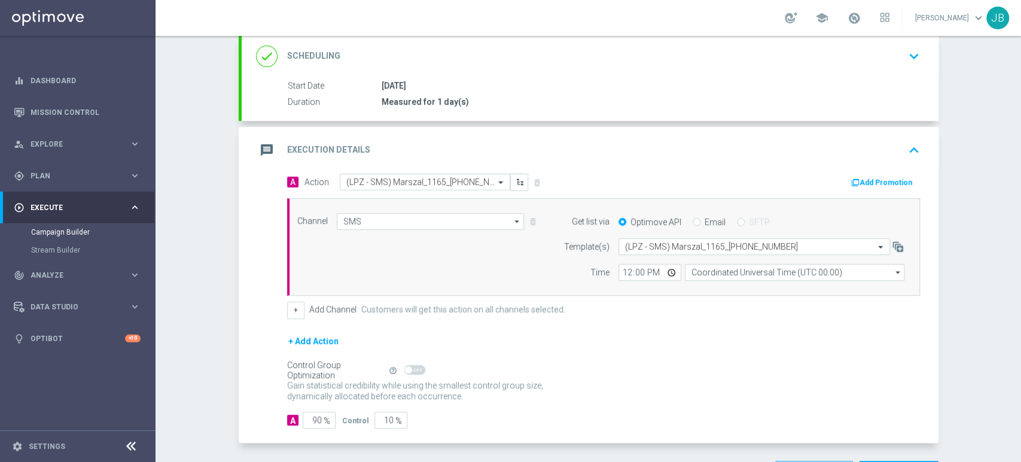
scroll to position [10, 0]
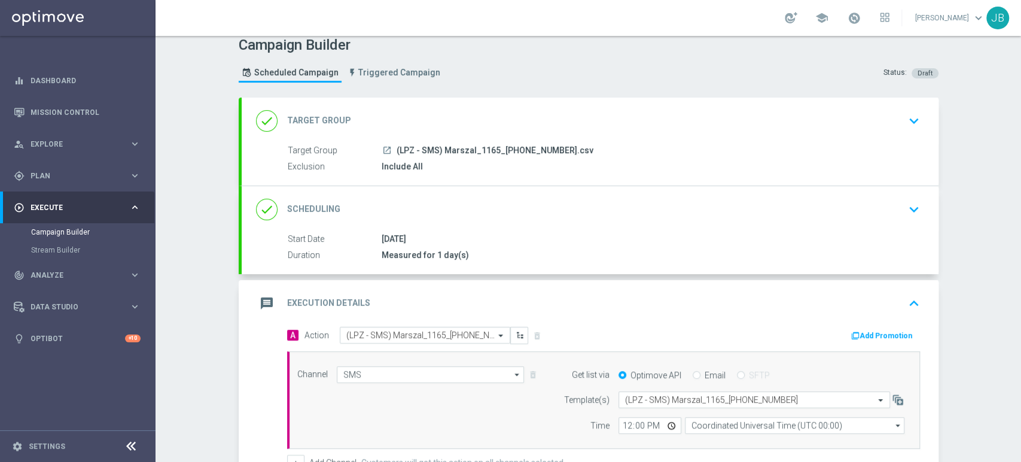
click at [1020, 99] on div "Campaign Builder Scheduled Campaign Triggered Campaign Status: Draft done Targe…" at bounding box center [587, 249] width 865 height 426
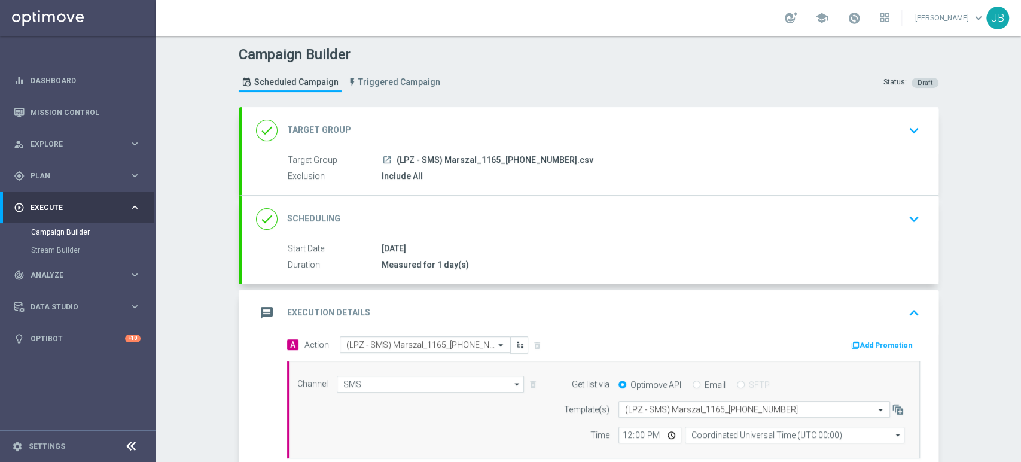
click at [880, 127] on div "done Target Group keyboard_arrow_down" at bounding box center [590, 130] width 668 height 23
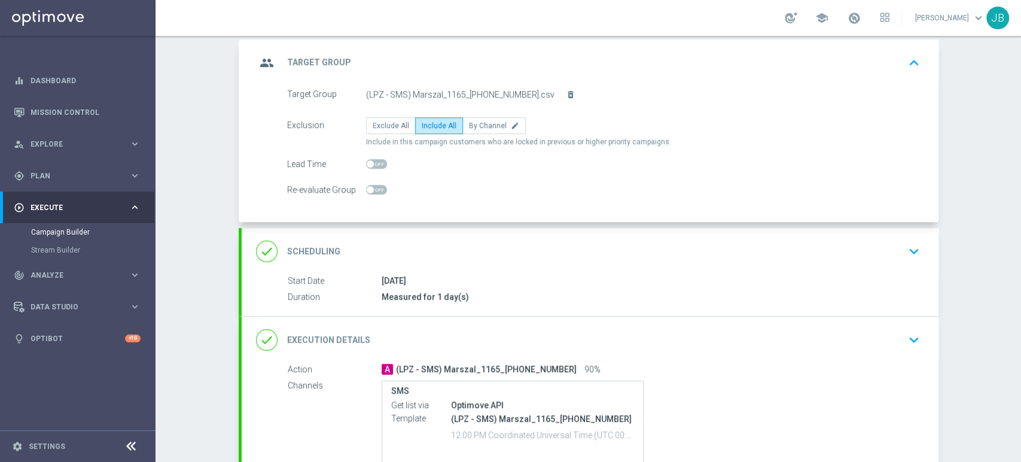
scroll to position [91, 0]
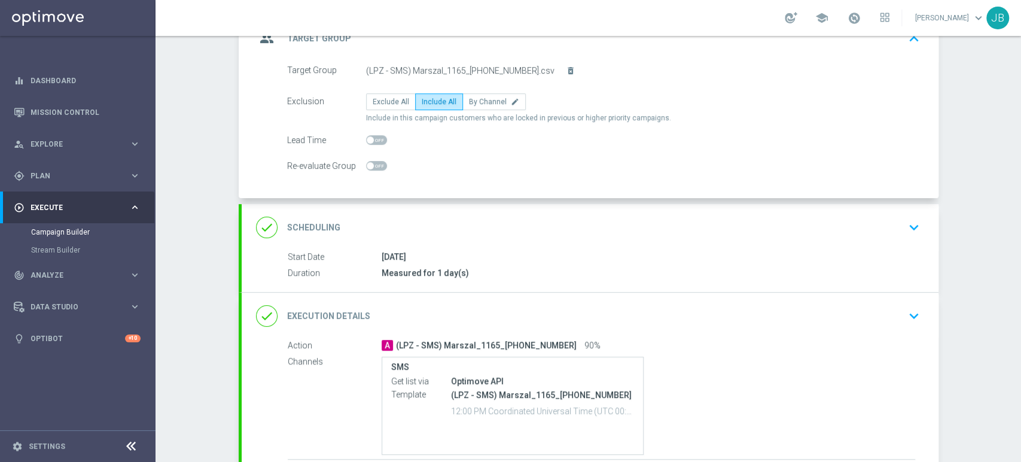
click at [813, 219] on div "done Scheduling keyboard_arrow_down" at bounding box center [590, 227] width 668 height 23
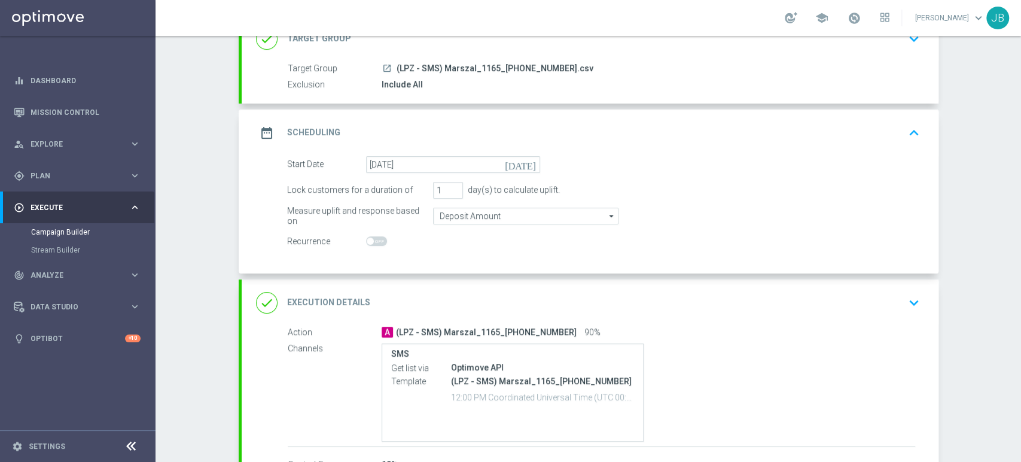
scroll to position [0, 0]
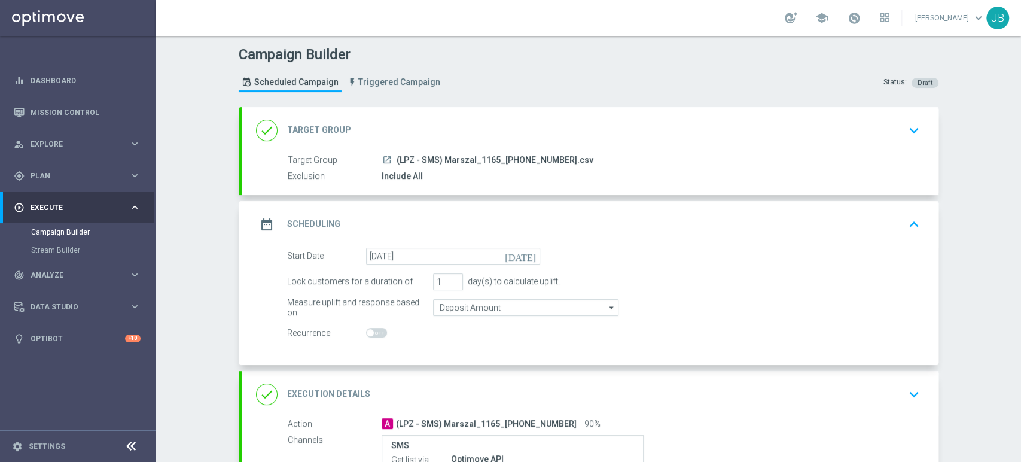
click at [885, 127] on div "done Target Group keyboard_arrow_down" at bounding box center [590, 130] width 668 height 23
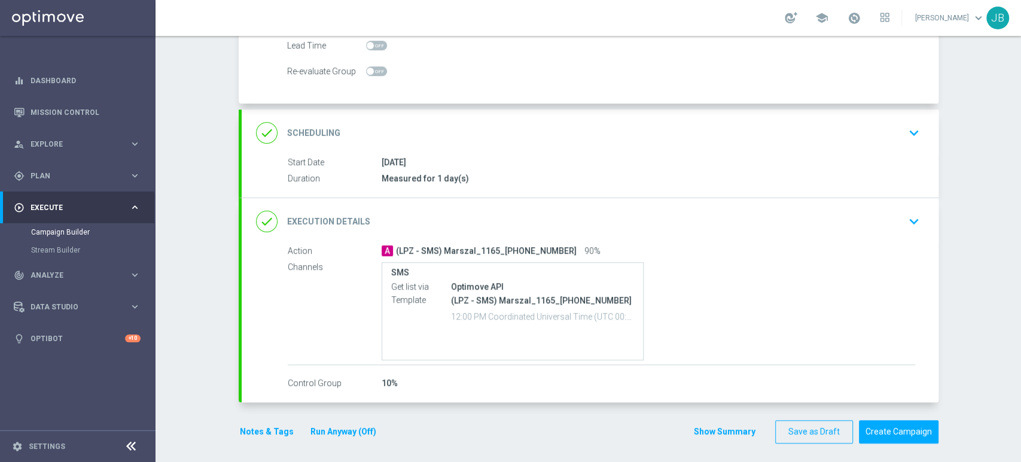
scroll to position [189, 0]
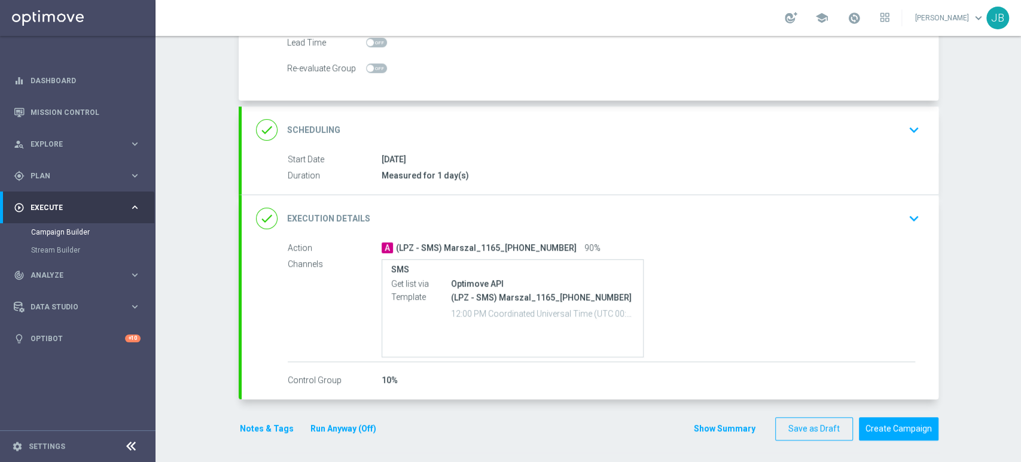
click at [678, 207] on div "done Execution Details keyboard_arrow_down" at bounding box center [590, 218] width 668 height 23
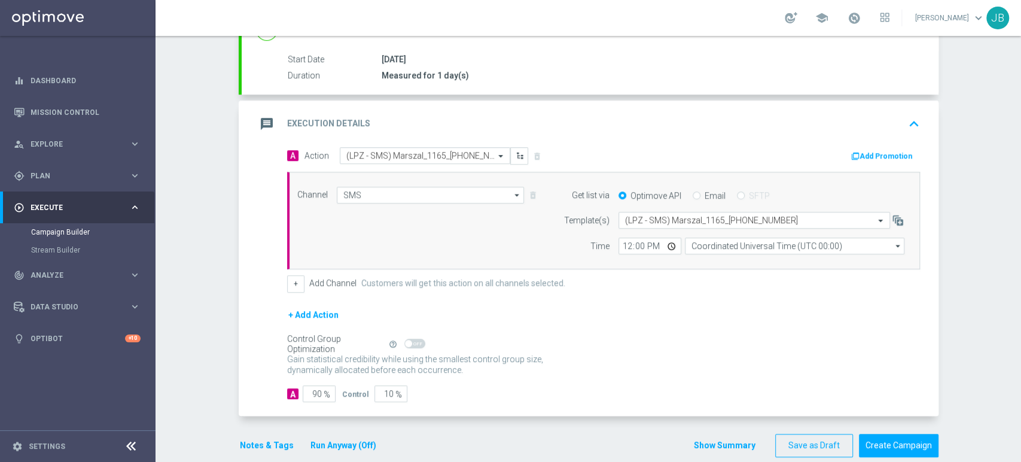
scroll to position [177, 0]
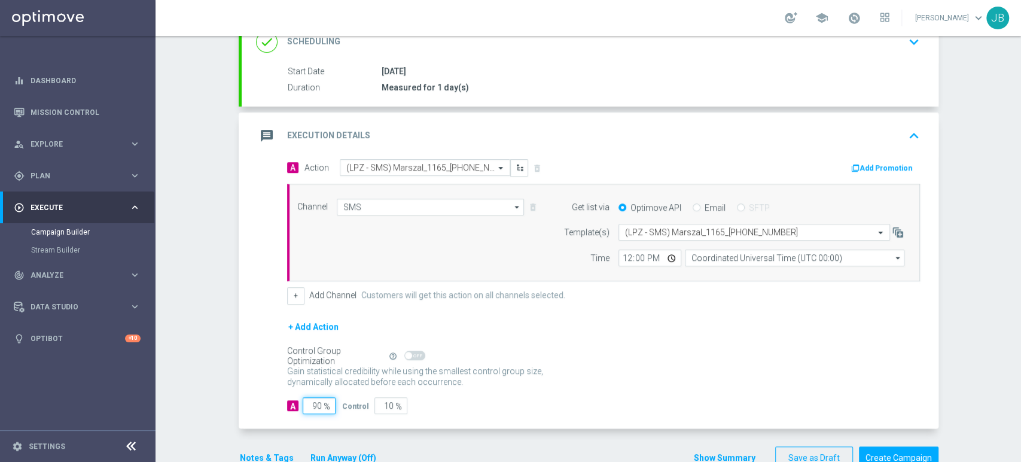
click at [316, 410] on input "90" at bounding box center [319, 405] width 33 height 17
type input "9"
type input "91"
type input "100"
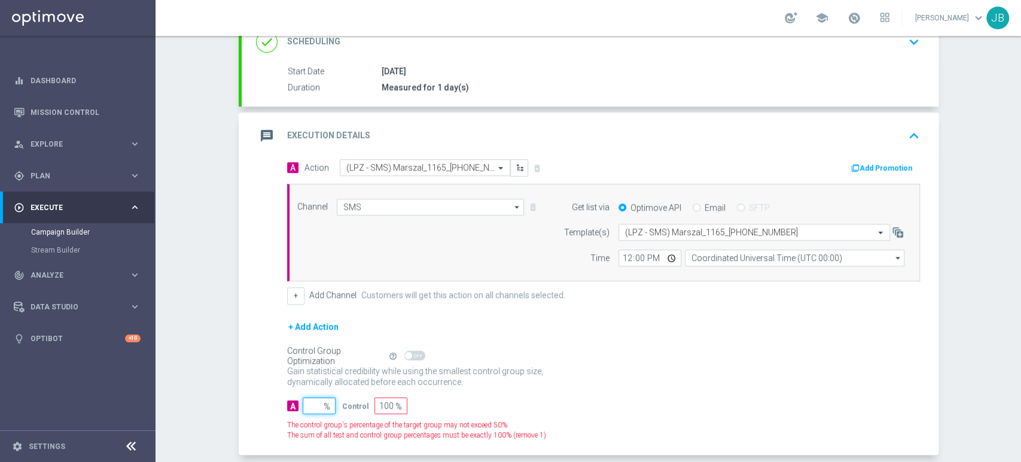
type input "1"
type input "99"
type input "10"
type input "90"
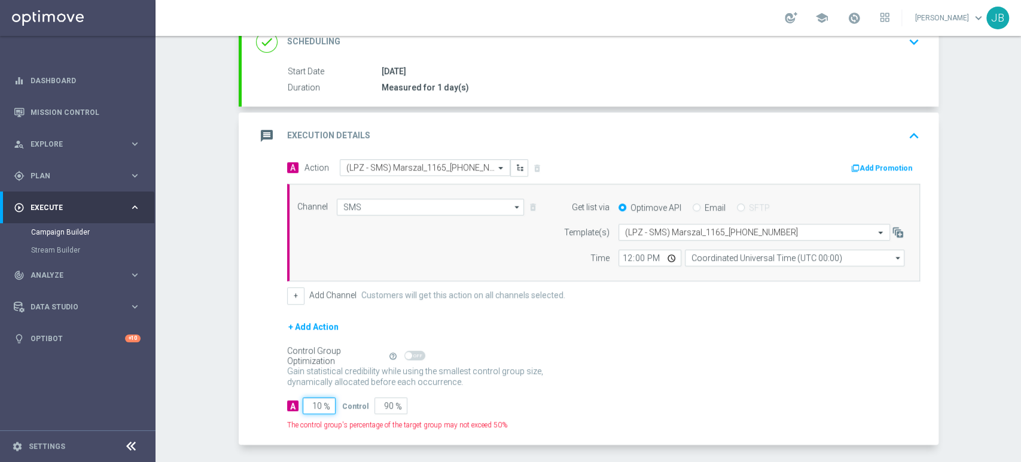
type input "100"
type input "0"
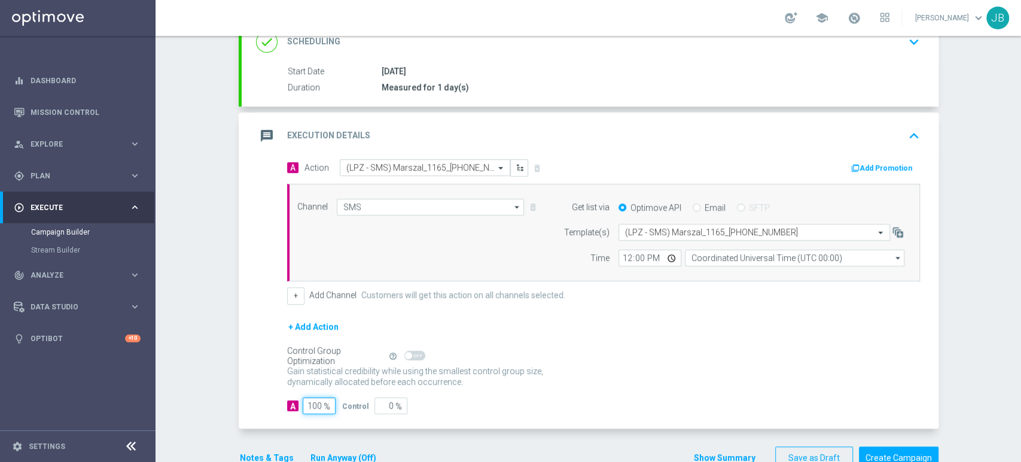
type input "100"
click at [620, 252] on input "12:00" at bounding box center [649, 257] width 63 height 17
type input "11:01"
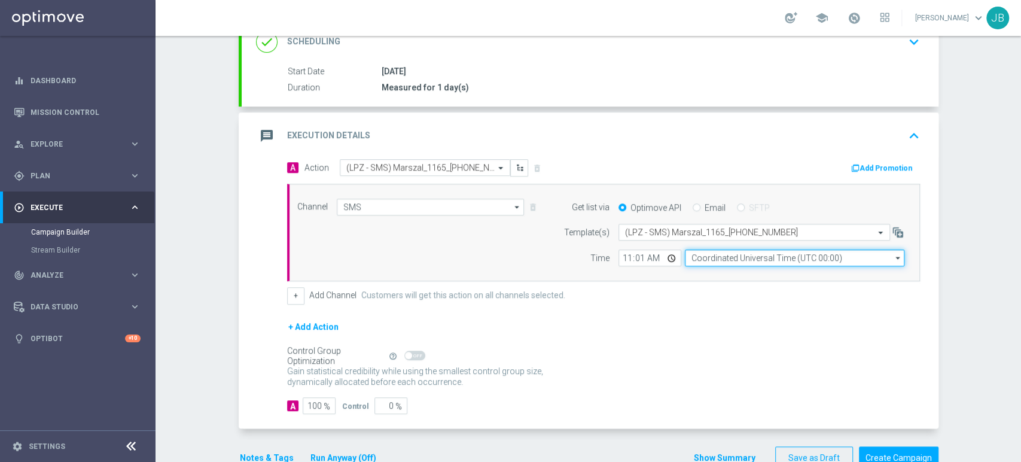
click at [689, 256] on input "Coordinated Universal Time (UTC 00:00)" at bounding box center [794, 257] width 219 height 17
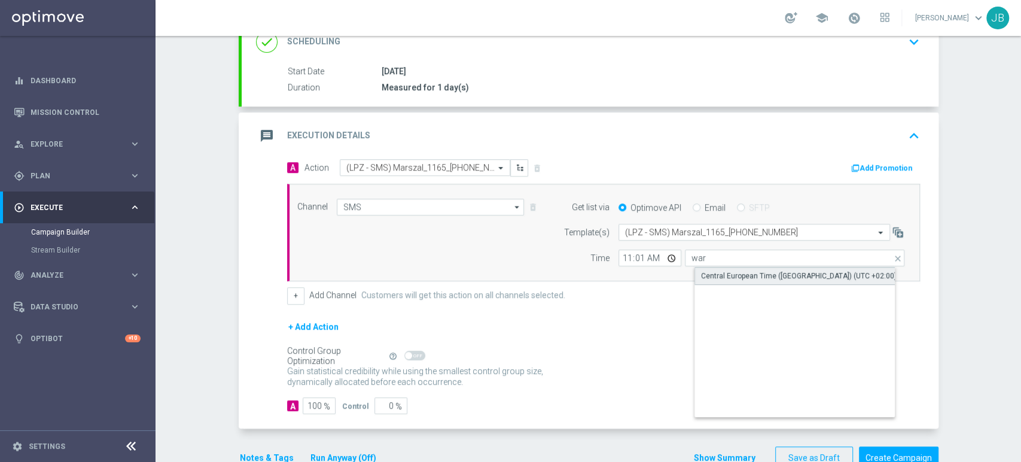
click at [701, 270] on div "Central European Time ([GEOGRAPHIC_DATA]) (UTC +02:00)" at bounding box center [799, 275] width 196 height 11
type input "Central European Time ([GEOGRAPHIC_DATA]) (UTC +02:00)"
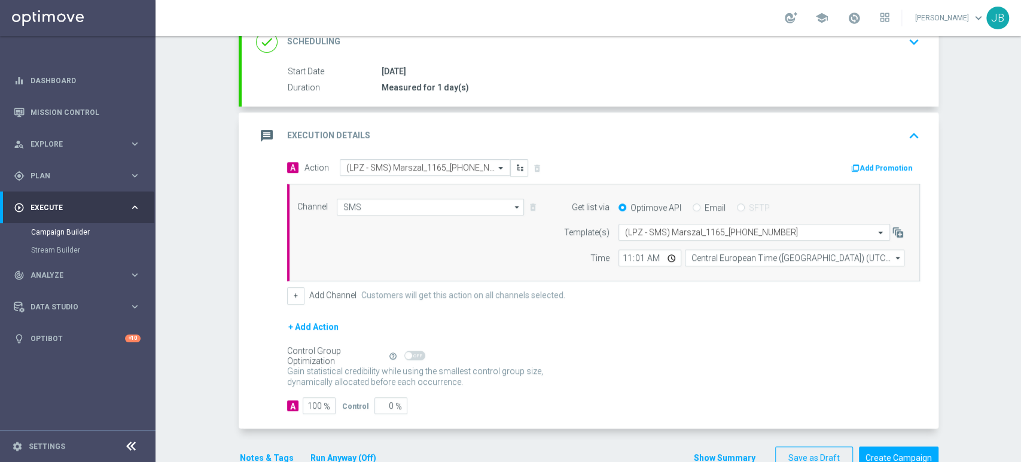
click at [742, 339] on div "+ Add Action" at bounding box center [603, 334] width 633 height 30
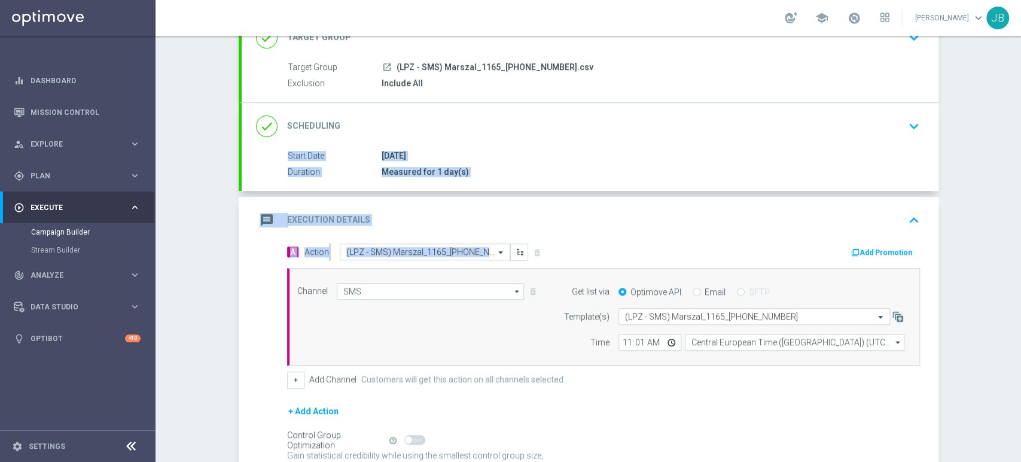
scroll to position [91, 0]
drag, startPoint x: 1020, startPoint y: 195, endPoint x: 1020, endPoint y: 141, distance: 53.8
click at [1020, 141] on div "Campaign Builder Scheduled Campaign Triggered Campaign Status: Draft done Targe…" at bounding box center [587, 249] width 865 height 426
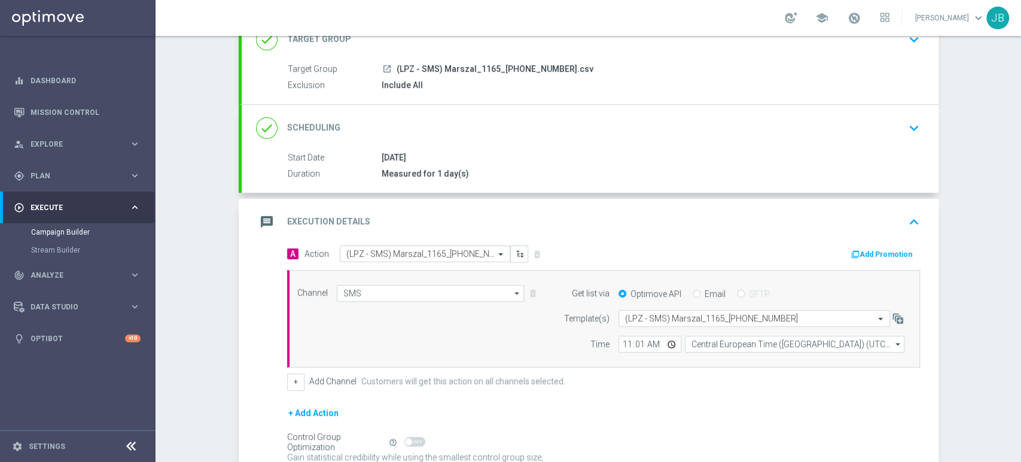
click at [887, 47] on div "done Target Group keyboard_arrow_down" at bounding box center [590, 39] width 668 height 23
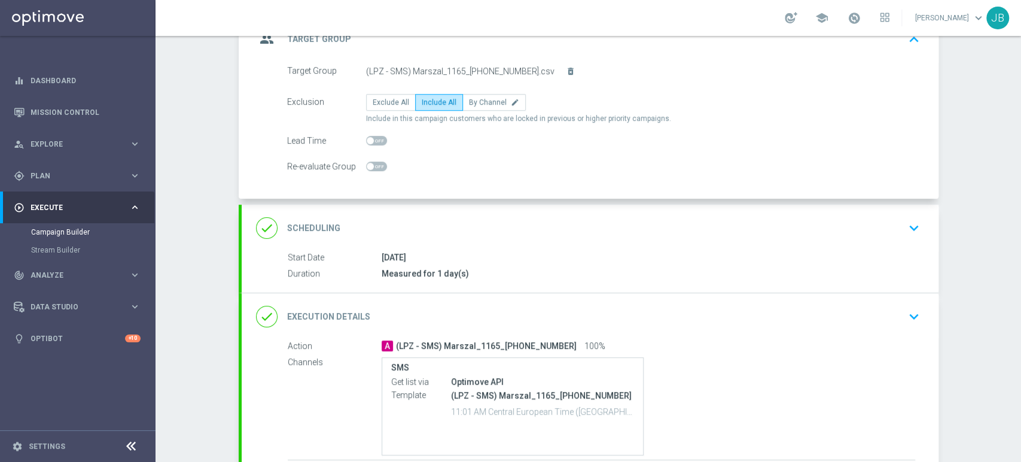
scroll to position [150, 0]
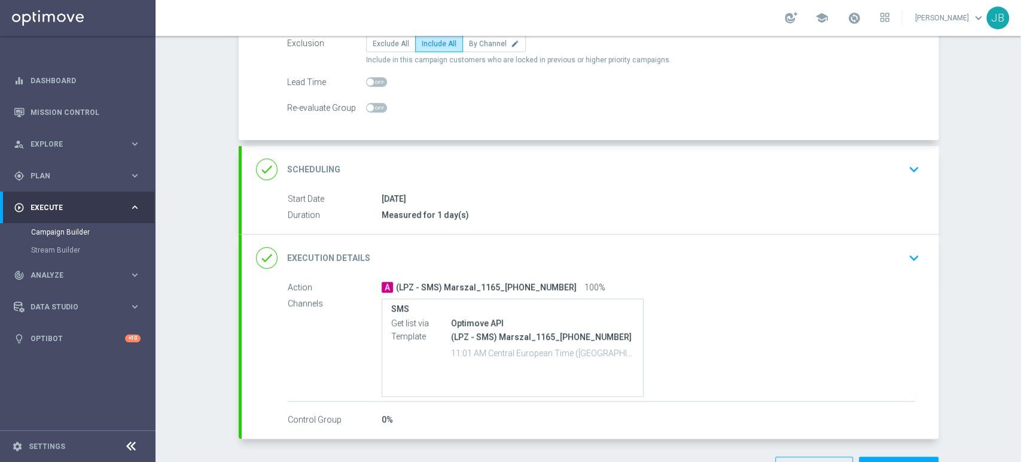
click at [906, 155] on div "done Scheduling keyboard_arrow_down" at bounding box center [590, 169] width 697 height 47
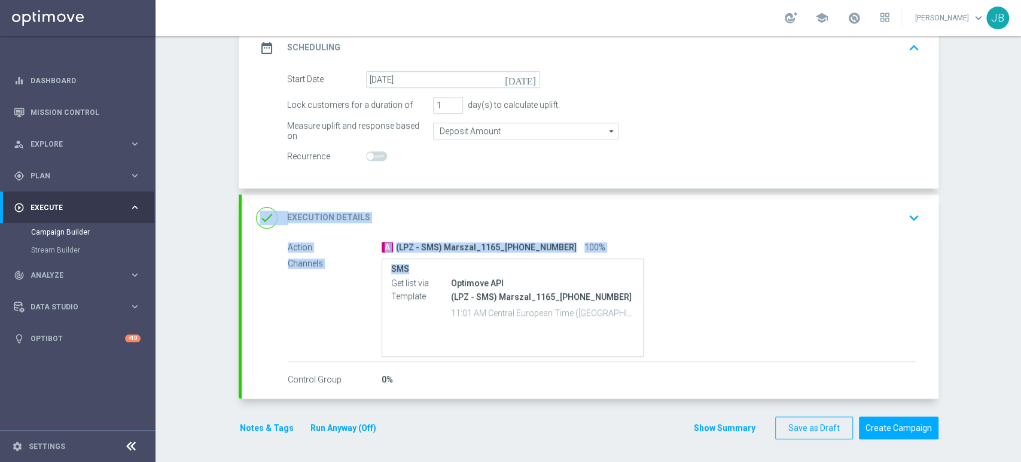
drag, startPoint x: 1020, startPoint y: 212, endPoint x: 1020, endPoint y: 264, distance: 52.0
click at [1020, 264] on div "Campaign Builder Scheduled Campaign Triggered Campaign Status: Draft done Targe…" at bounding box center [587, 249] width 865 height 426
click at [912, 206] on button "keyboard_arrow_down" at bounding box center [914, 217] width 20 height 23
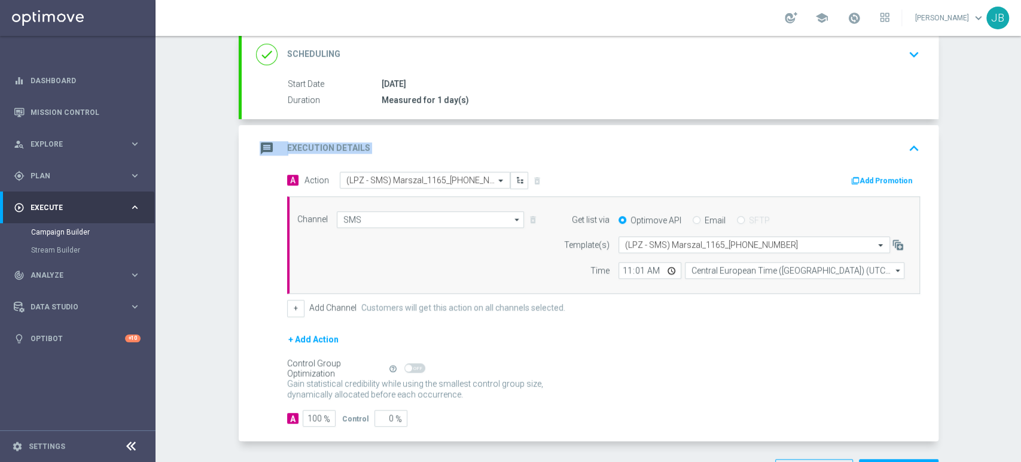
scroll to position [206, 0]
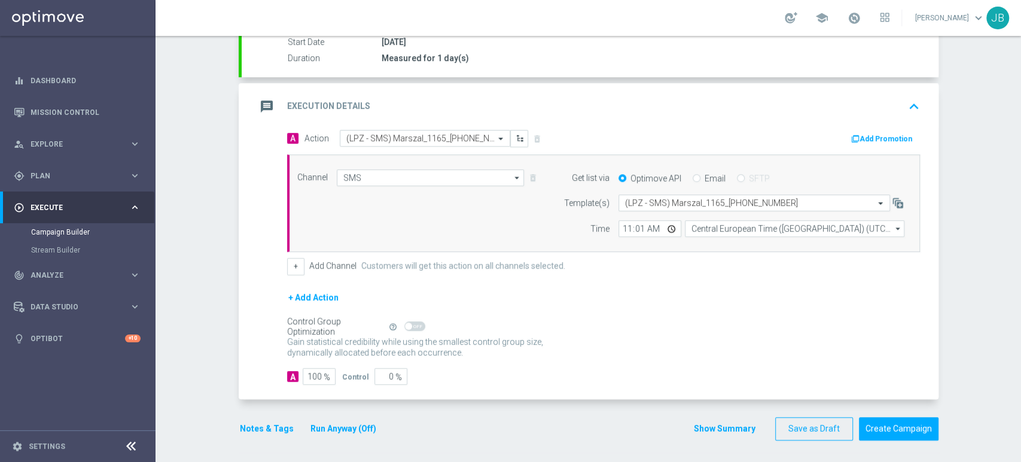
click at [1020, 142] on div "Campaign Builder Scheduled Campaign Triggered Campaign Status: Draft done Targe…" at bounding box center [587, 249] width 865 height 426
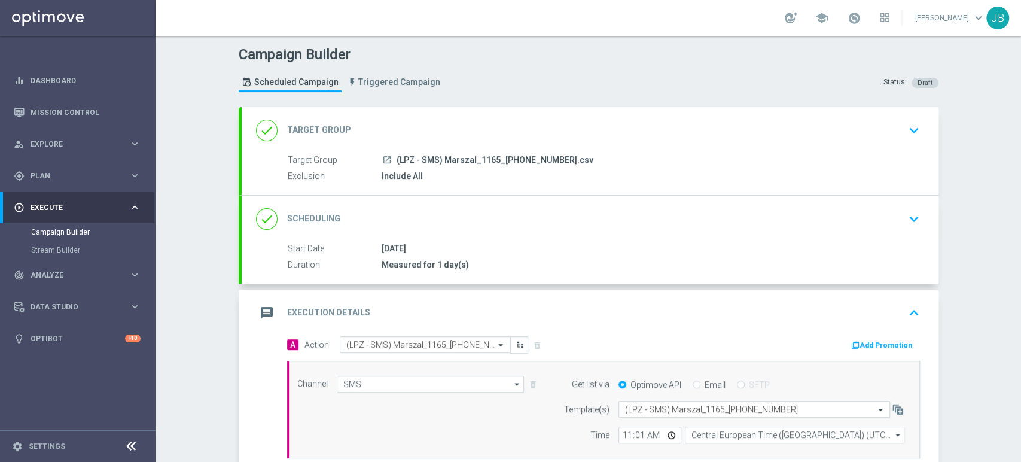
click at [883, 144] on div "done Target Group keyboard_arrow_down" at bounding box center [590, 130] width 697 height 47
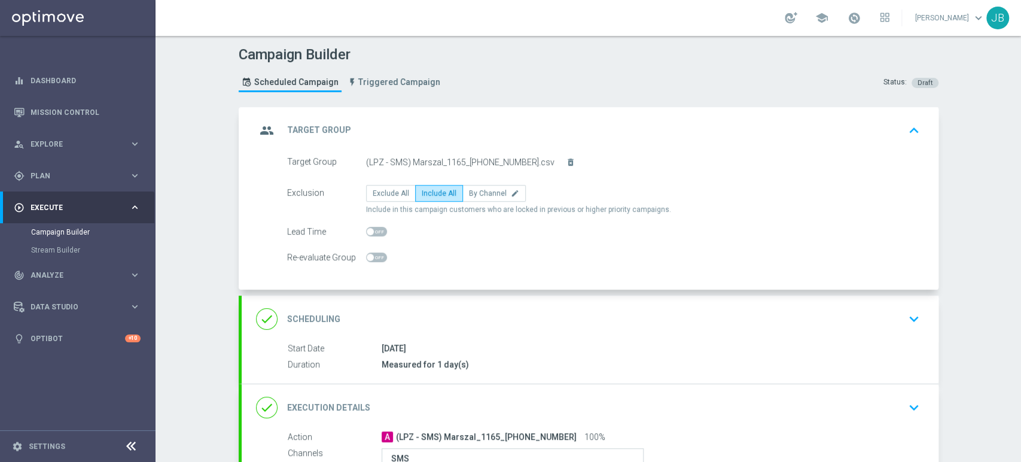
click at [856, 317] on div "done Scheduling keyboard_arrow_down" at bounding box center [590, 318] width 668 height 23
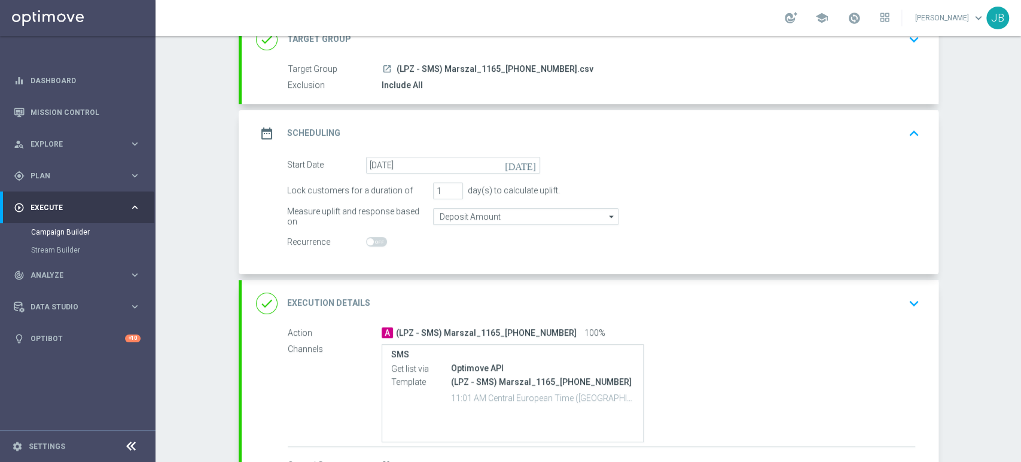
scroll to position [97, 0]
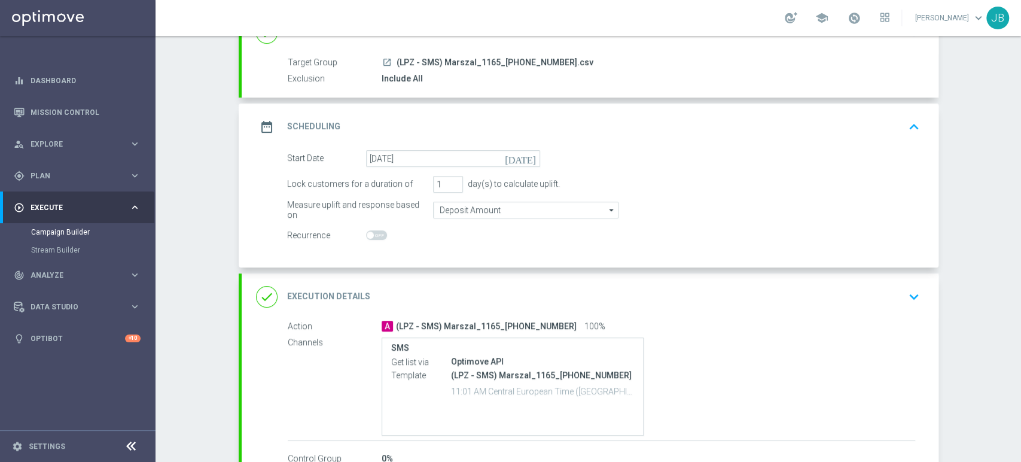
click at [889, 305] on div "done Execution Details keyboard_arrow_down" at bounding box center [590, 296] width 668 height 23
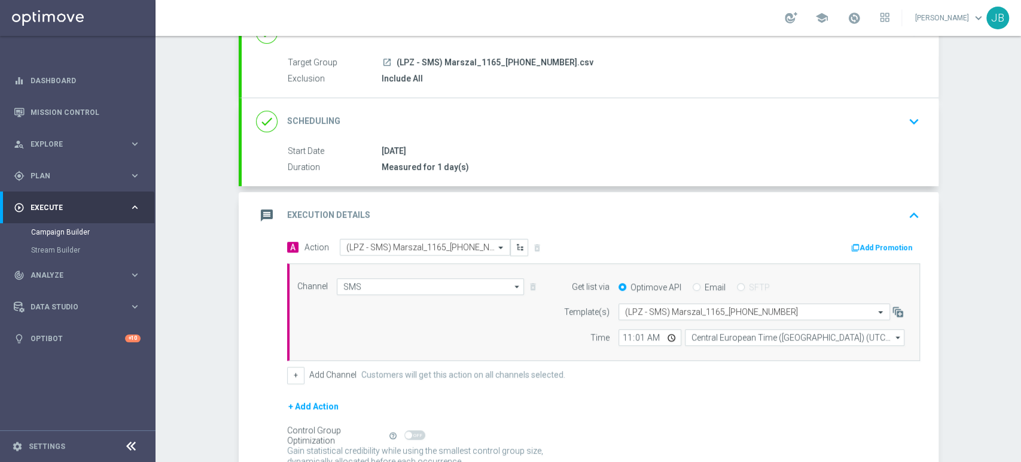
click at [847, 127] on div "done Scheduling keyboard_arrow_down" at bounding box center [590, 121] width 668 height 23
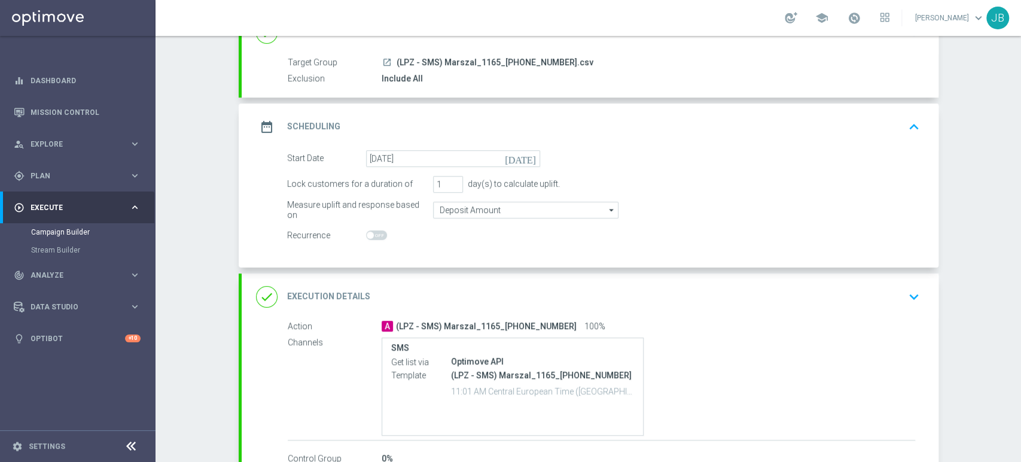
scroll to position [176, 0]
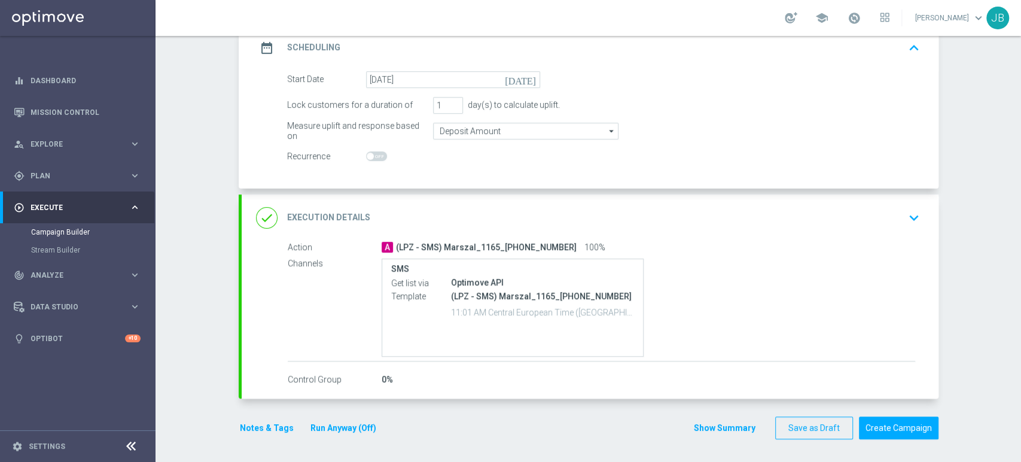
click at [919, 214] on div "done Execution Details keyboard_arrow_down" at bounding box center [590, 217] width 697 height 47
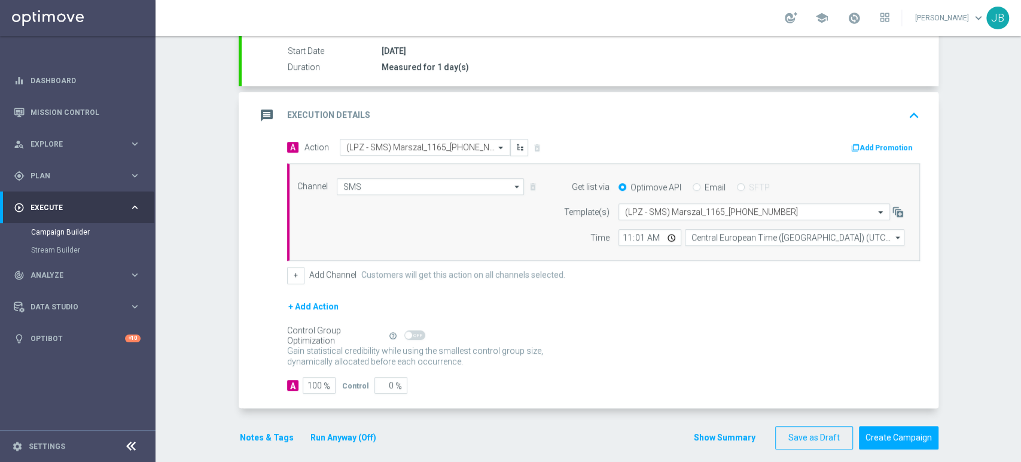
scroll to position [206, 0]
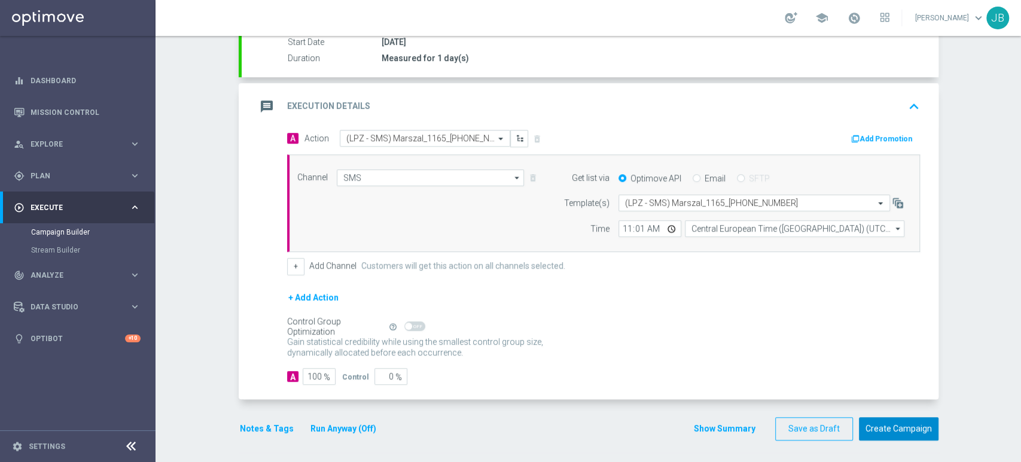
click at [885, 423] on button "Create Campaign" at bounding box center [899, 428] width 80 height 23
